Goal: Answer question/provide support

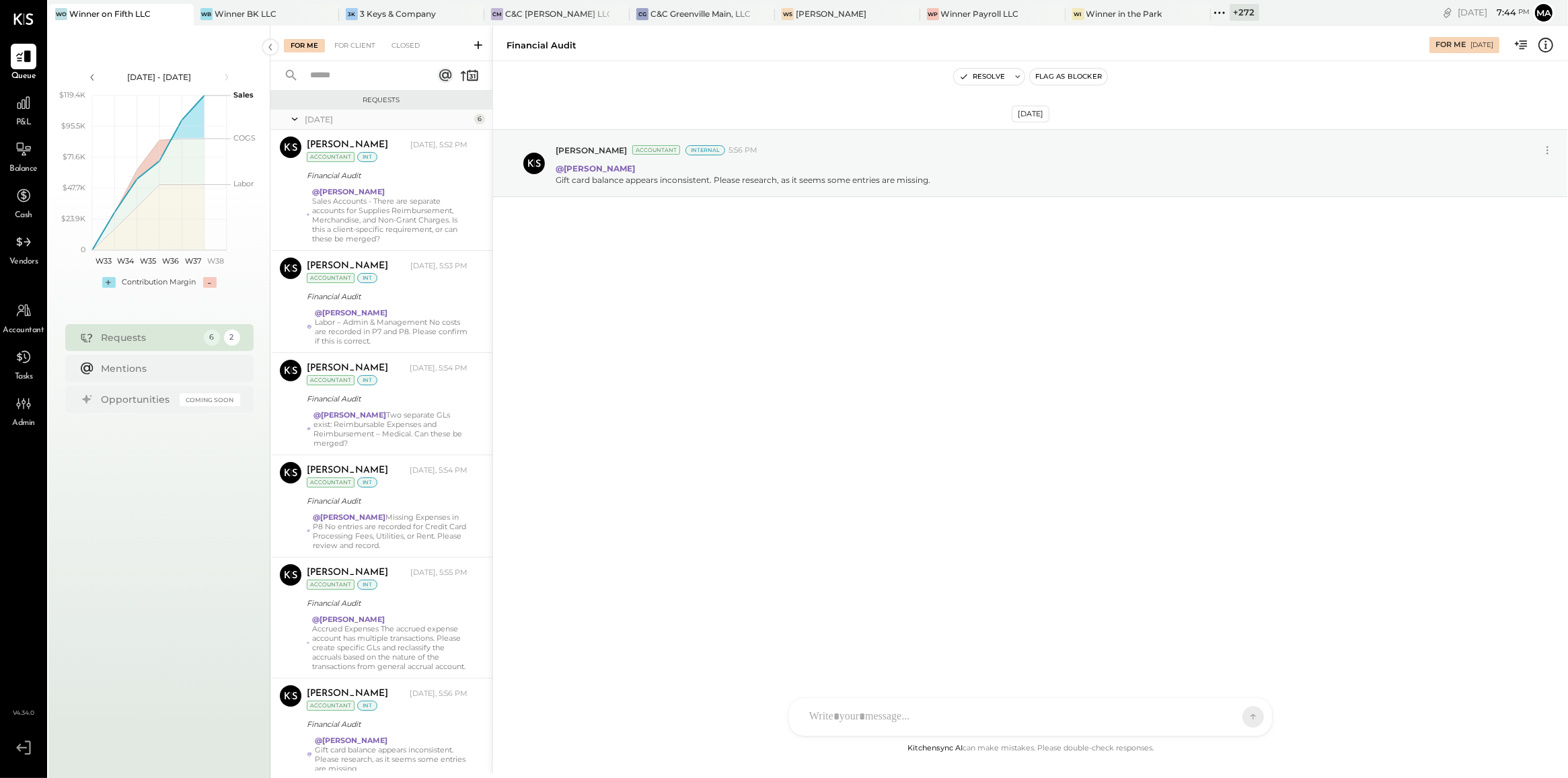
scroll to position [57, 0]
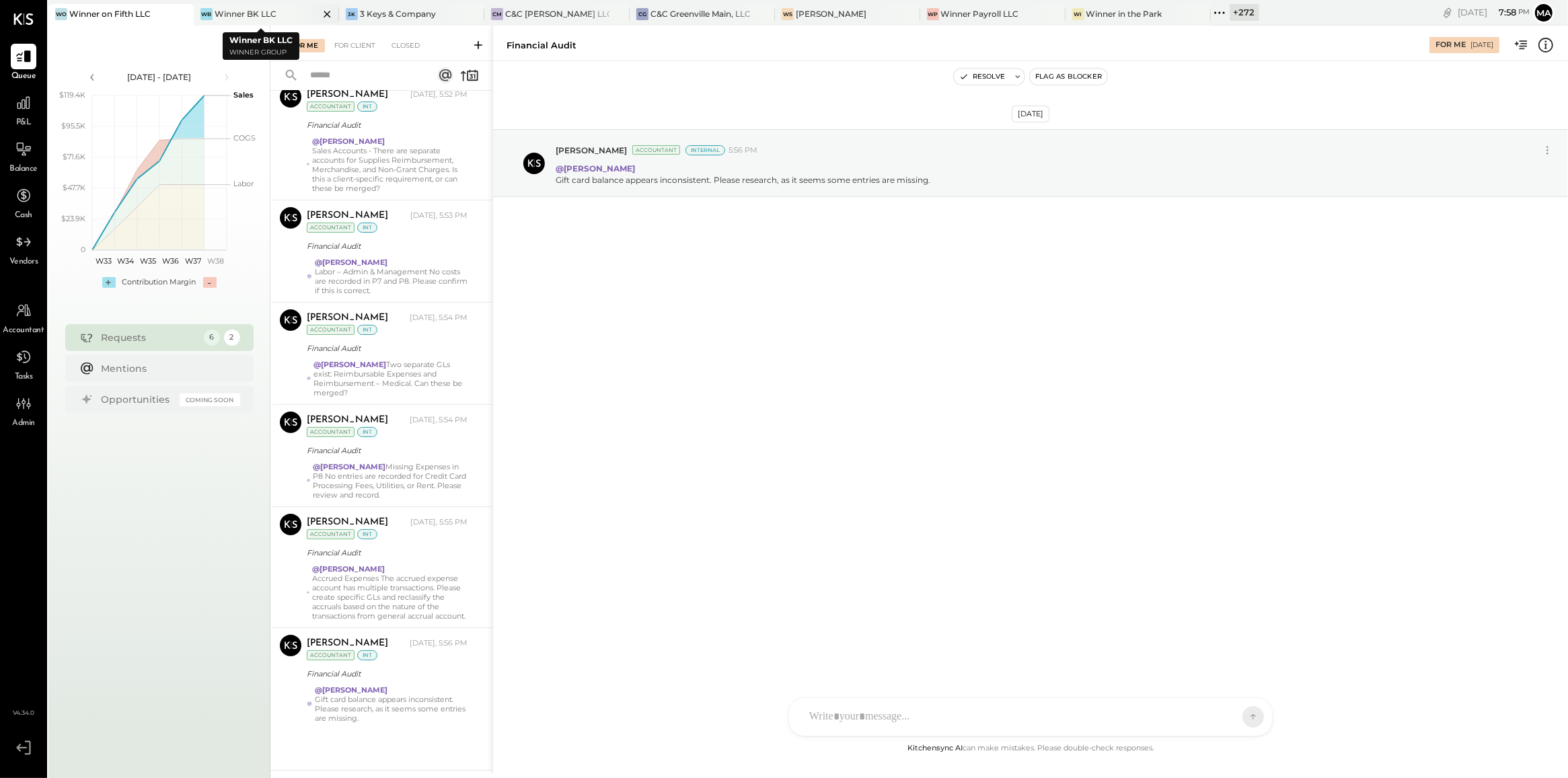
click at [265, 10] on div "Winner BK LLC" at bounding box center [246, 14] width 62 height 11
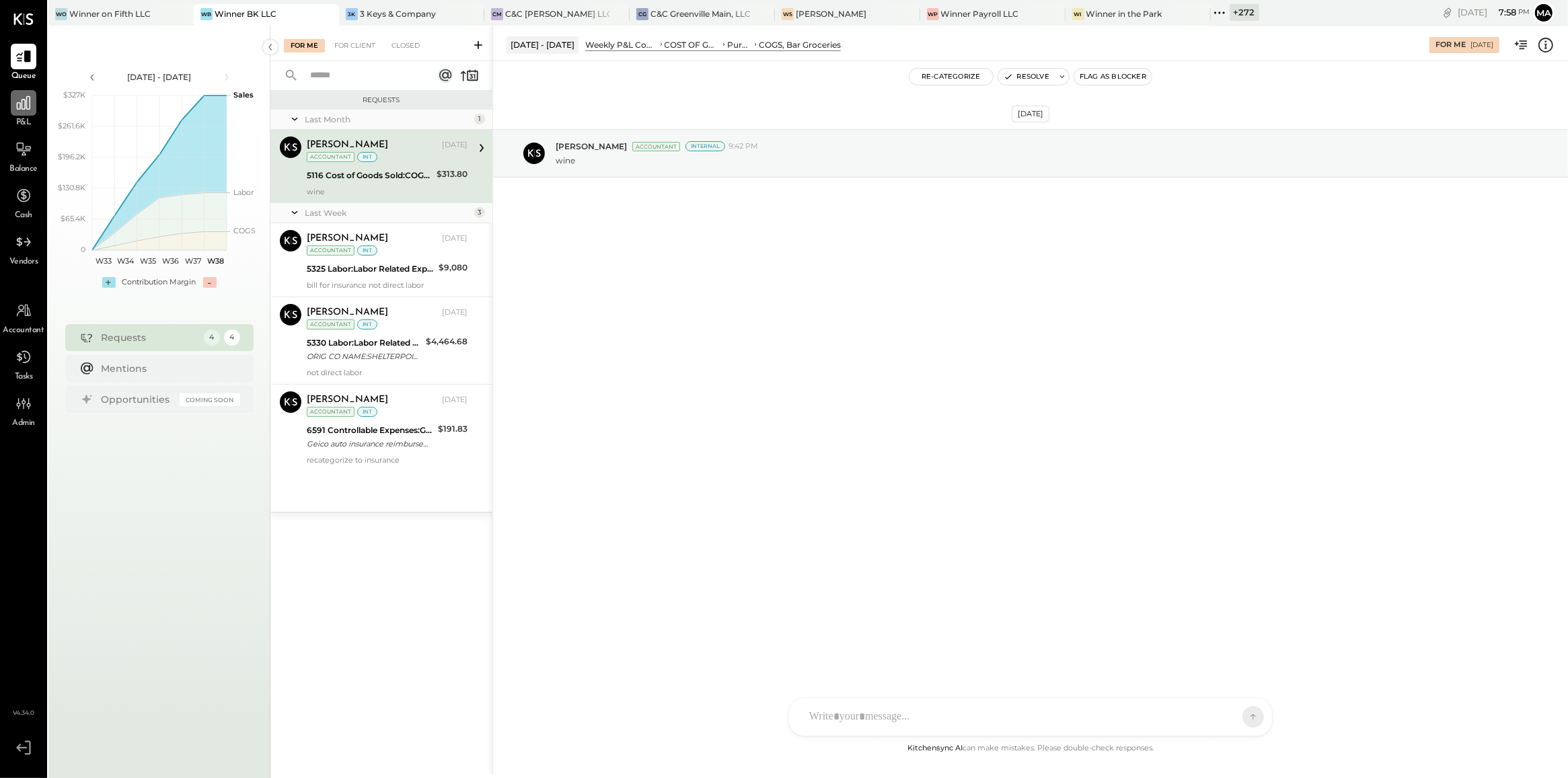
click at [24, 109] on icon at bounding box center [24, 103] width 13 height 13
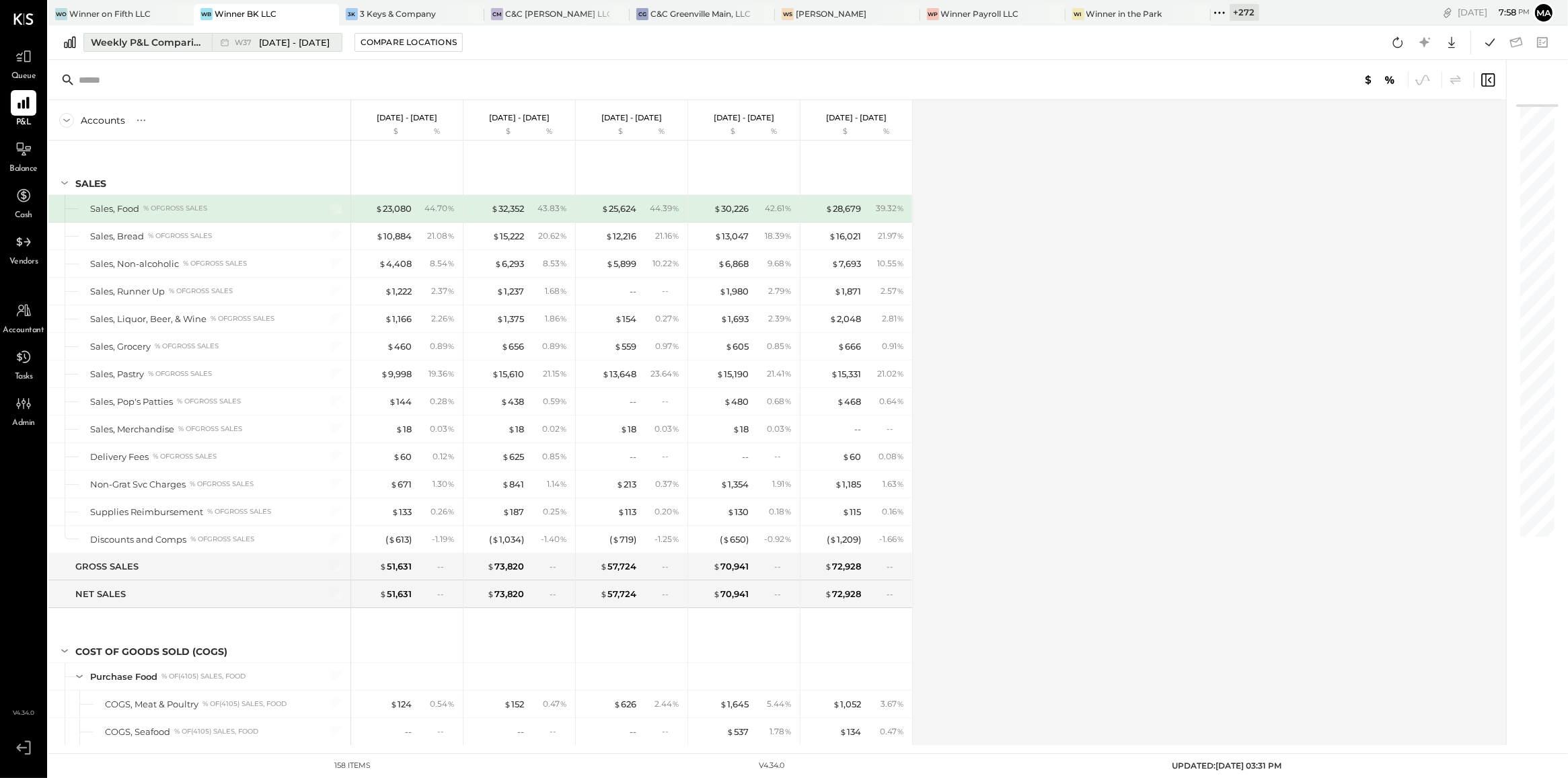
click at [185, 36] on div "Weekly P&L Comparison" at bounding box center [147, 42] width 113 height 13
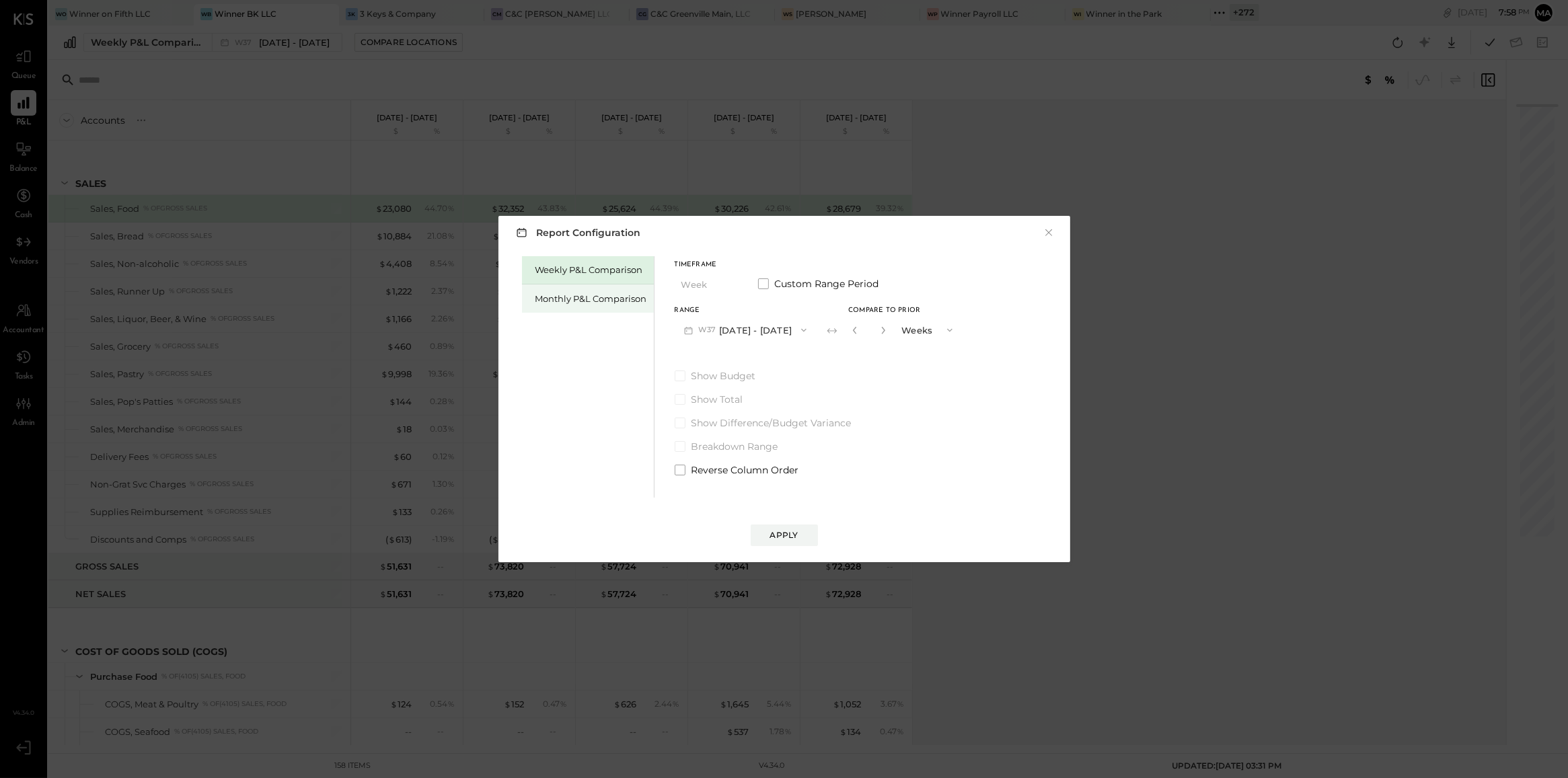
click at [556, 300] on div "Monthly P&L Comparison" at bounding box center [591, 299] width 112 height 13
click at [779, 323] on button "M09 [DATE] - [DATE]" at bounding box center [746, 330] width 142 height 25
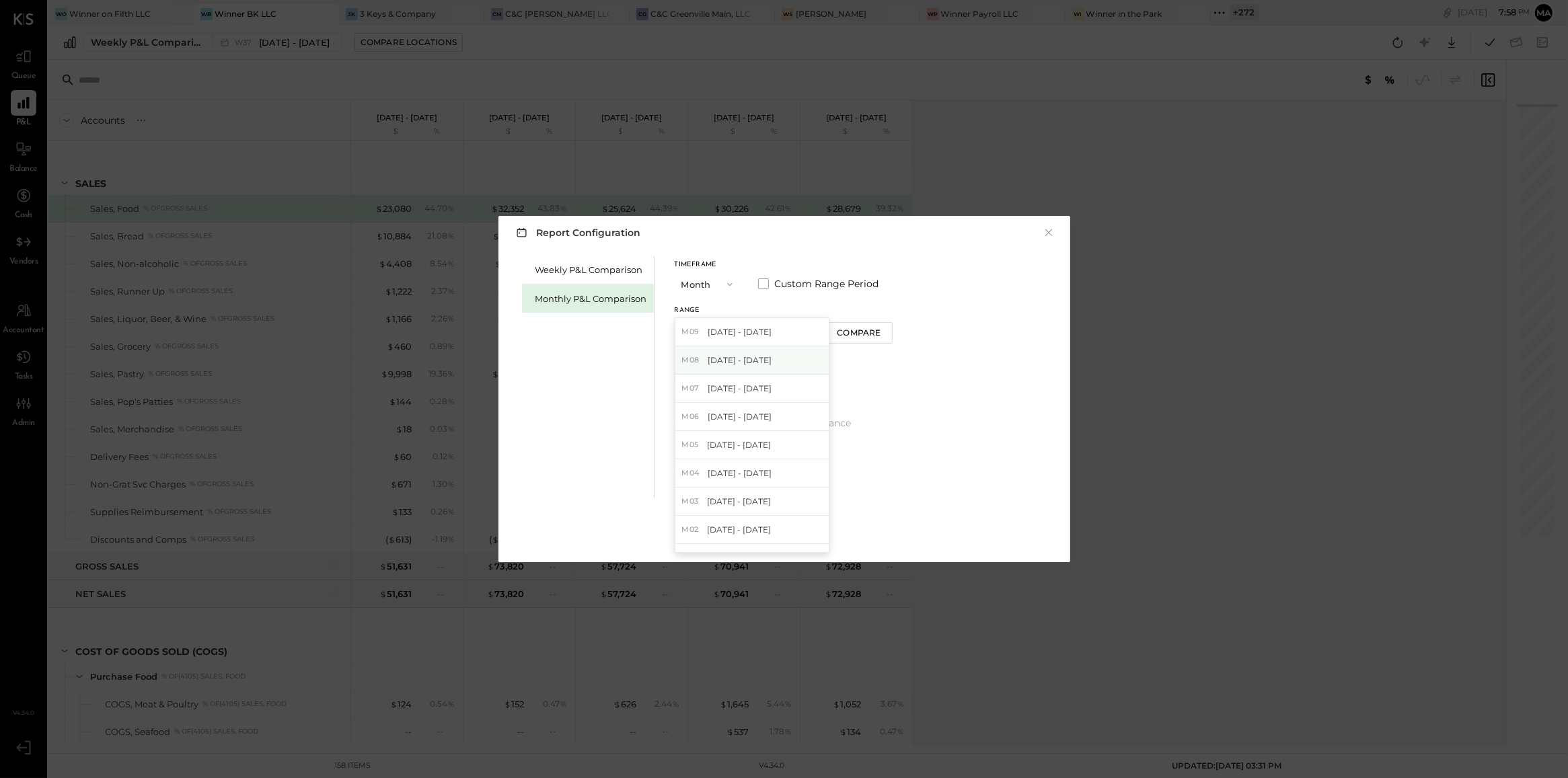
click at [775, 365] on div "M08 [DATE] - [DATE]" at bounding box center [753, 360] width 154 height 29
click at [837, 337] on div "Compare" at bounding box center [859, 333] width 44 height 11
click at [882, 329] on button "button" at bounding box center [882, 330] width 11 height 15
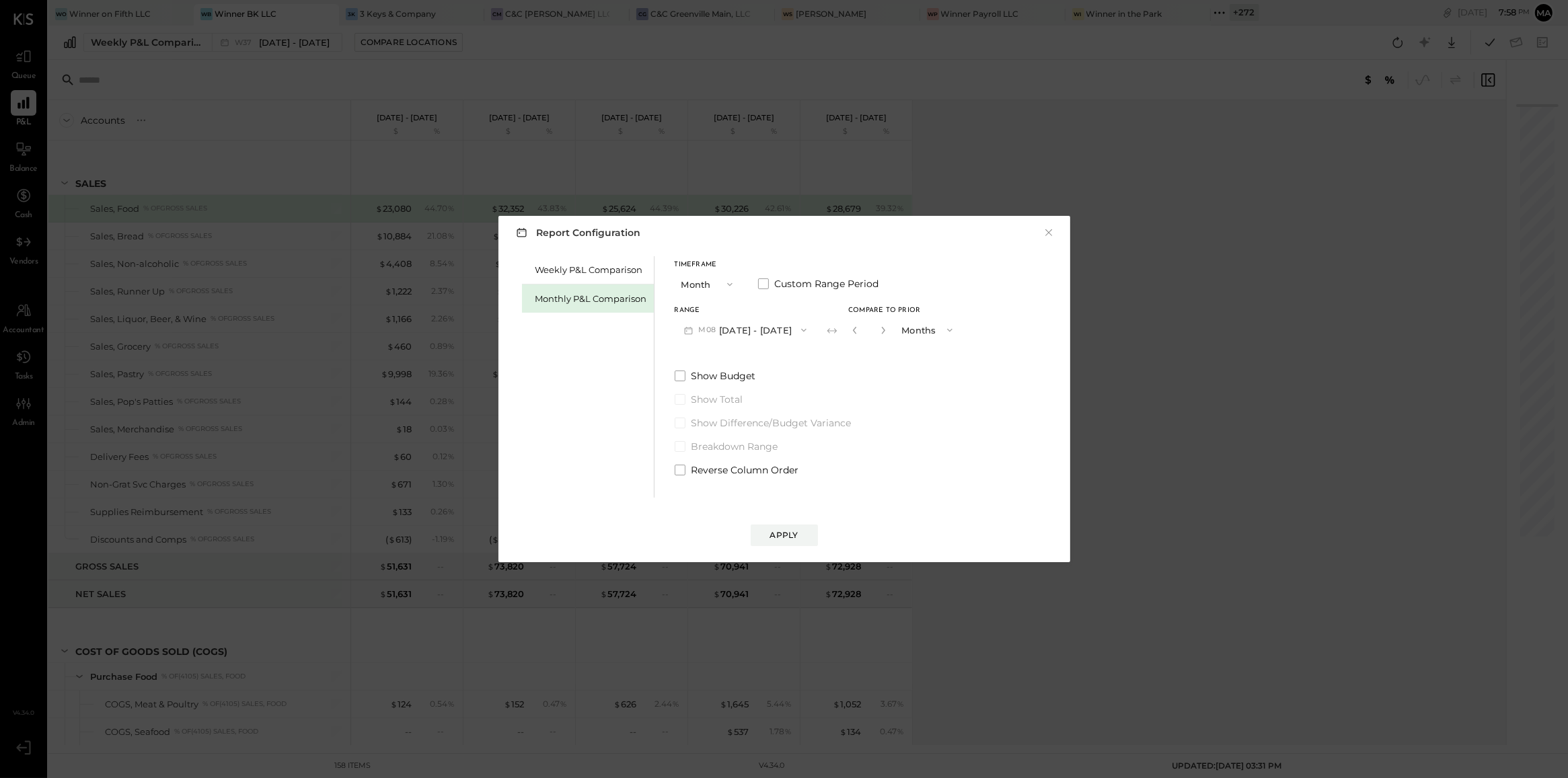
type input "*"
click at [788, 543] on button "Apply" at bounding box center [784, 535] width 67 height 21
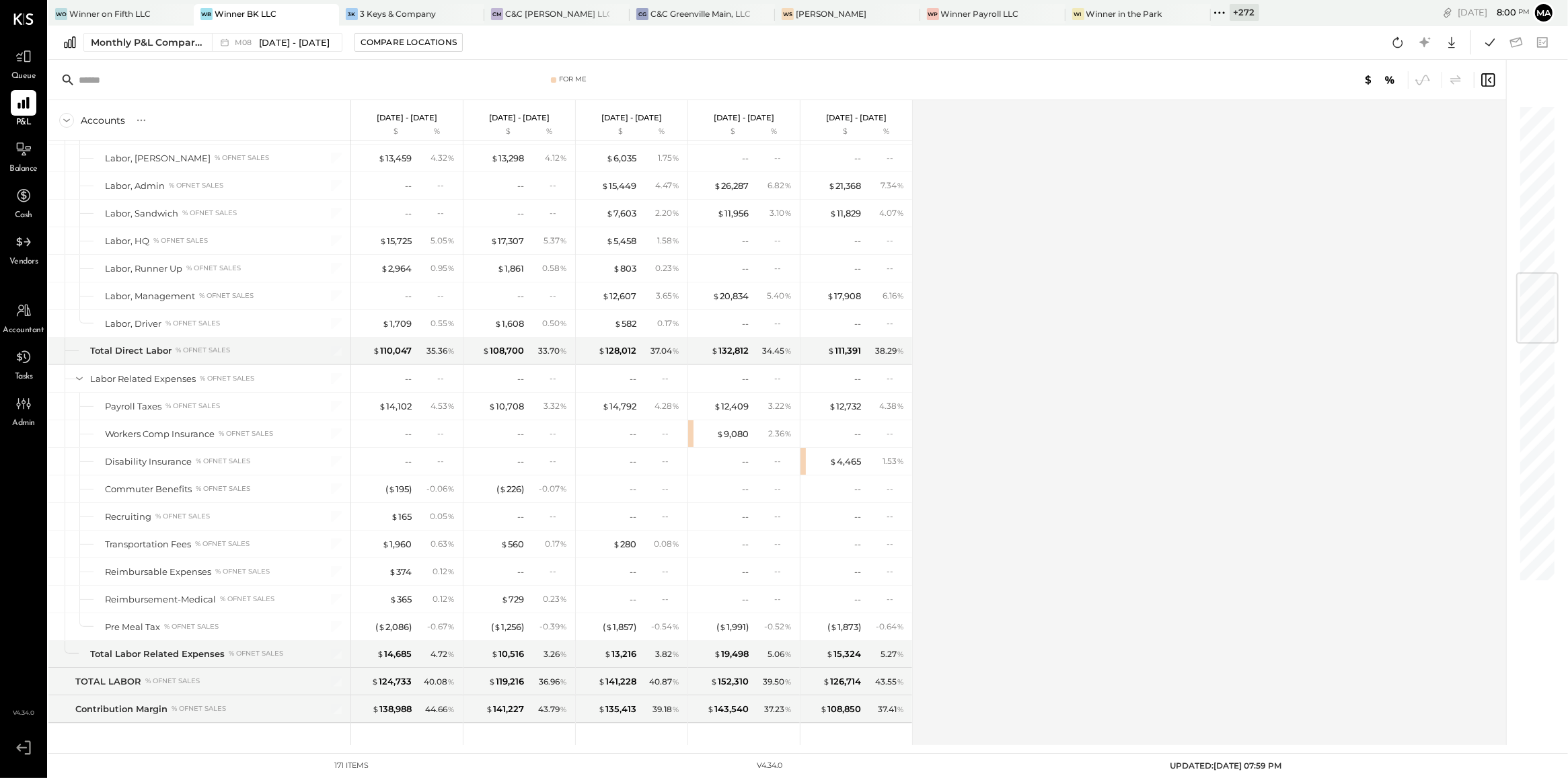
scroll to position [1429, 0]
click at [730, 440] on div "$ 9,080" at bounding box center [733, 433] width 33 height 13
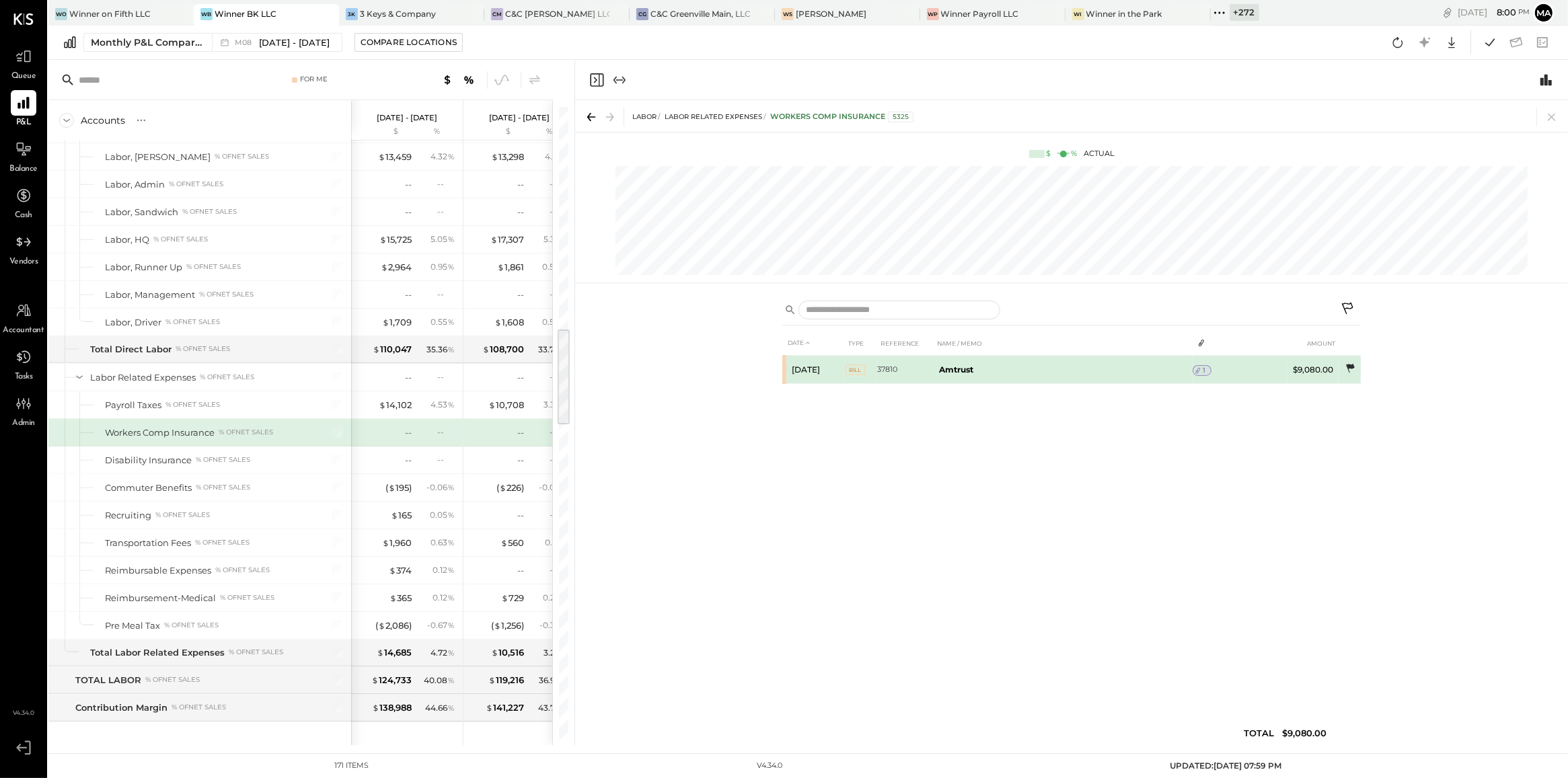
click at [1346, 372] on icon at bounding box center [1350, 369] width 13 height 13
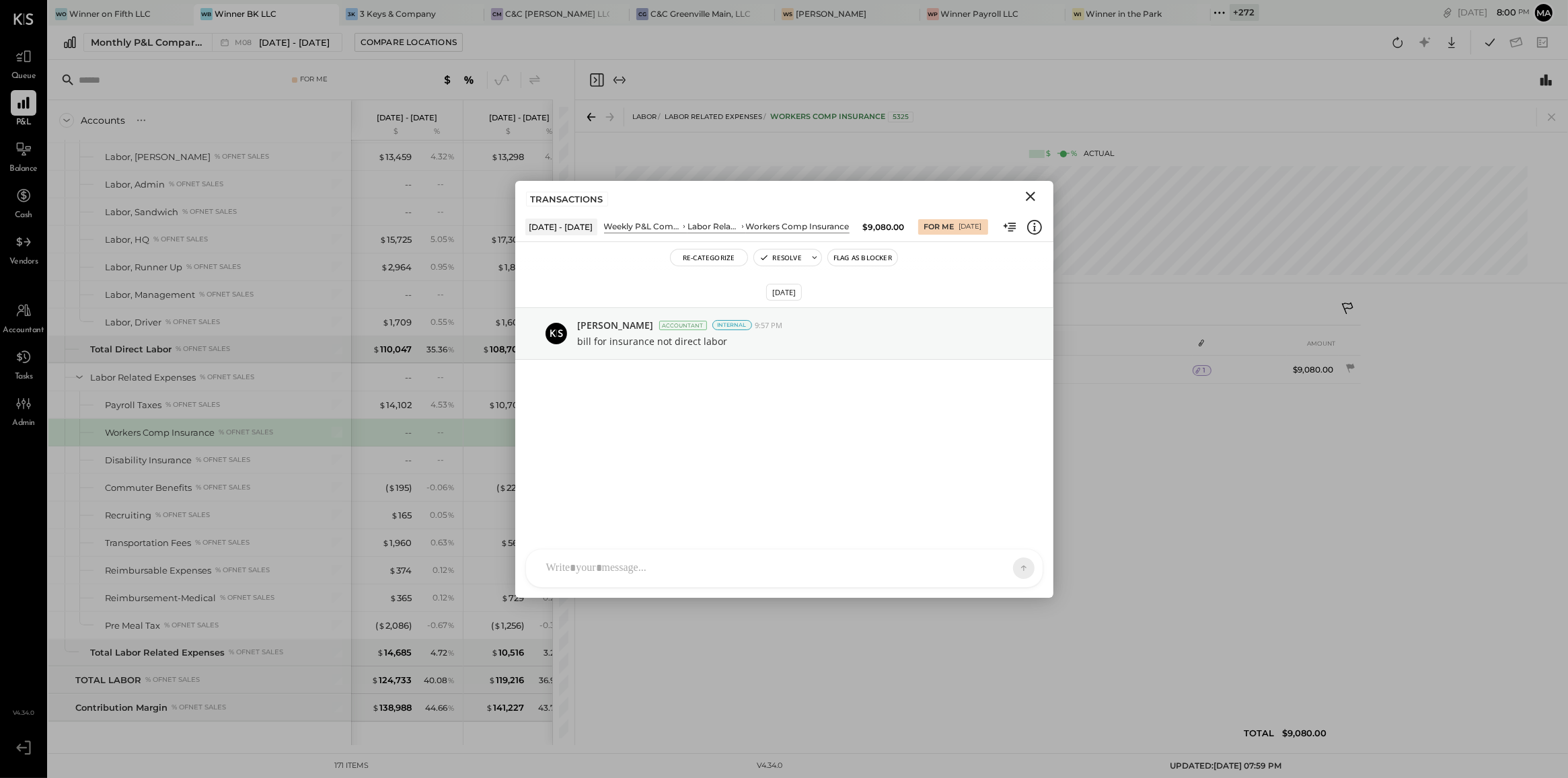
click at [1030, 197] on icon "Close" at bounding box center [1030, 197] width 10 height 10
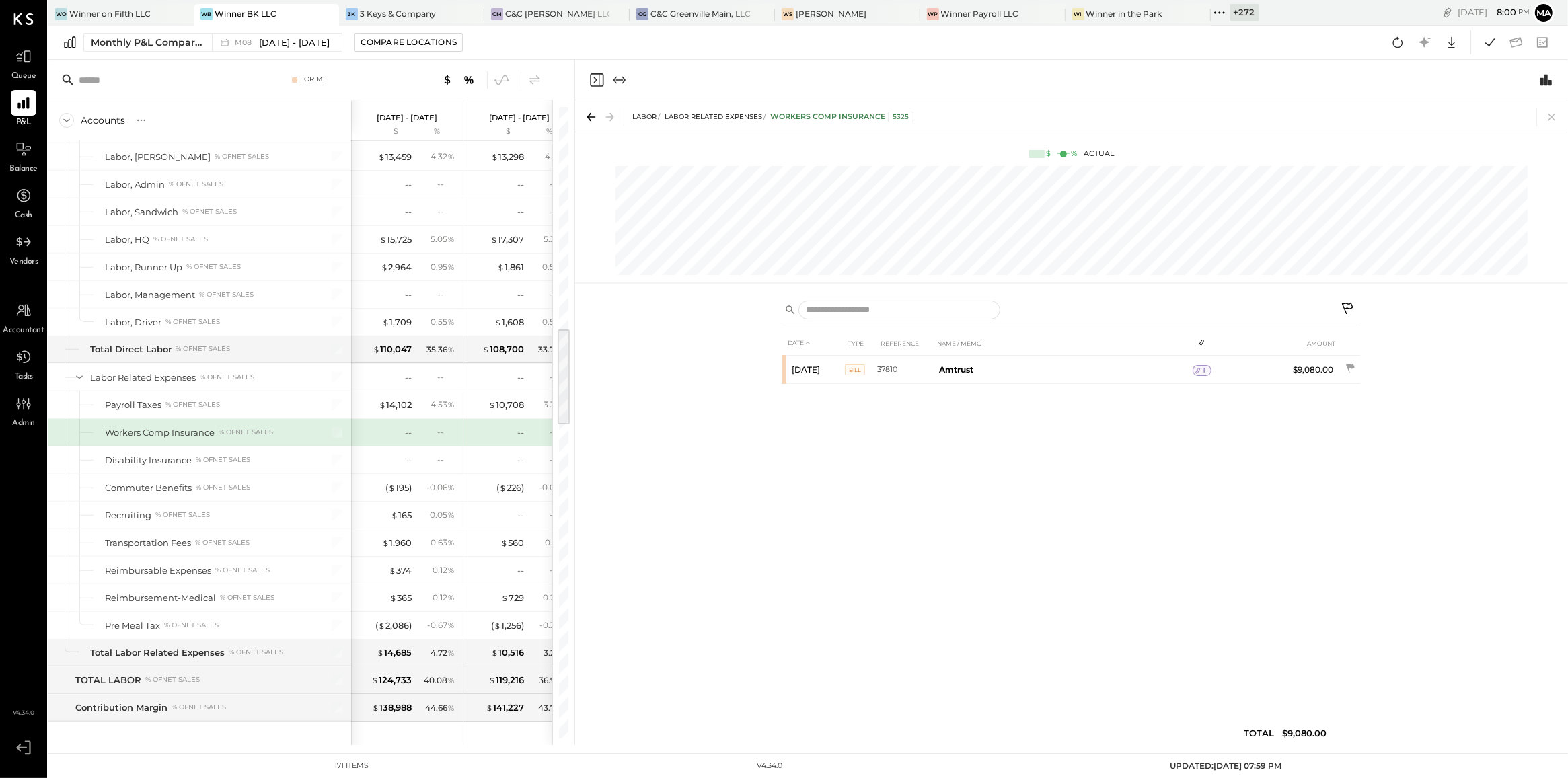
click at [1016, 455] on div "DATE TYPE REFERENCE NAME / MEMO AMOUNT [DATE] Bill 37810 Amtrust 1 $9,080.00" at bounding box center [1071, 541] width 579 height 421
click at [1551, 114] on icon at bounding box center [1552, 117] width 19 height 19
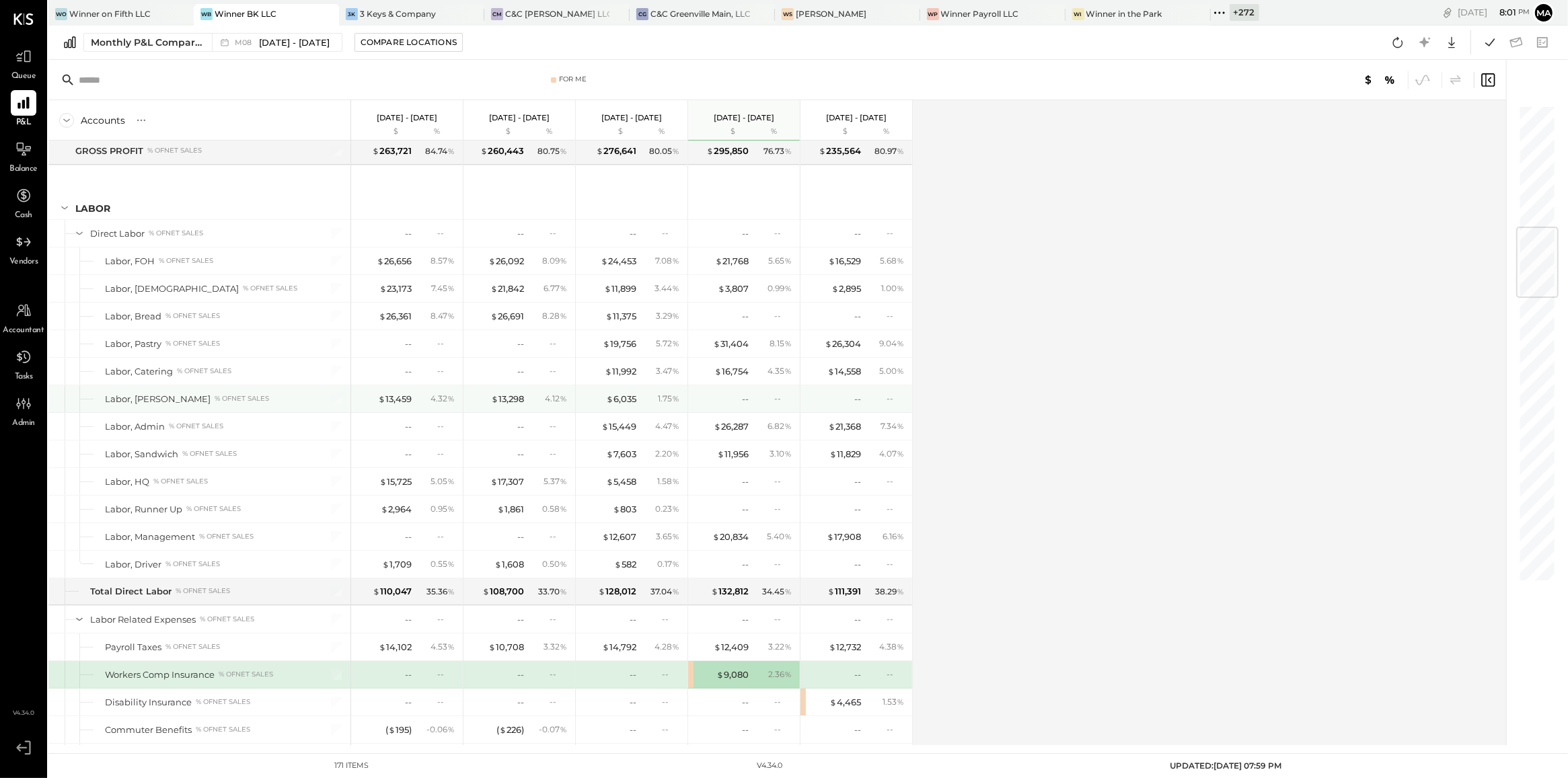
scroll to position [981, 0]
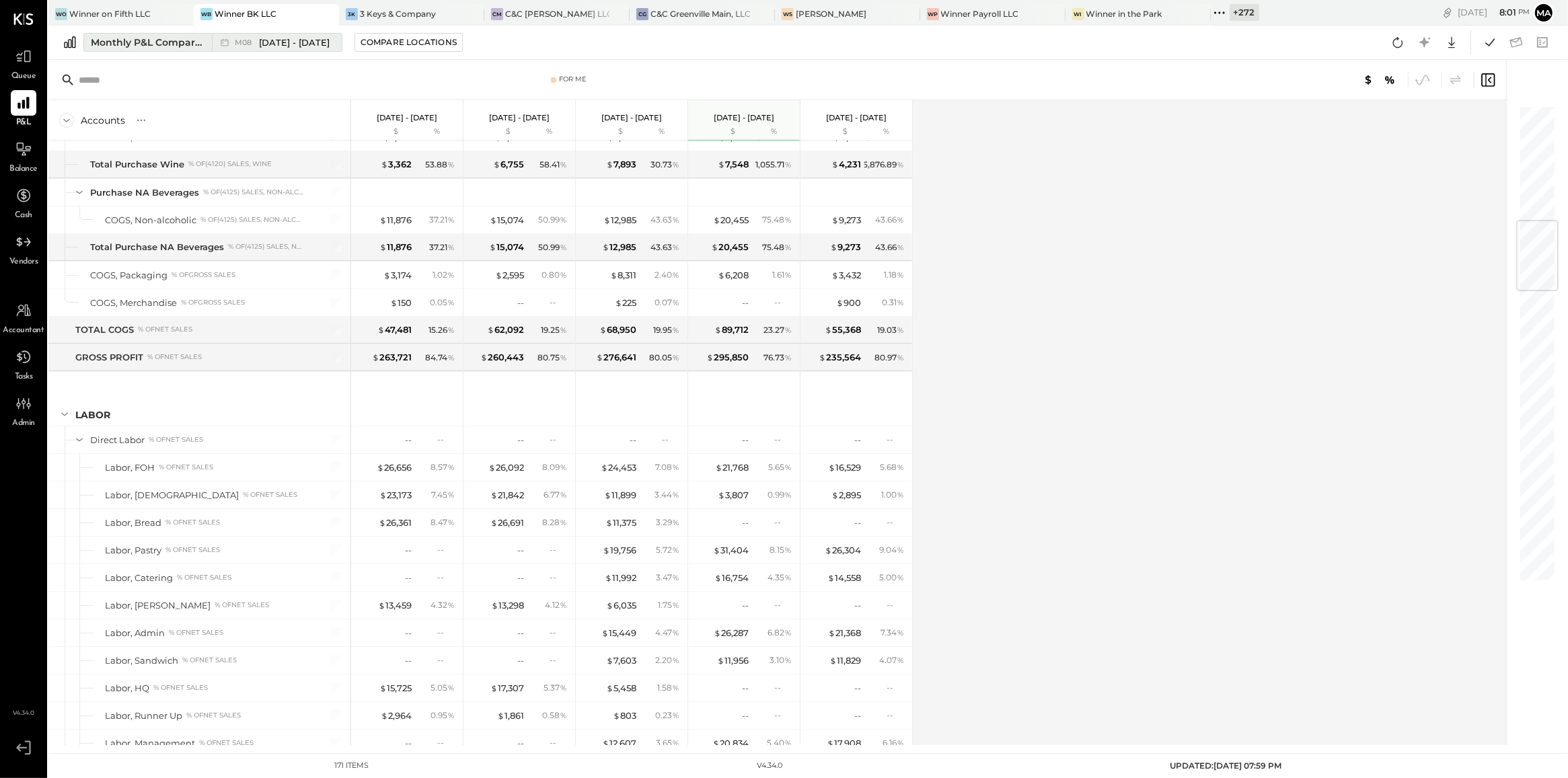
click at [311, 42] on span "[DATE] - [DATE]" at bounding box center [294, 42] width 70 height 13
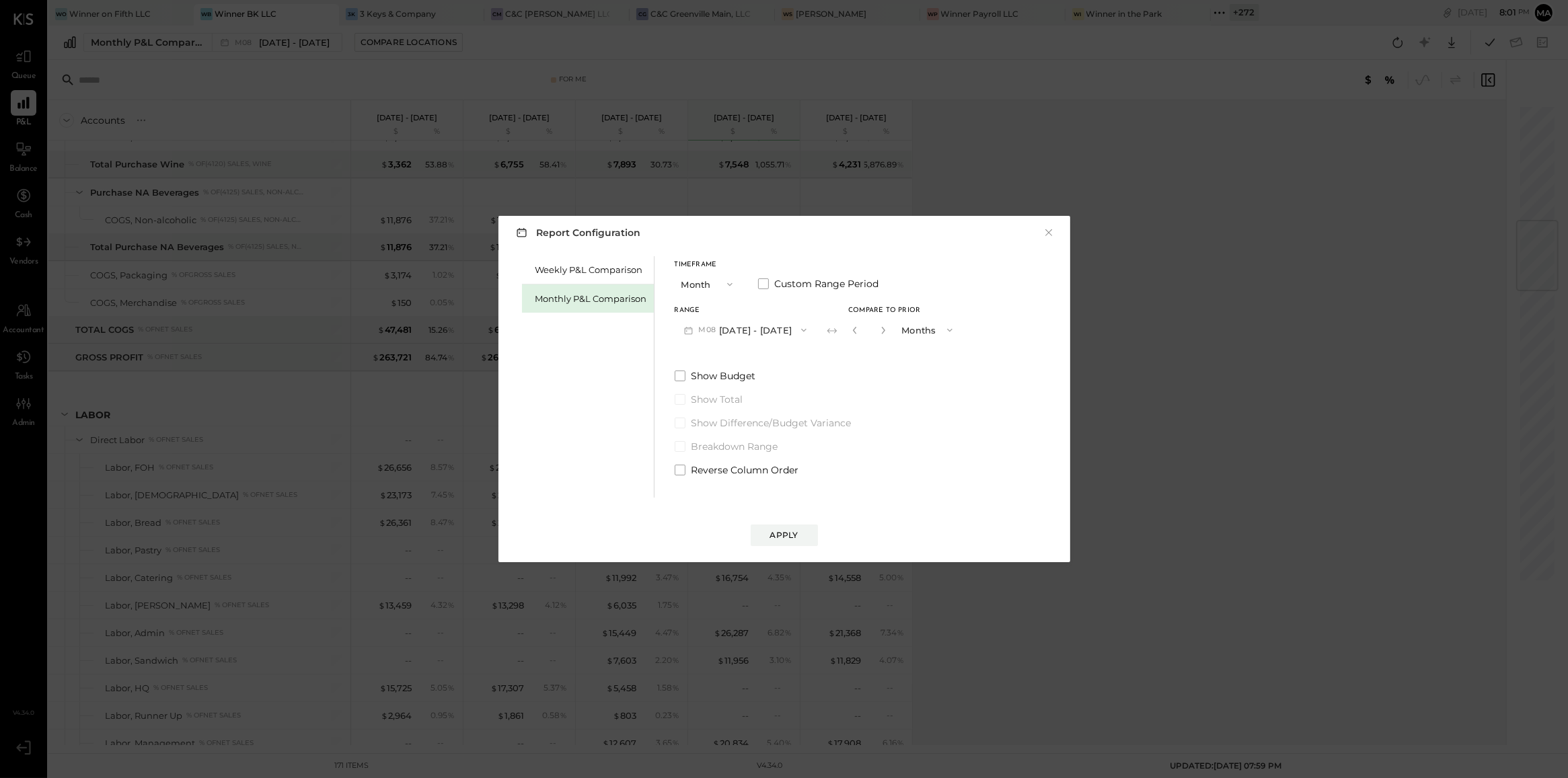
click at [760, 338] on button "M08 [DATE] - [DATE]" at bounding box center [746, 330] width 142 height 25
click at [754, 386] on span "[DATE] - [DATE]" at bounding box center [739, 388] width 64 height 11
click at [771, 532] on div "Apply" at bounding box center [784, 535] width 29 height 11
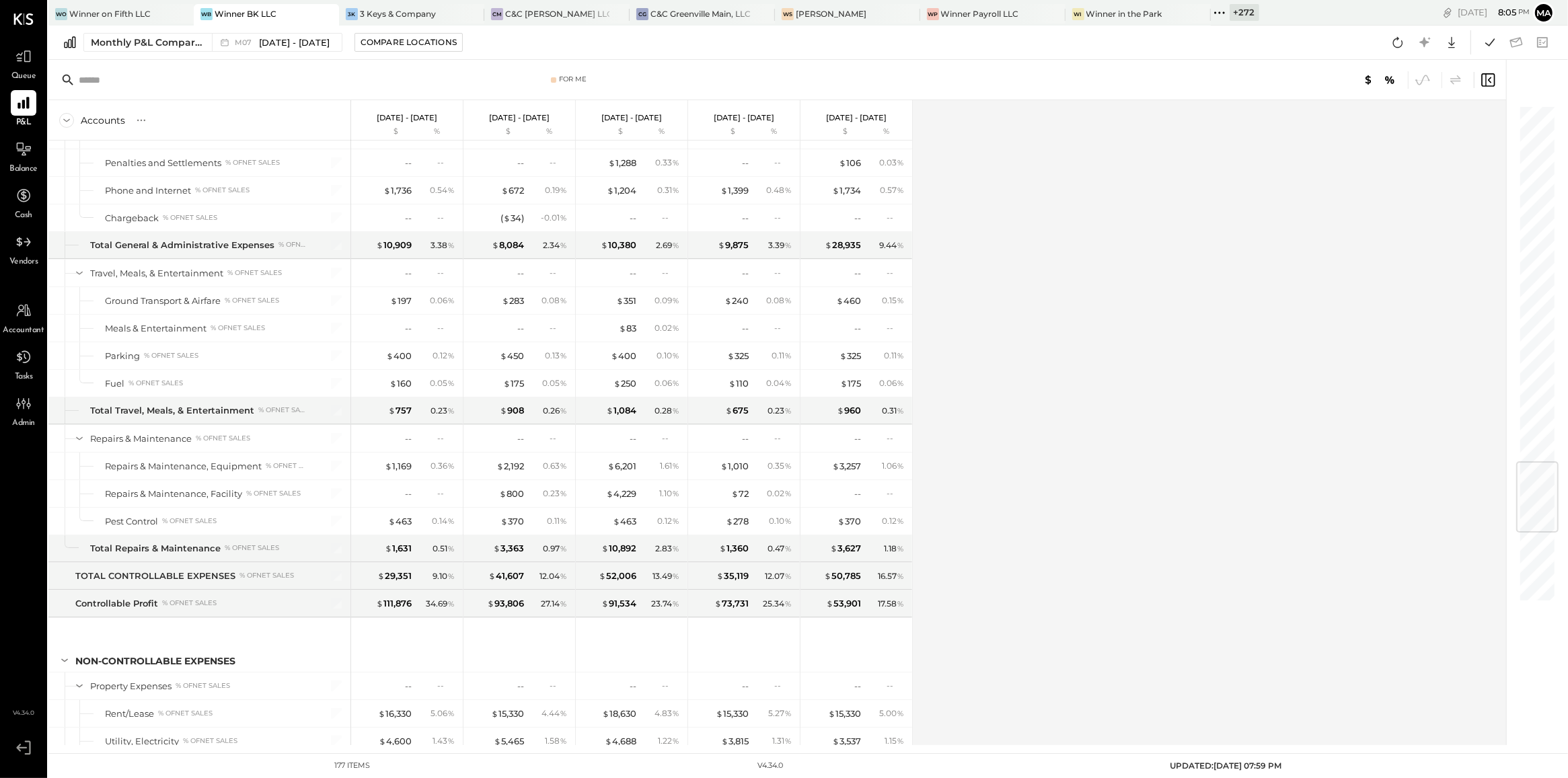
scroll to position [3031, 0]
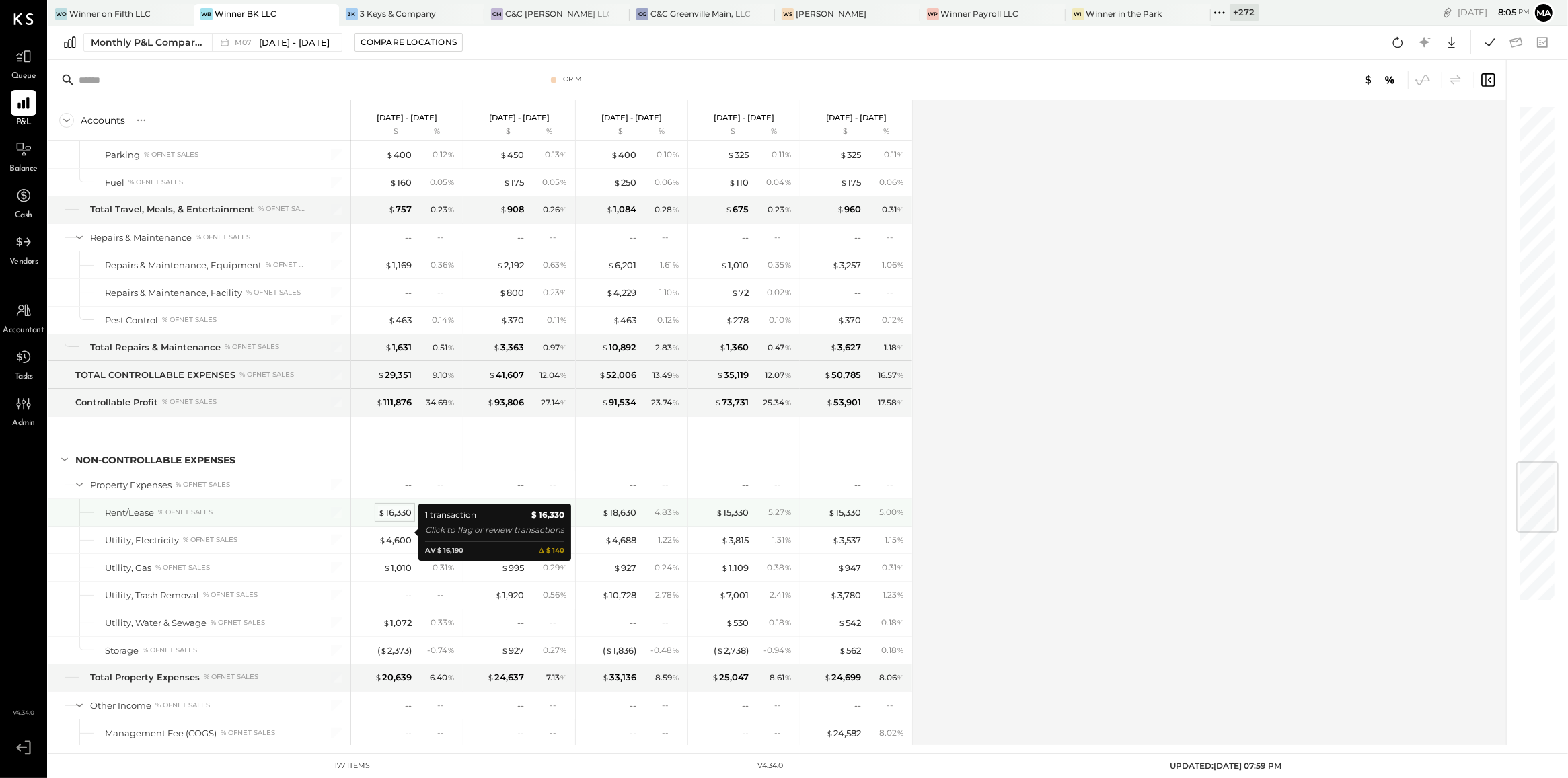
click at [402, 520] on div "$ 16,330" at bounding box center [395, 513] width 34 height 13
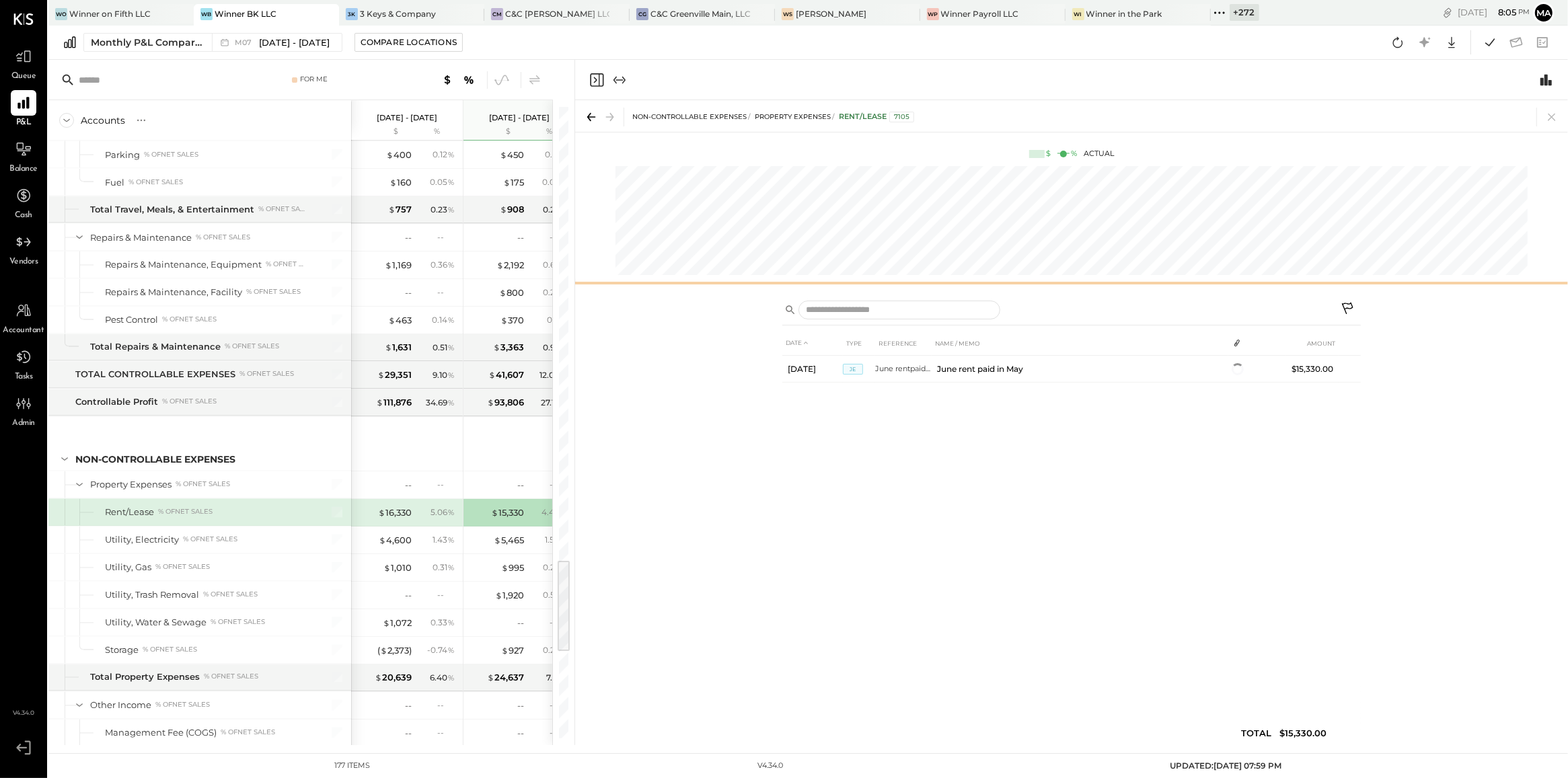
scroll to position [0, 67]
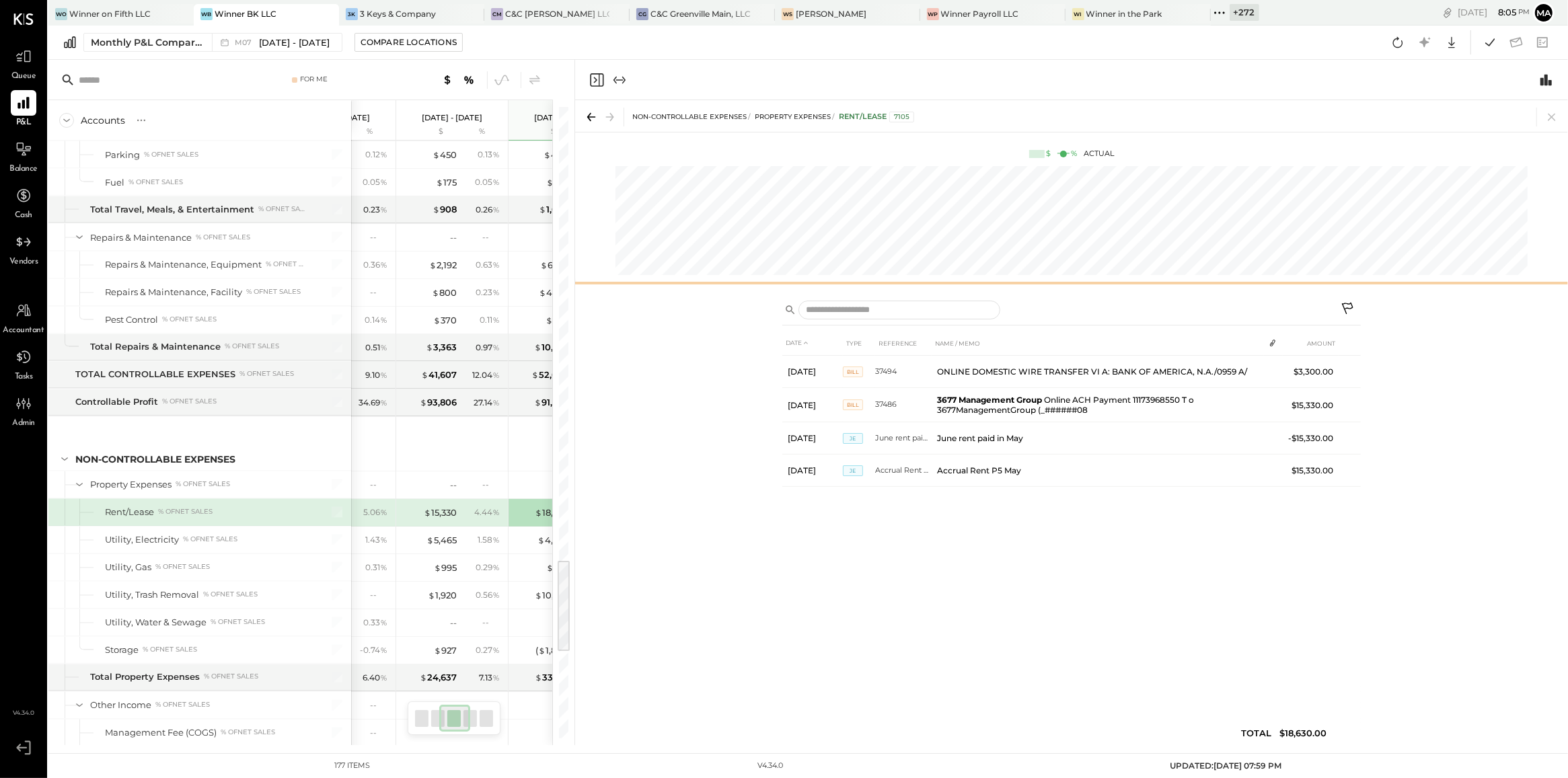
scroll to position [0, 180]
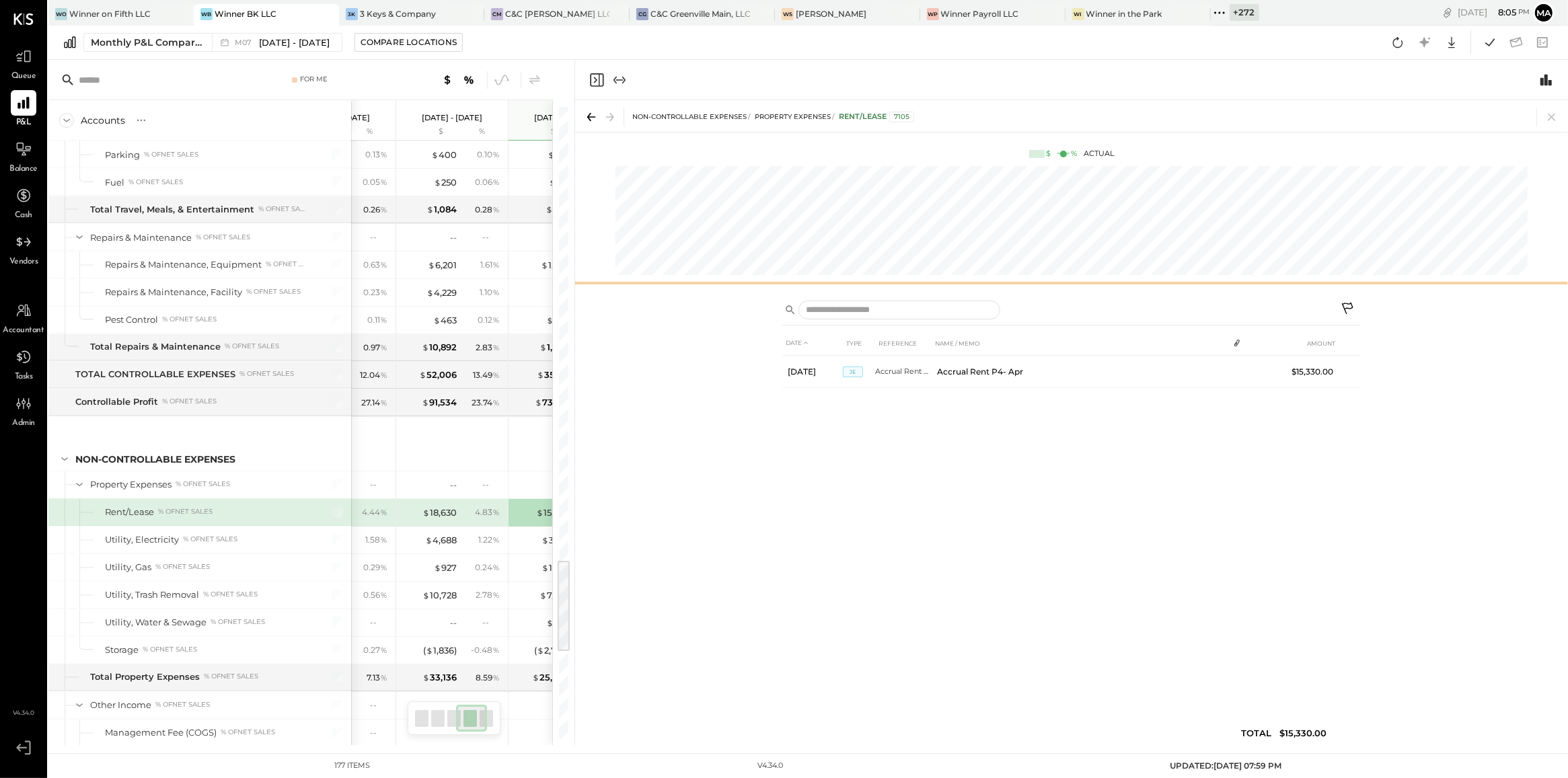
scroll to position [0, 293]
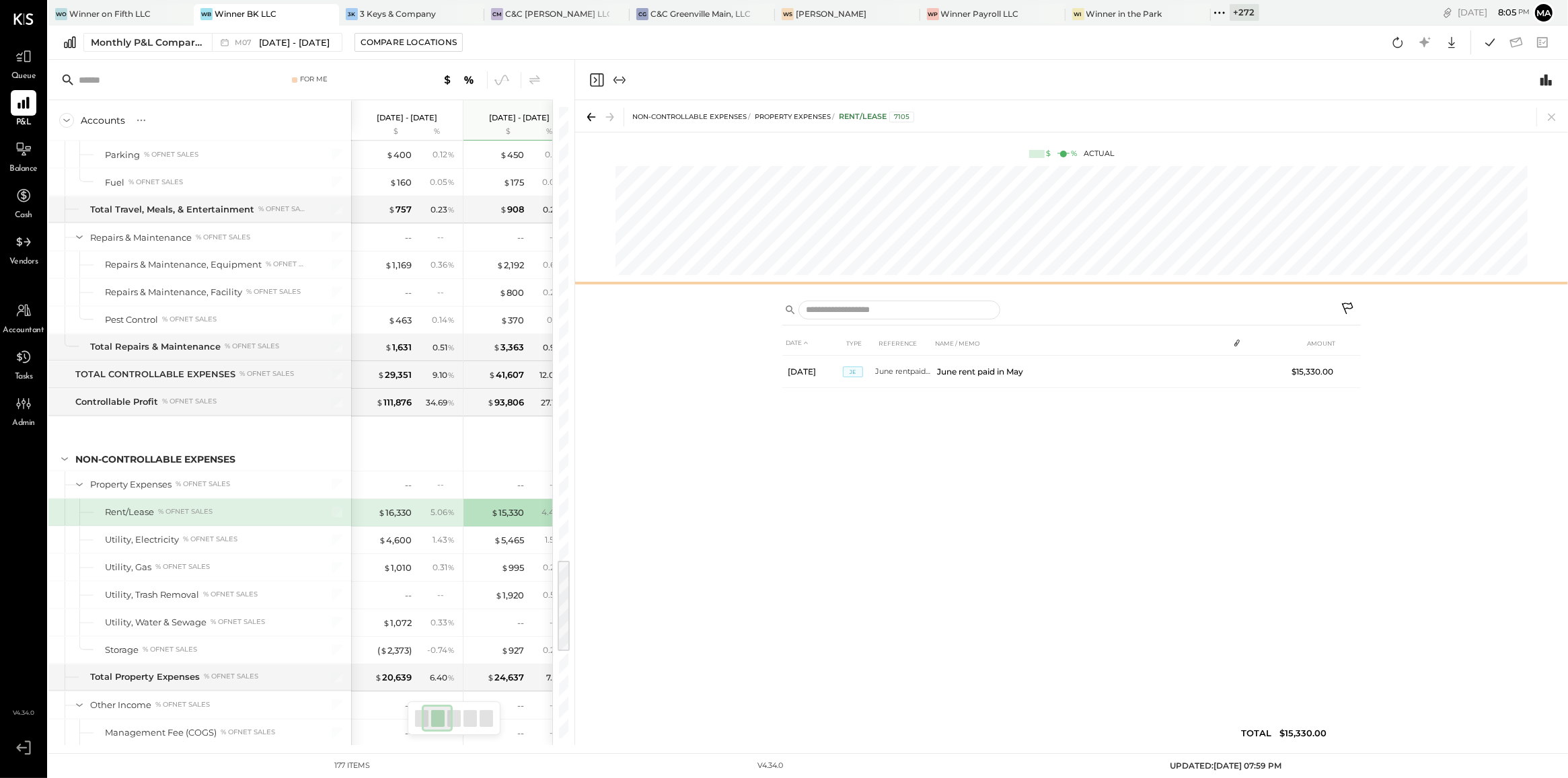
scroll to position [0, 67]
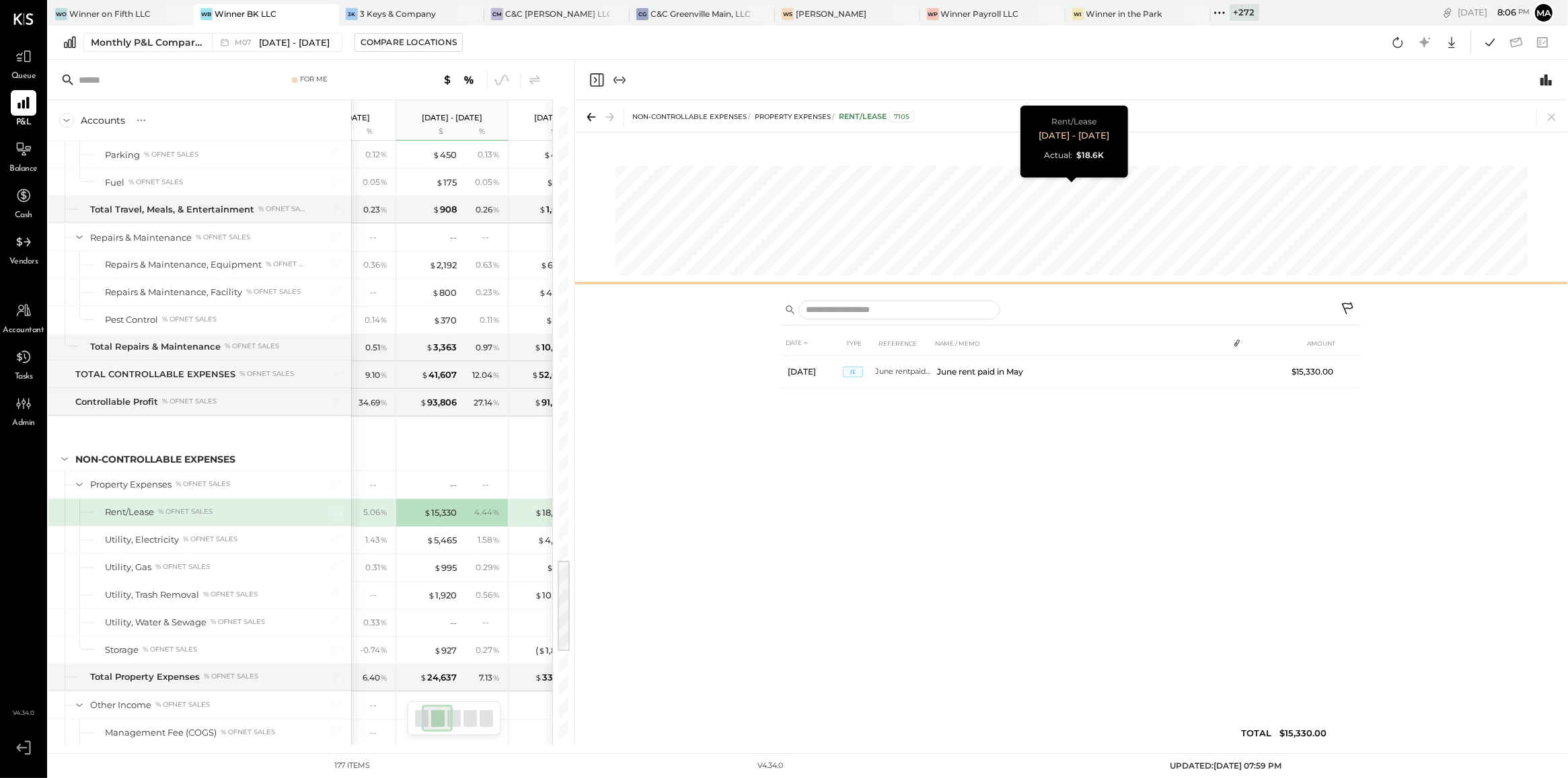
scroll to position [0, 180]
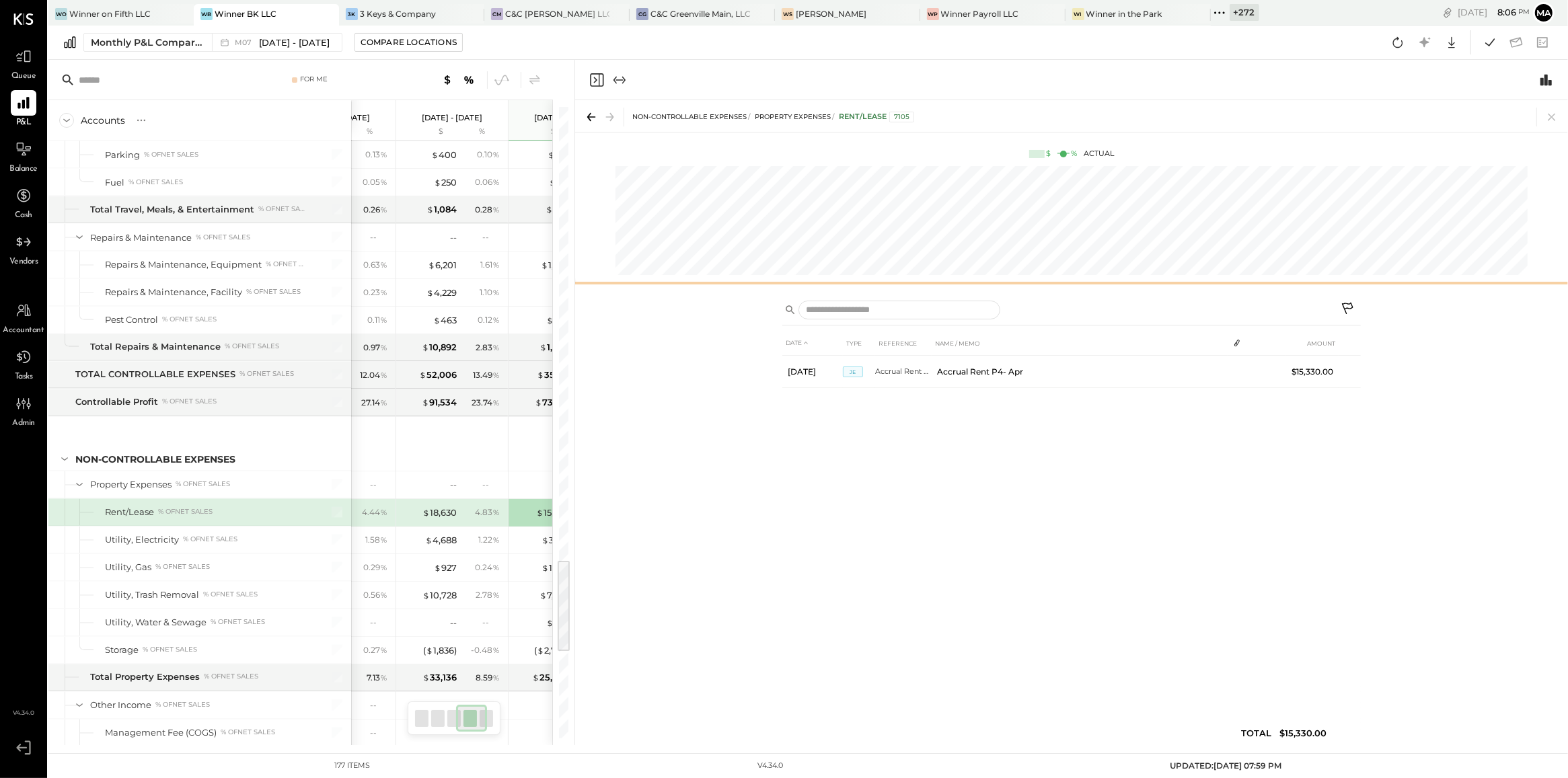
scroll to position [0, 293]
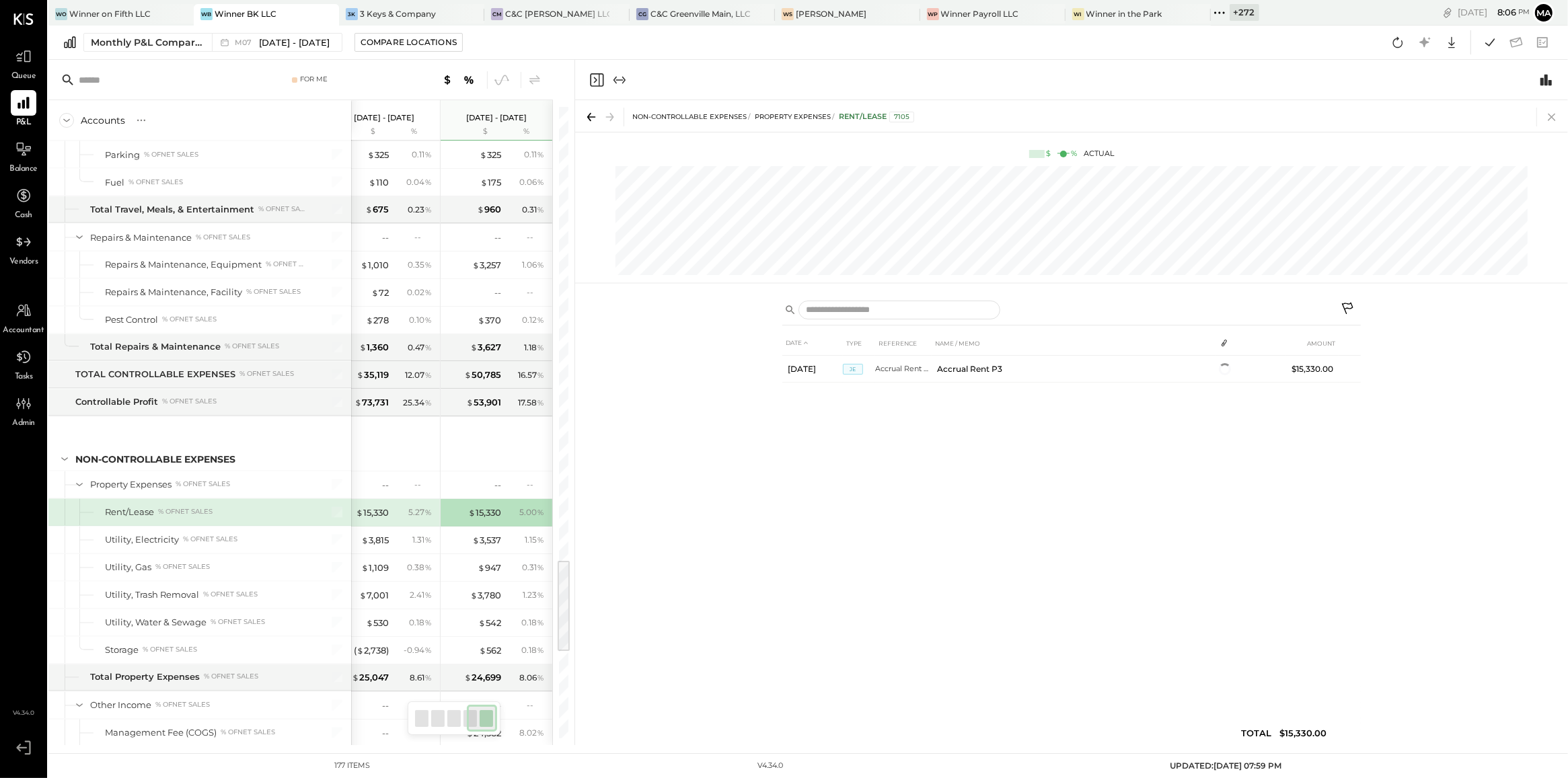
click at [1551, 116] on icon at bounding box center [1551, 117] width 7 height 7
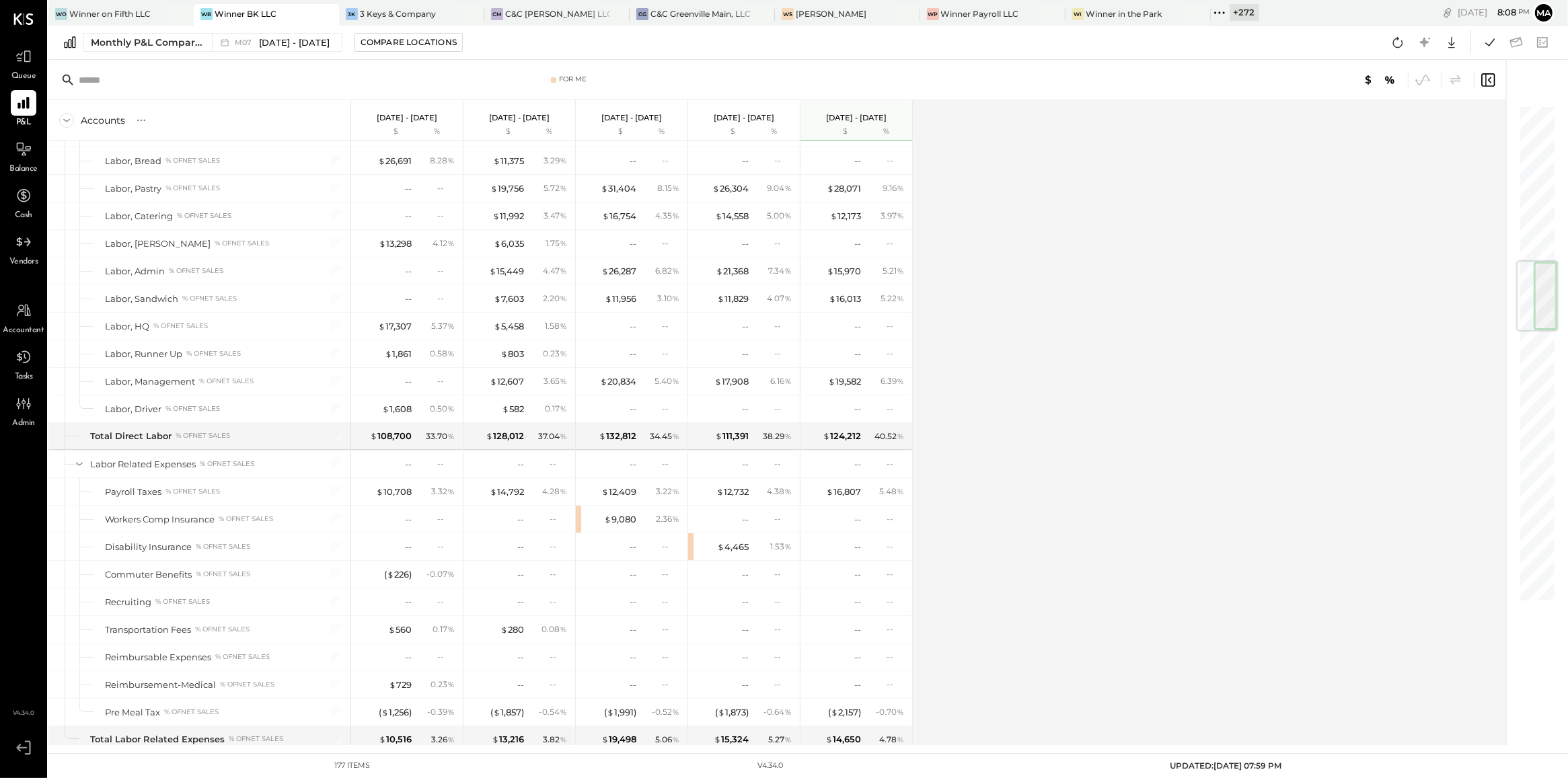
scroll to position [1317, 0]
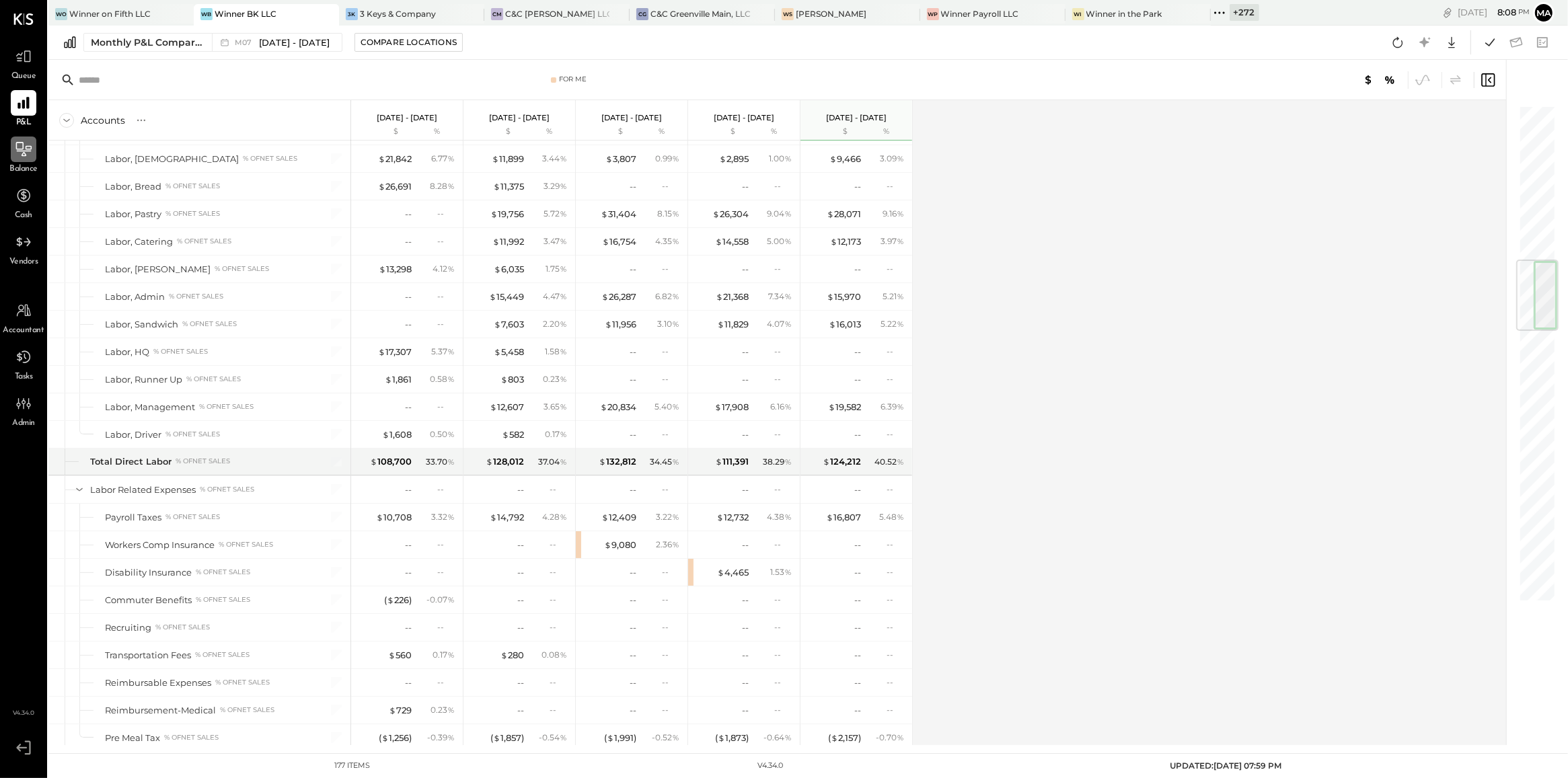
click at [32, 148] on icon at bounding box center [23, 149] width 17 height 17
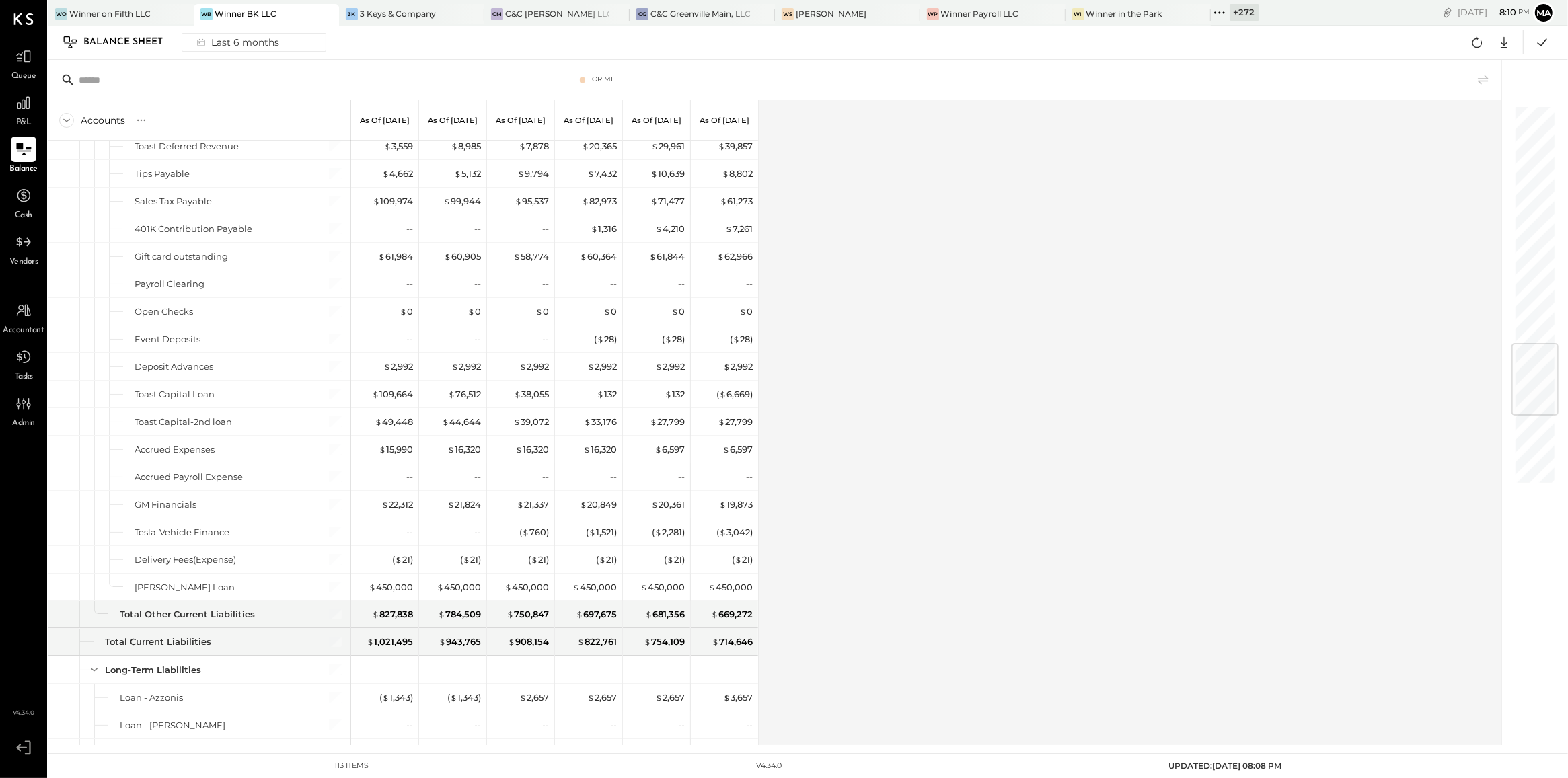
scroll to position [1995, 0]
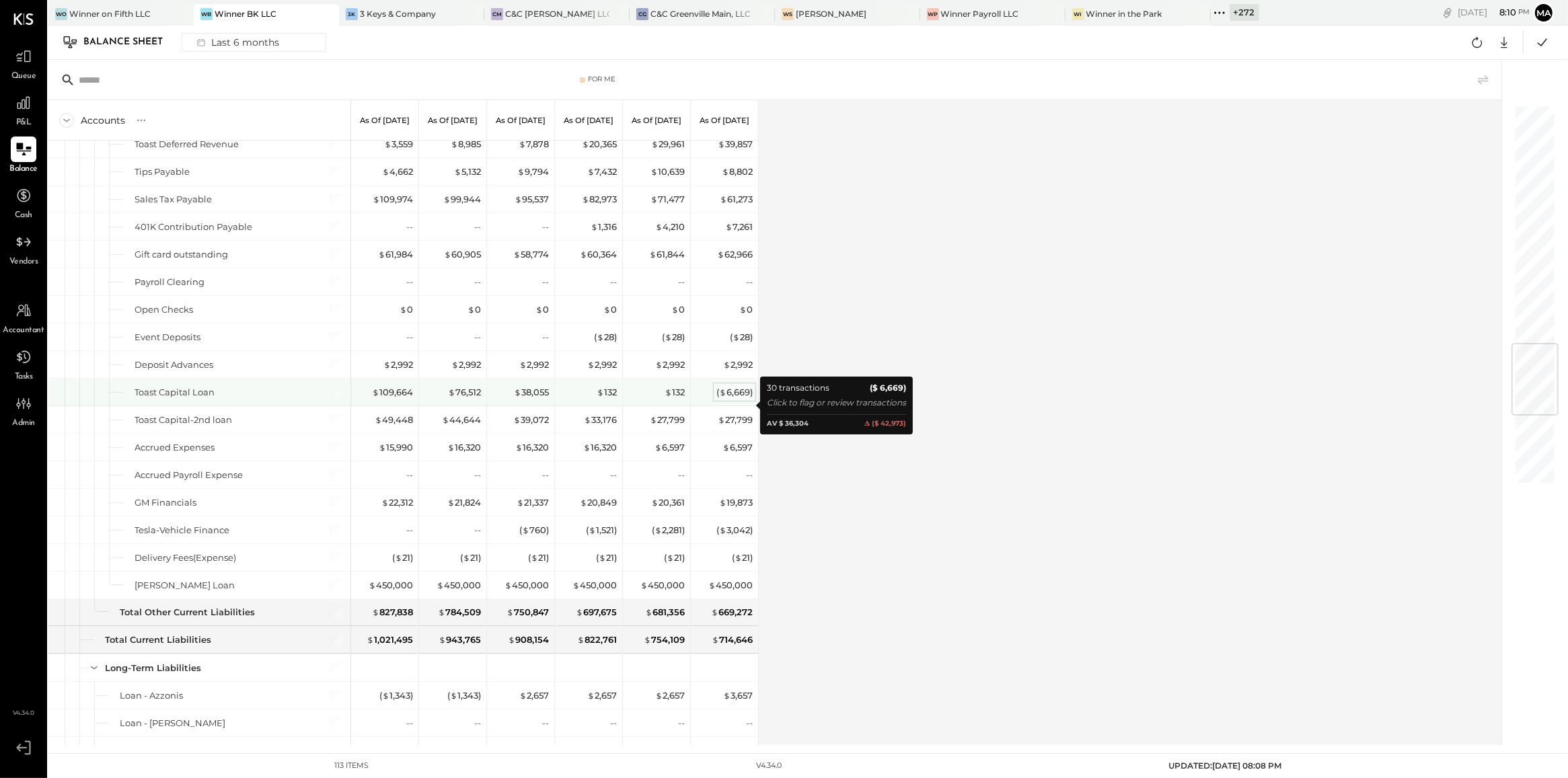
click at [737, 399] on div "( $ 6,669 )" at bounding box center [735, 393] width 36 height 13
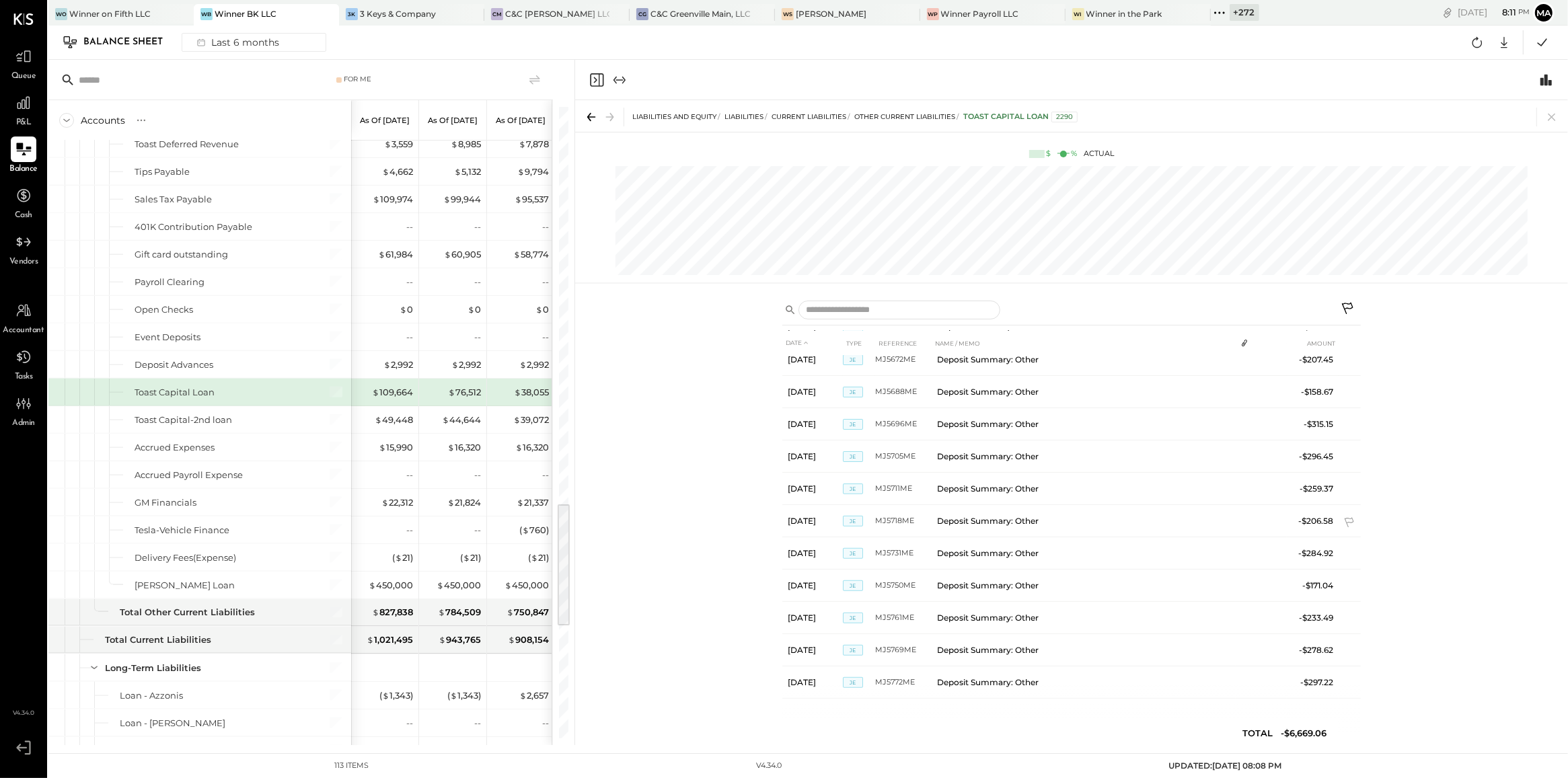
scroll to position [630, 0]
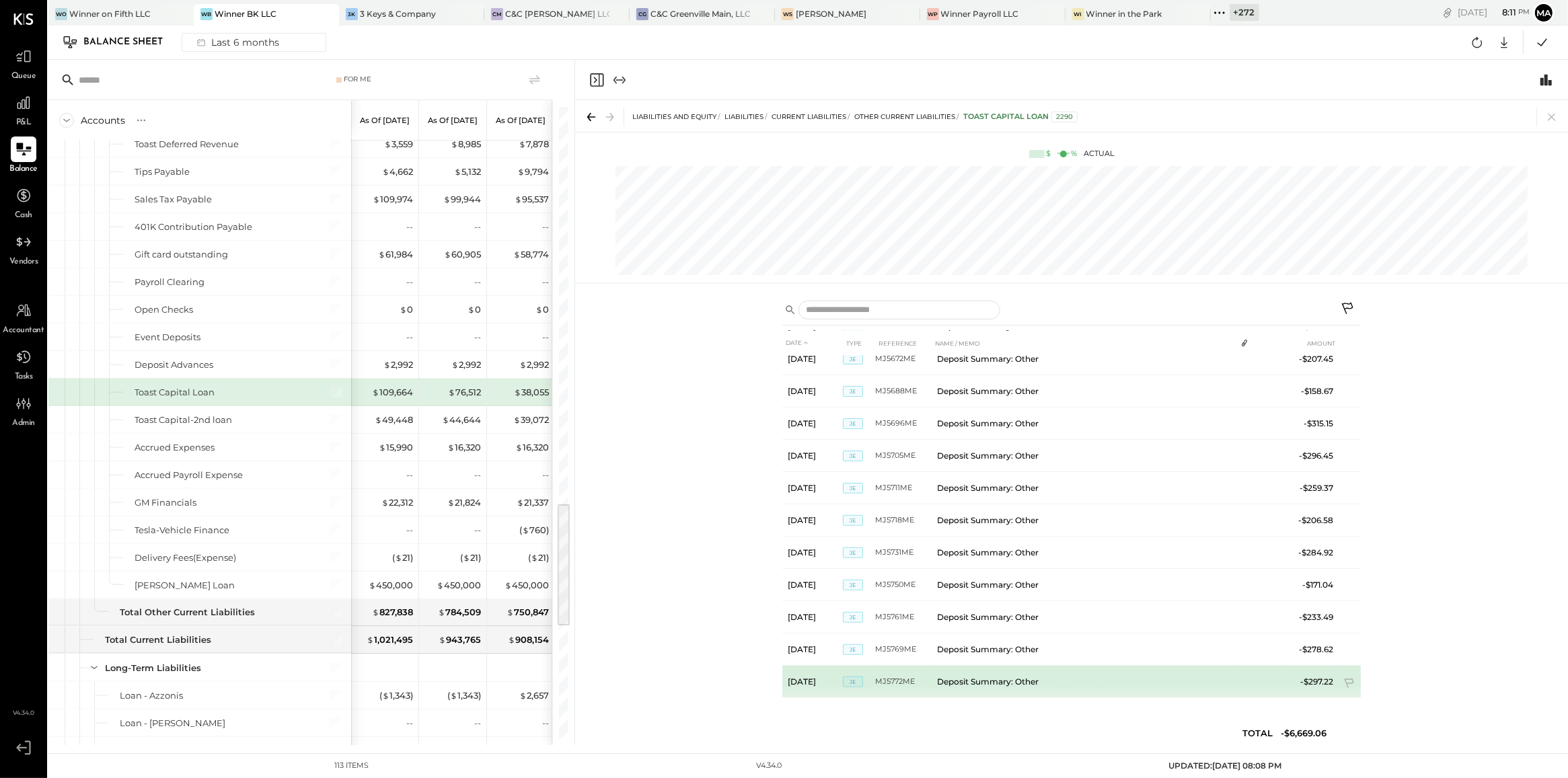
click at [911, 671] on td "MJ5772ME" at bounding box center [903, 682] width 56 height 33
drag, startPoint x: 911, startPoint y: 671, endPoint x: 852, endPoint y: 683, distance: 60.2
click at [852, 683] on span "JE" at bounding box center [853, 682] width 20 height 11
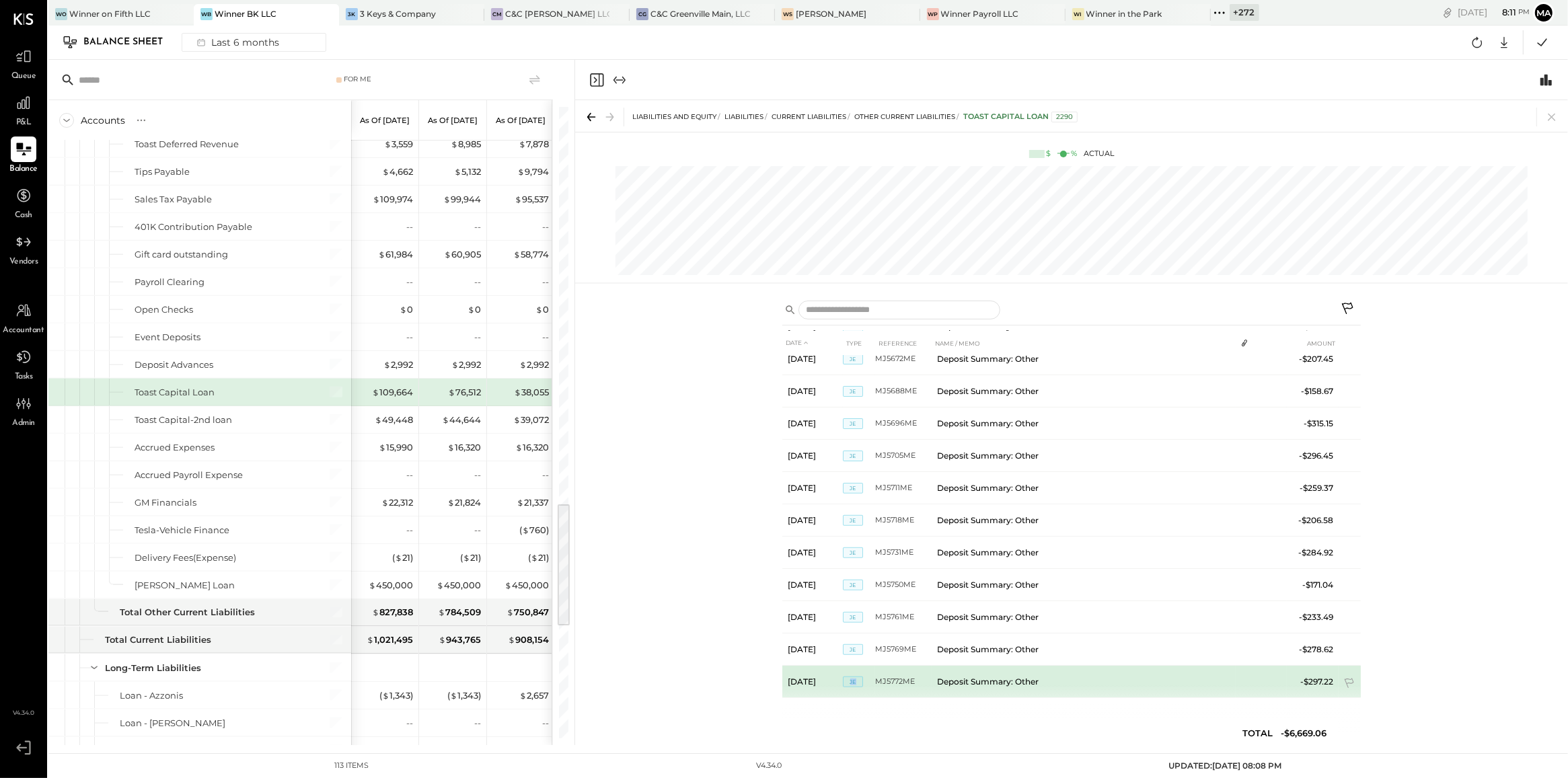
click at [852, 683] on span "JE" at bounding box center [853, 682] width 20 height 11
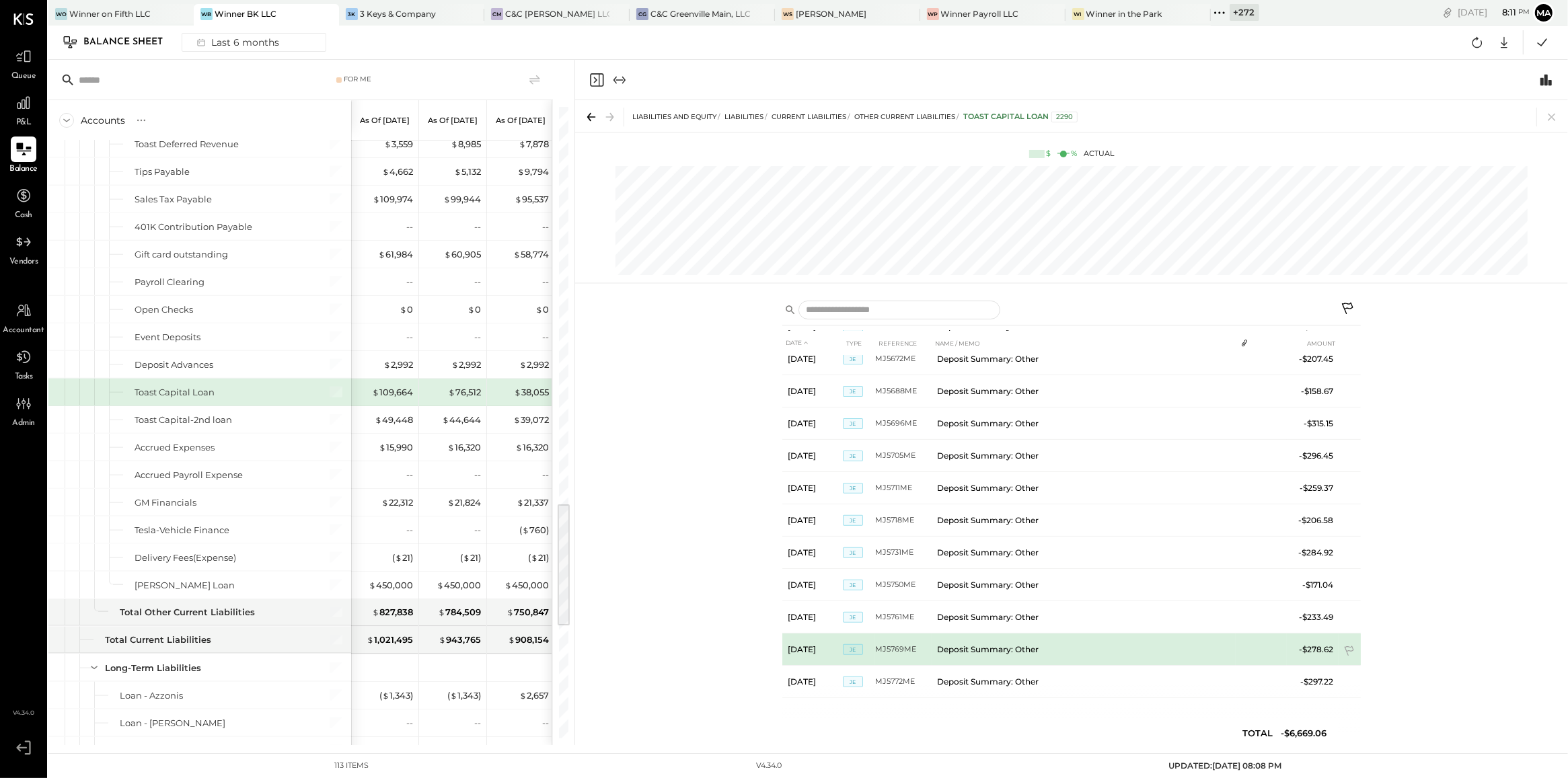
click at [1121, 651] on td "Deposit Summary: Other" at bounding box center [1083, 650] width 304 height 33
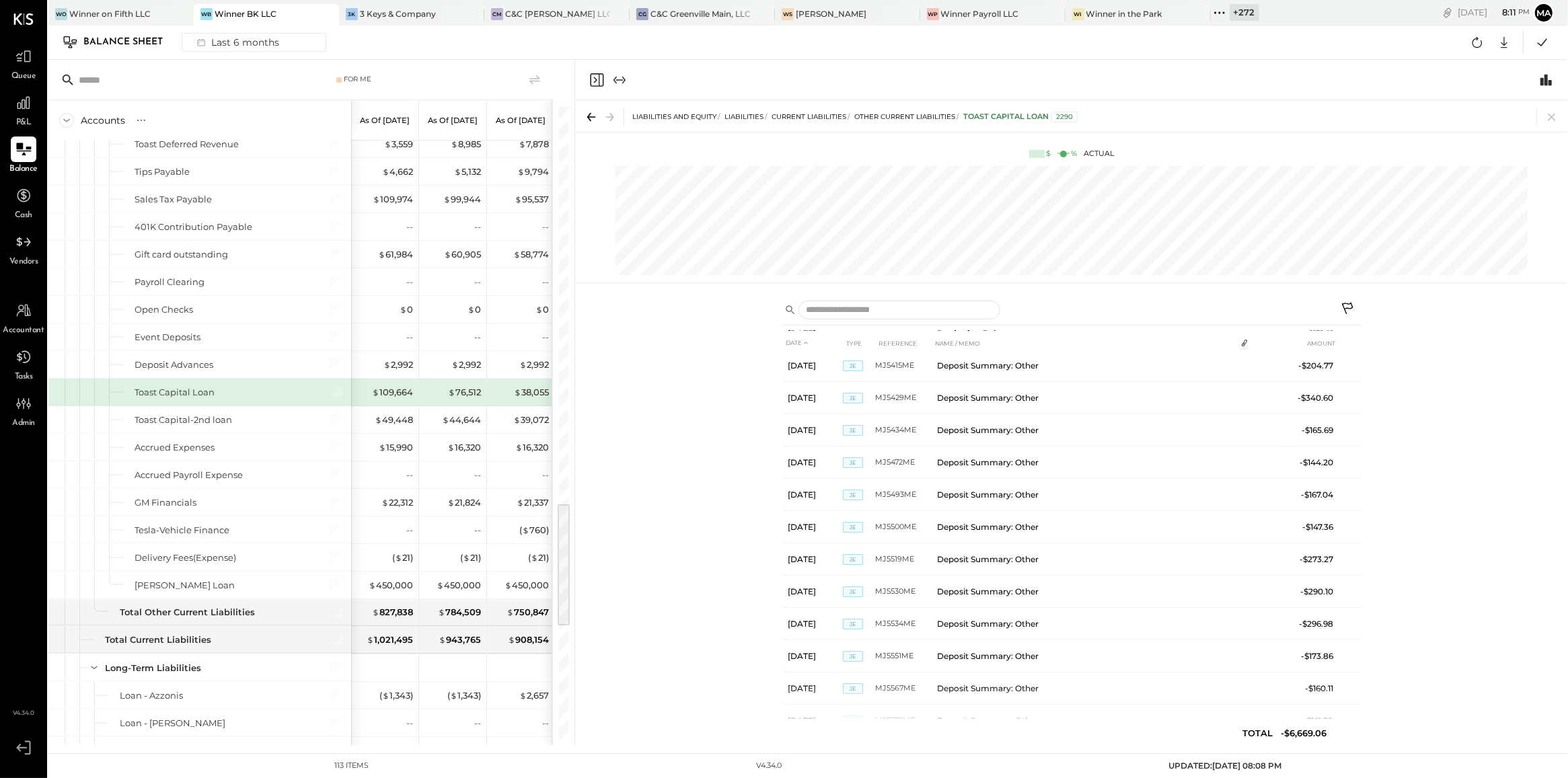
scroll to position [0, 0]
click at [1554, 114] on icon at bounding box center [1551, 117] width 7 height 7
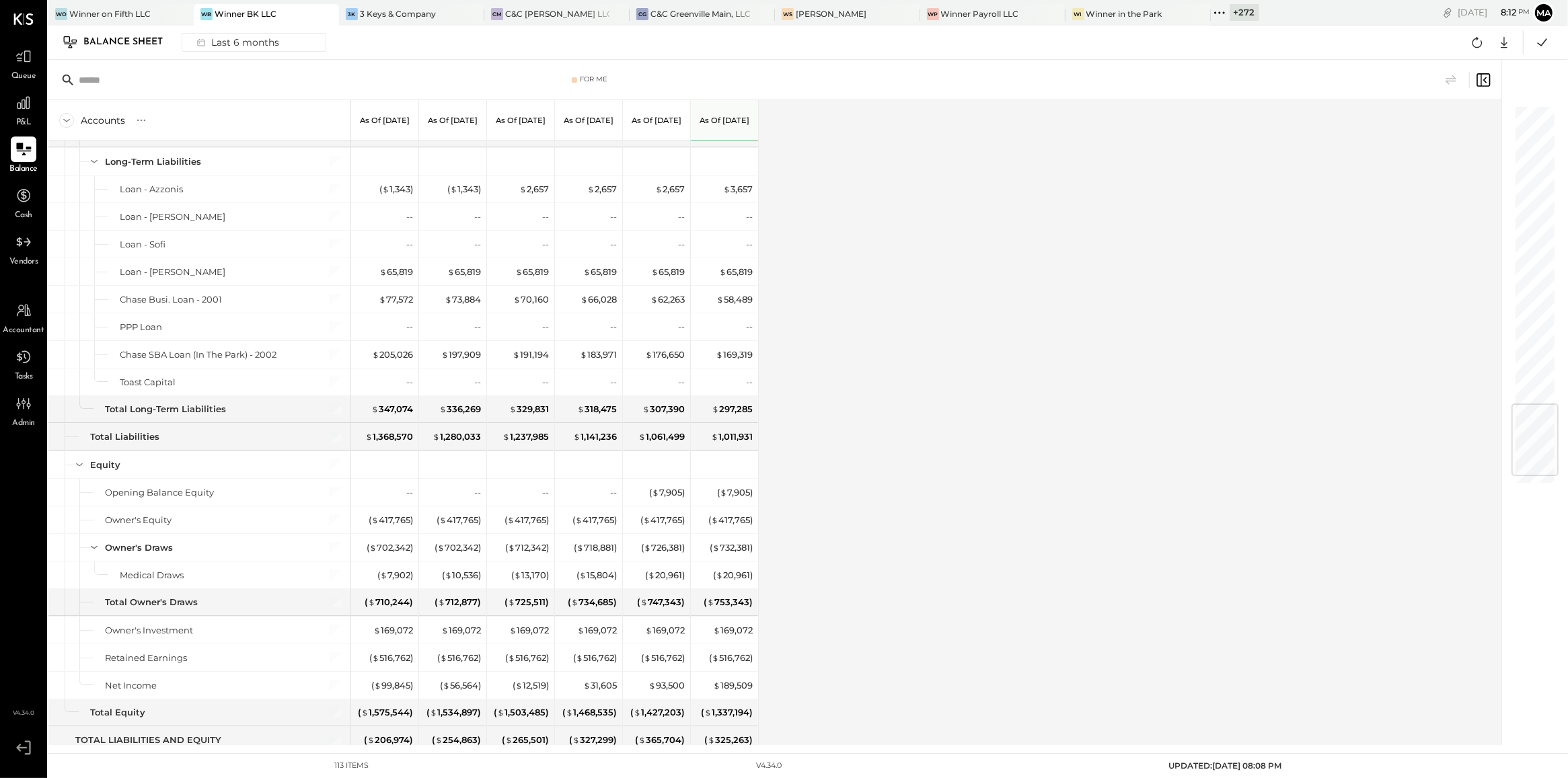
scroll to position [2561, 0]
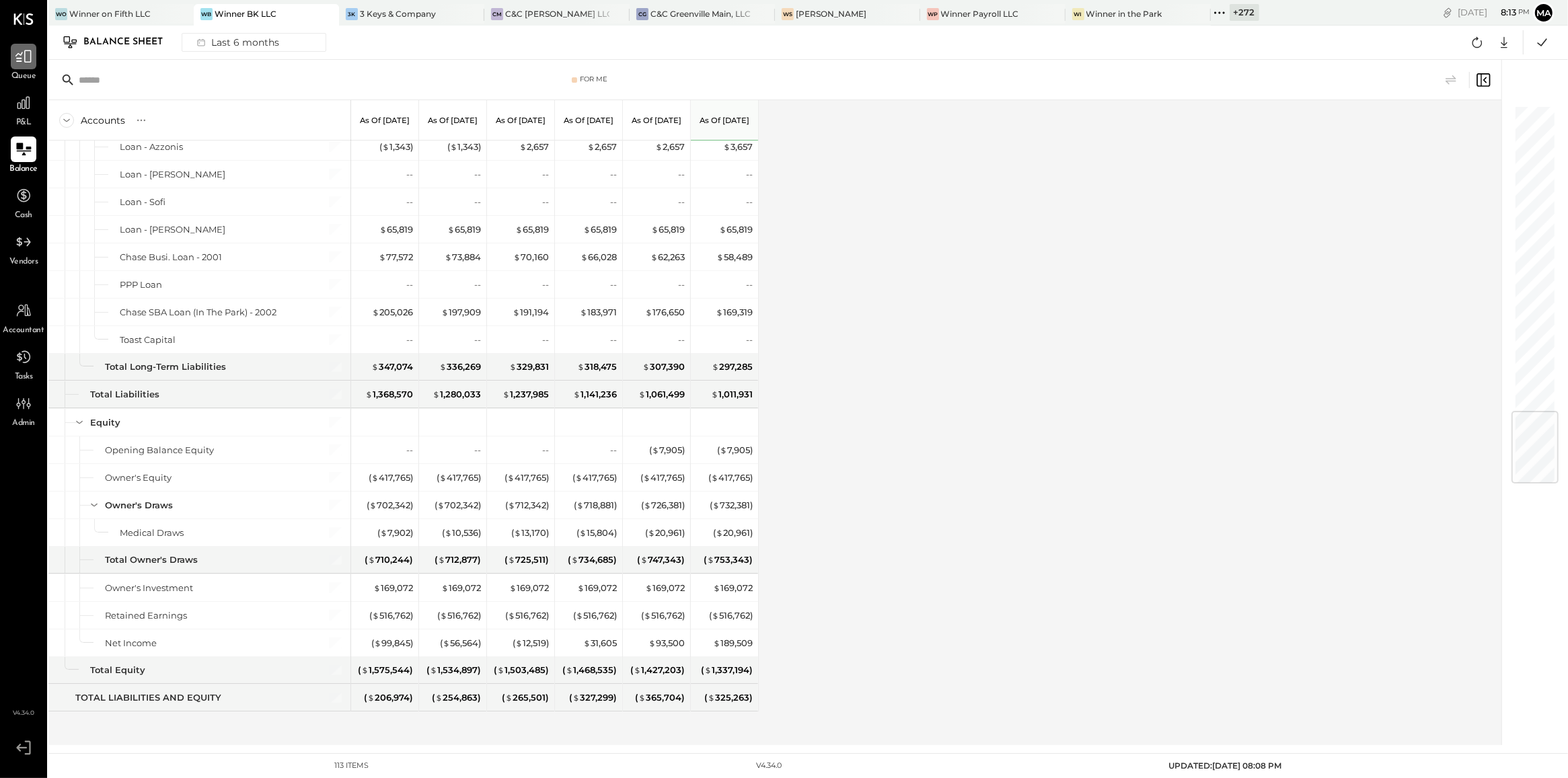
click at [15, 63] on icon at bounding box center [23, 56] width 17 height 17
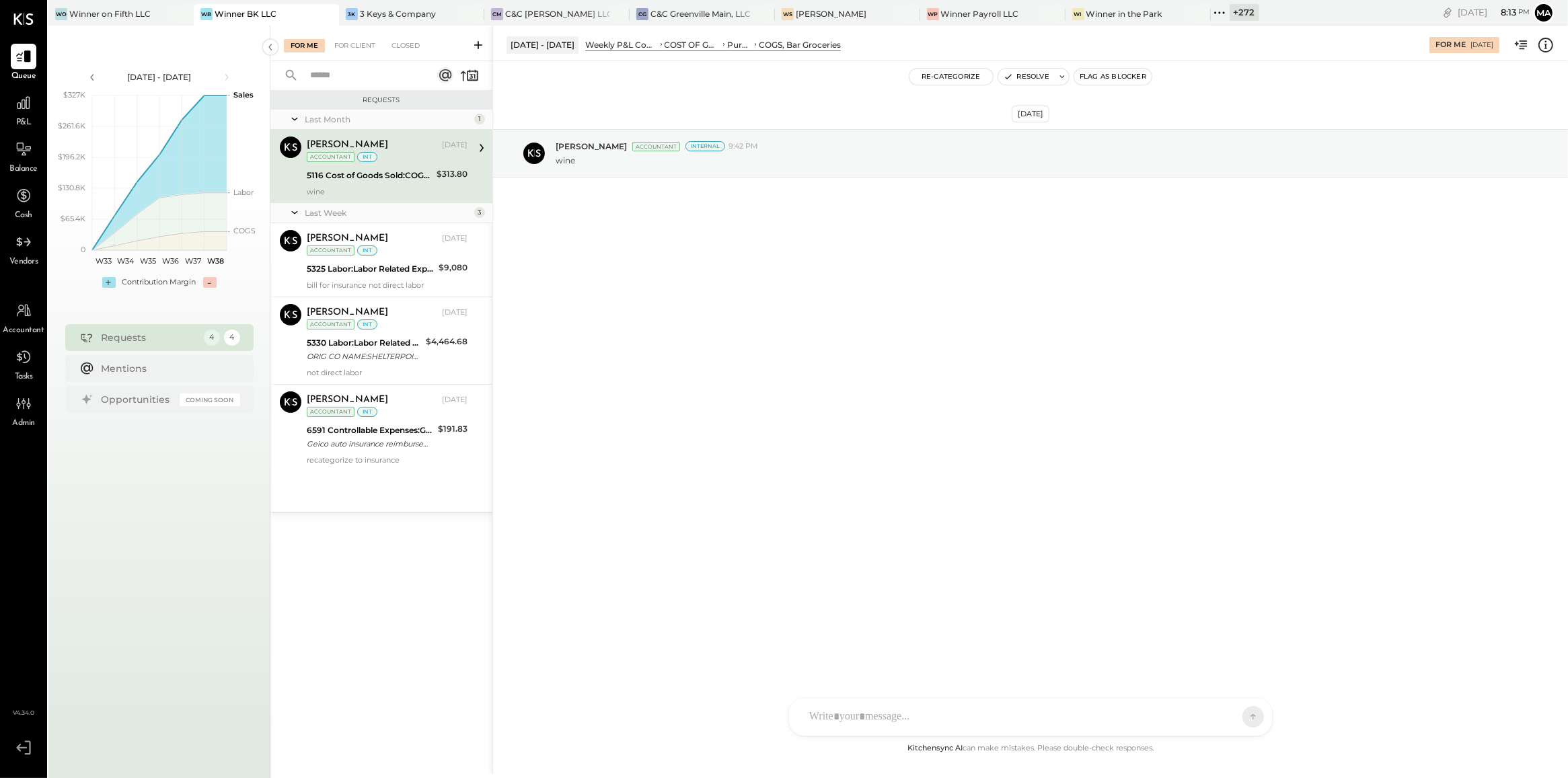
click at [480, 44] on icon at bounding box center [478, 45] width 8 height 8
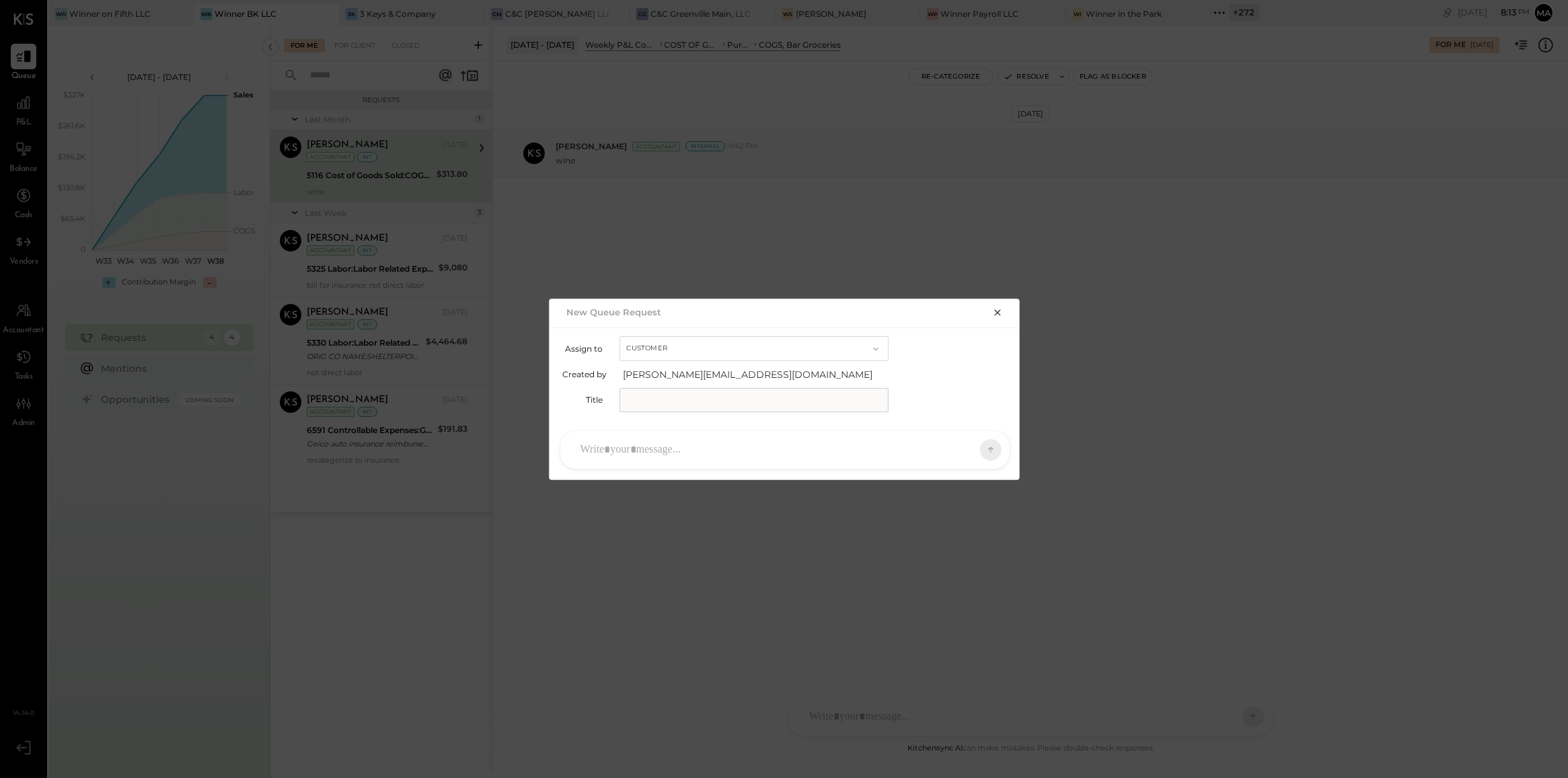
click at [664, 333] on div "Assign to Customer Created by [PERSON_NAME][EMAIL_ADDRESS][DOMAIN_NAME] Title" at bounding box center [785, 374] width 471 height 93
click at [666, 341] on button "Customer" at bounding box center [753, 349] width 269 height 25
click at [670, 381] on div "Accountant" at bounding box center [754, 373] width 268 height 25
click at [677, 401] on input "text" at bounding box center [753, 400] width 269 height 25
type input "**********"
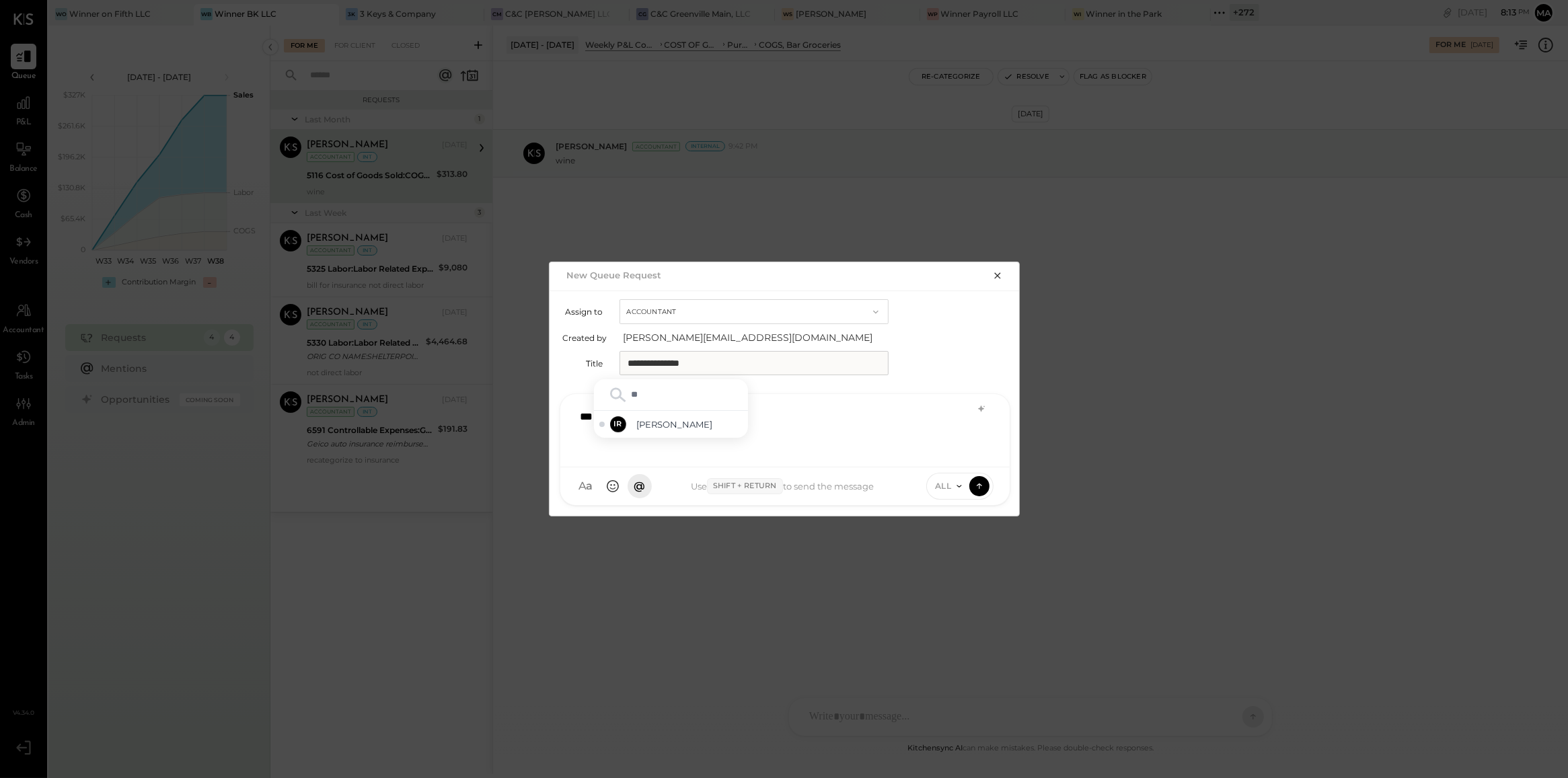
type input "***"
click at [677, 419] on span "[PERSON_NAME]" at bounding box center [690, 425] width 105 height 13
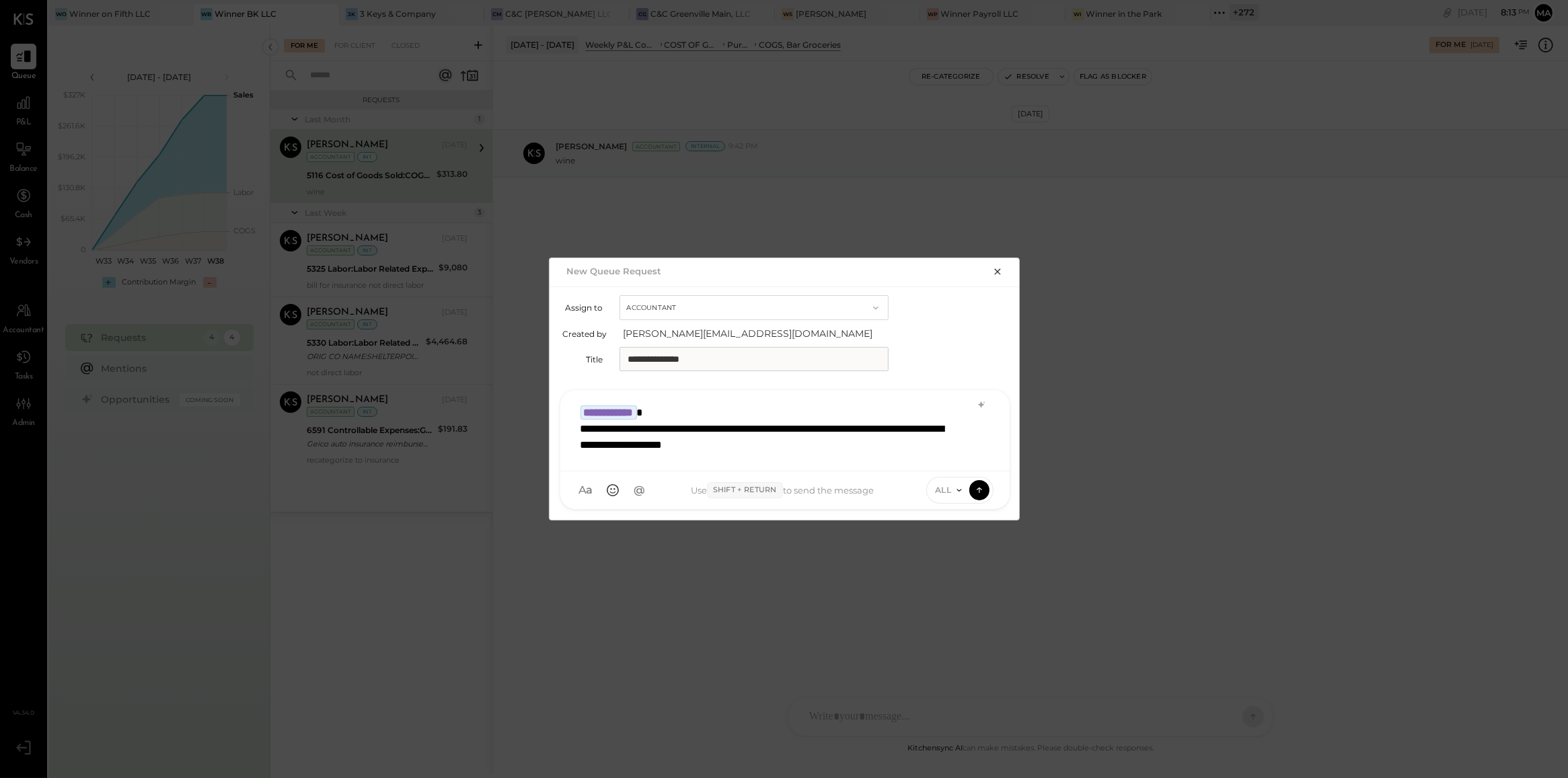
click at [954, 495] on icon at bounding box center [958, 490] width 11 height 11
click at [957, 458] on div "INTERNAL" at bounding box center [966, 457] width 79 height 22
click at [981, 486] on icon at bounding box center [979, 490] width 12 height 13
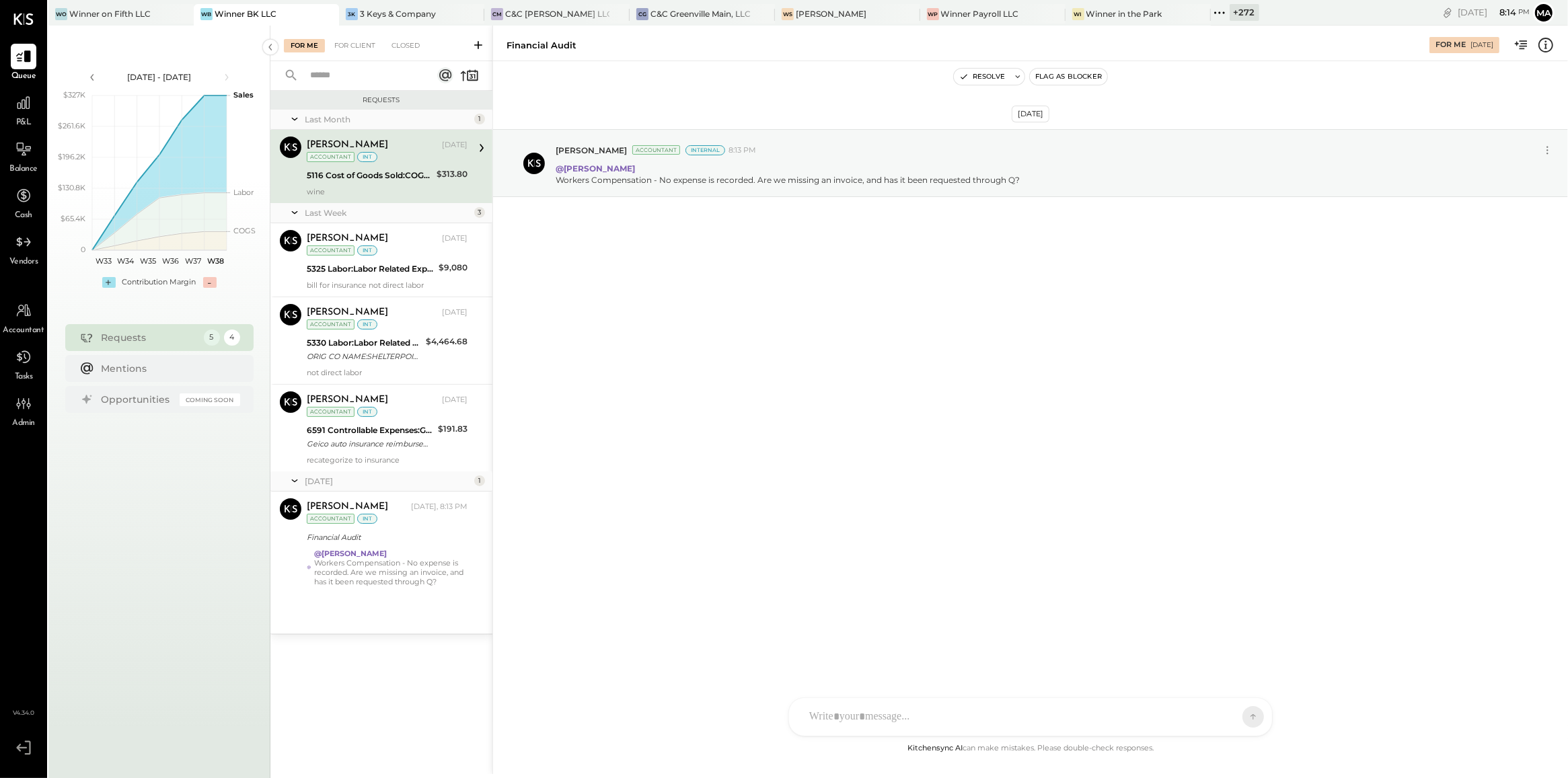
click at [473, 46] on icon at bounding box center [478, 45] width 13 height 13
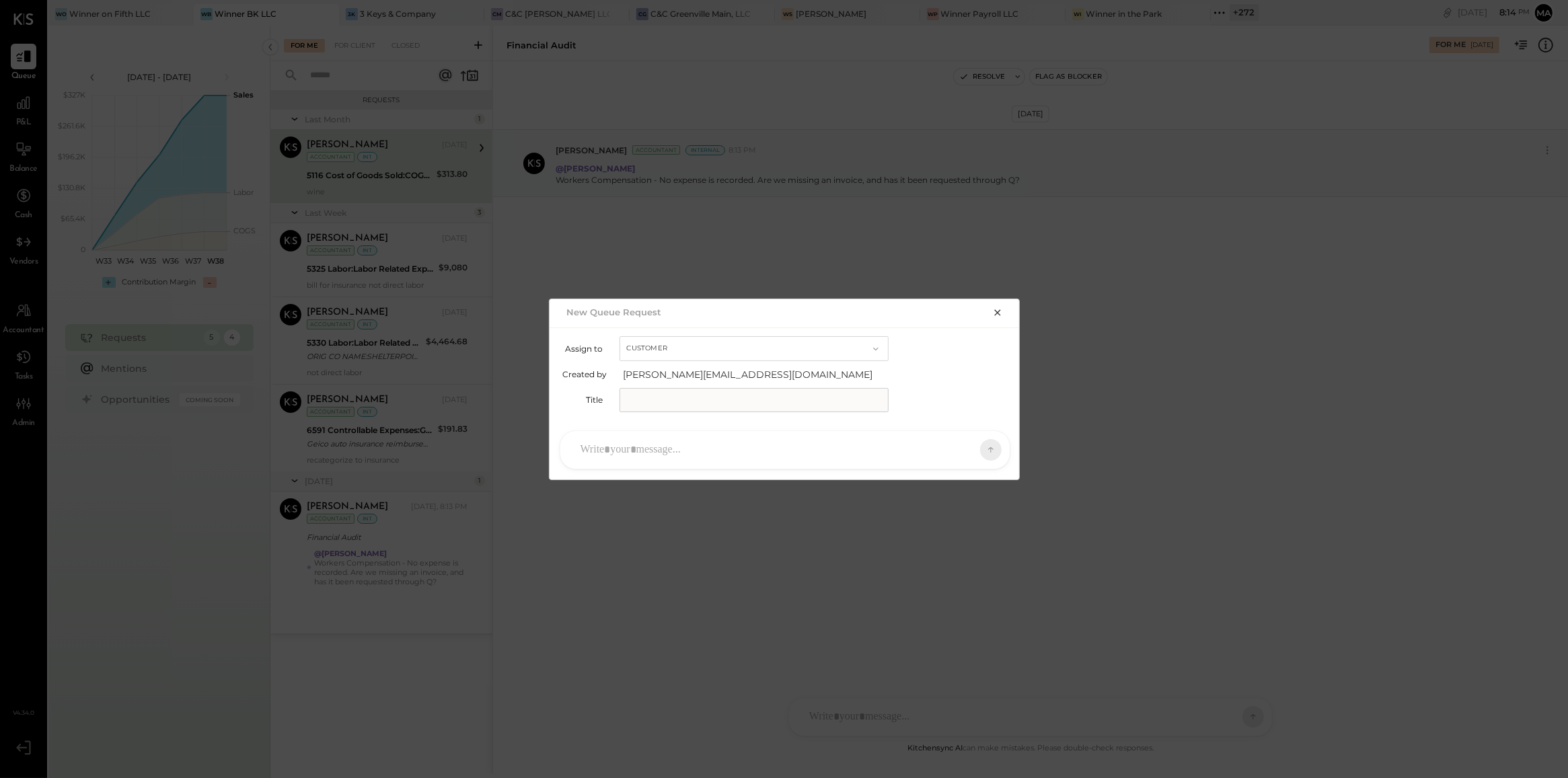
click at [661, 347] on button "Customer" at bounding box center [753, 349] width 269 height 25
click at [664, 371] on span "Accountant" at bounding box center [654, 372] width 48 height 9
click at [663, 391] on input "text" at bounding box center [753, 400] width 269 height 25
type input "**********"
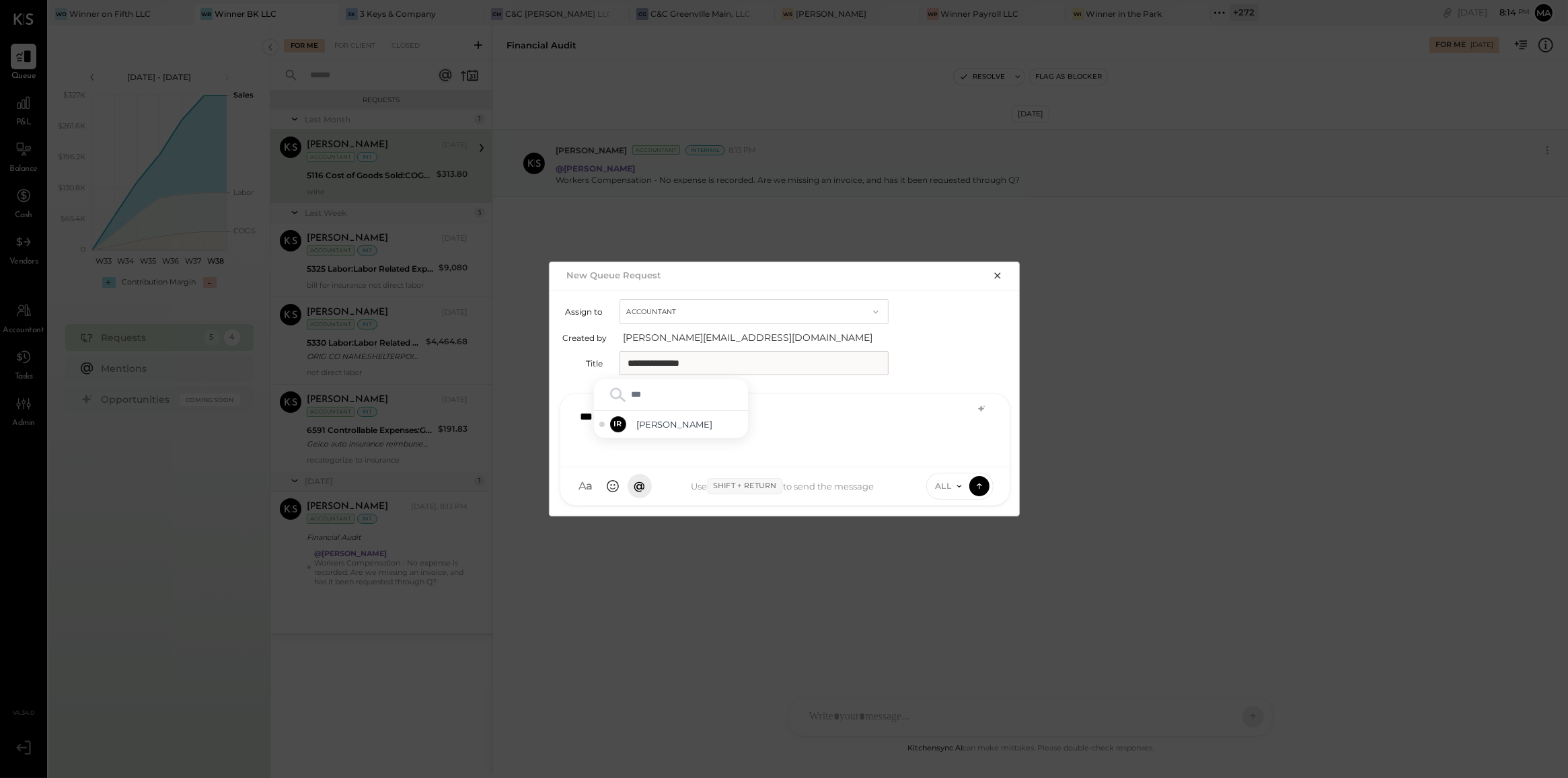
type input "****"
click at [660, 427] on span "[PERSON_NAME]" at bounding box center [690, 425] width 105 height 13
click at [932, 489] on div "ALL" at bounding box center [947, 486] width 42 height 11
click at [954, 456] on div "INTERNAL" at bounding box center [966, 453] width 79 height 22
click at [979, 491] on icon at bounding box center [979, 485] width 12 height 13
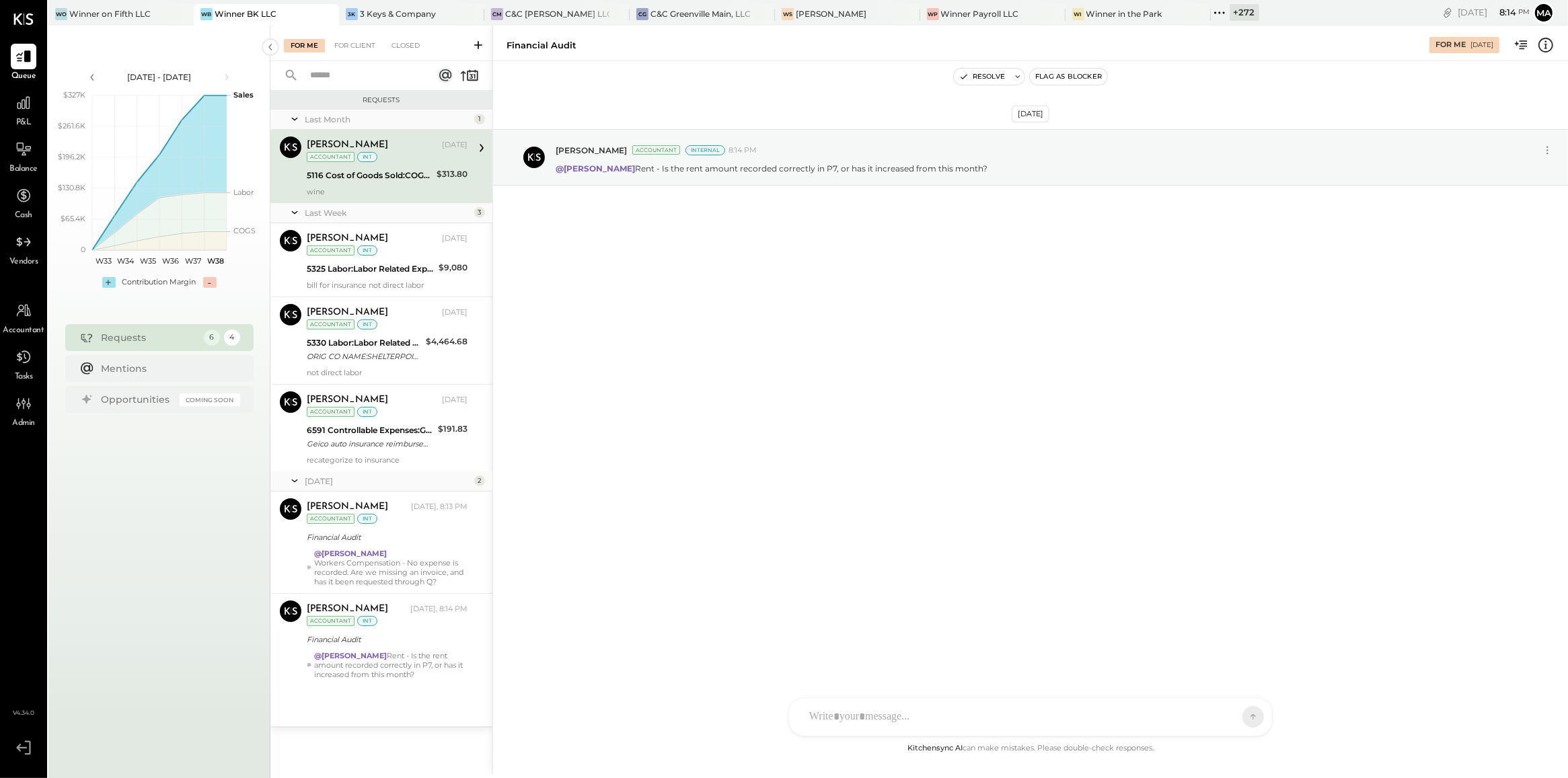
click at [475, 42] on icon at bounding box center [478, 45] width 13 height 13
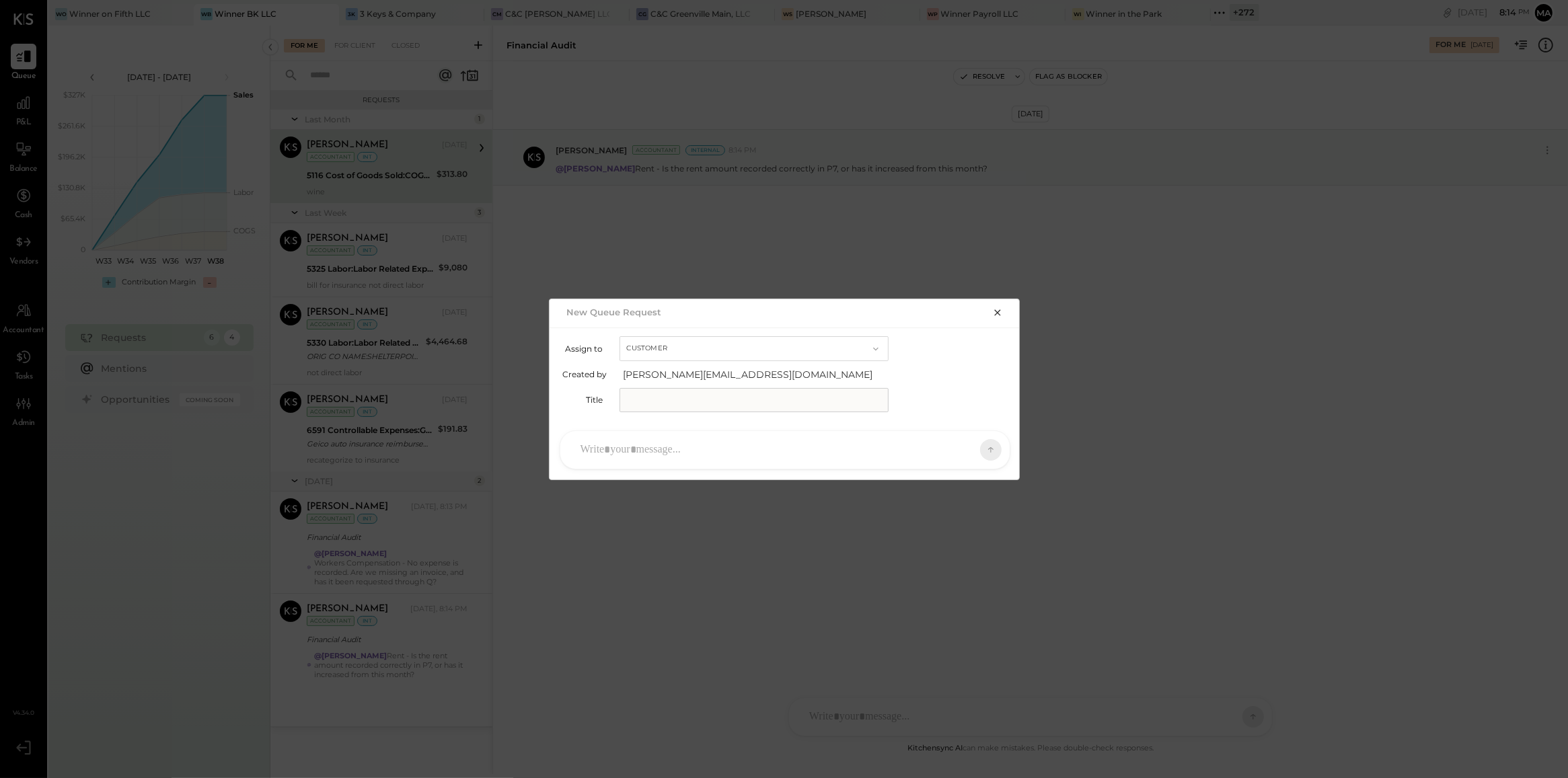
click at [702, 351] on button "Customer" at bounding box center [753, 349] width 269 height 25
click at [700, 369] on div "Accountant" at bounding box center [754, 373] width 268 height 25
click at [693, 397] on input "text" at bounding box center [753, 400] width 269 height 25
type input "**********"
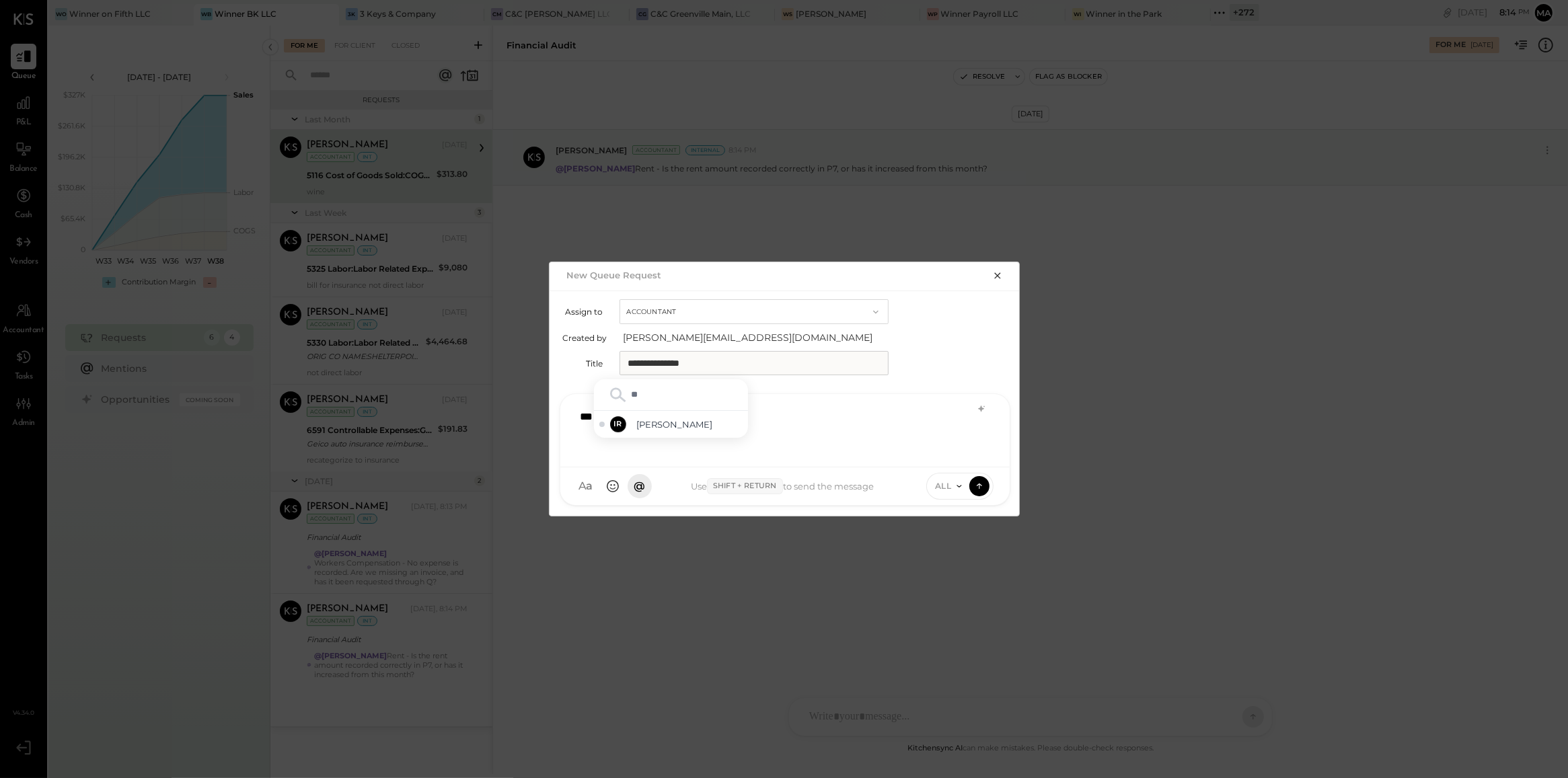
type input "***"
click at [681, 432] on div "IR [PERSON_NAME]" at bounding box center [671, 424] width 154 height 27
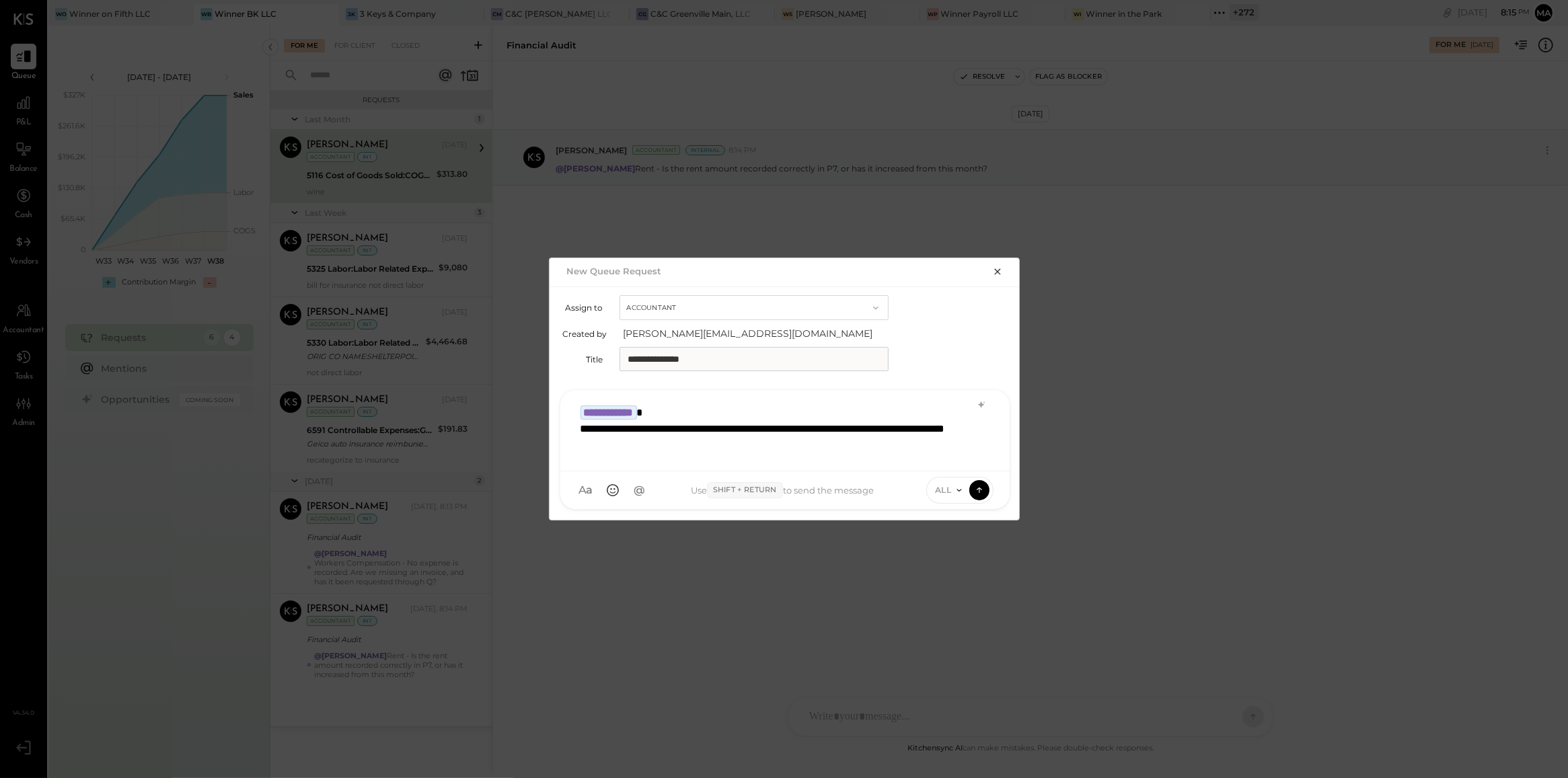
click at [955, 493] on icon at bounding box center [958, 490] width 11 height 11
click at [949, 452] on div "INTERNAL" at bounding box center [966, 457] width 79 height 22
click at [984, 490] on icon at bounding box center [979, 490] width 12 height 13
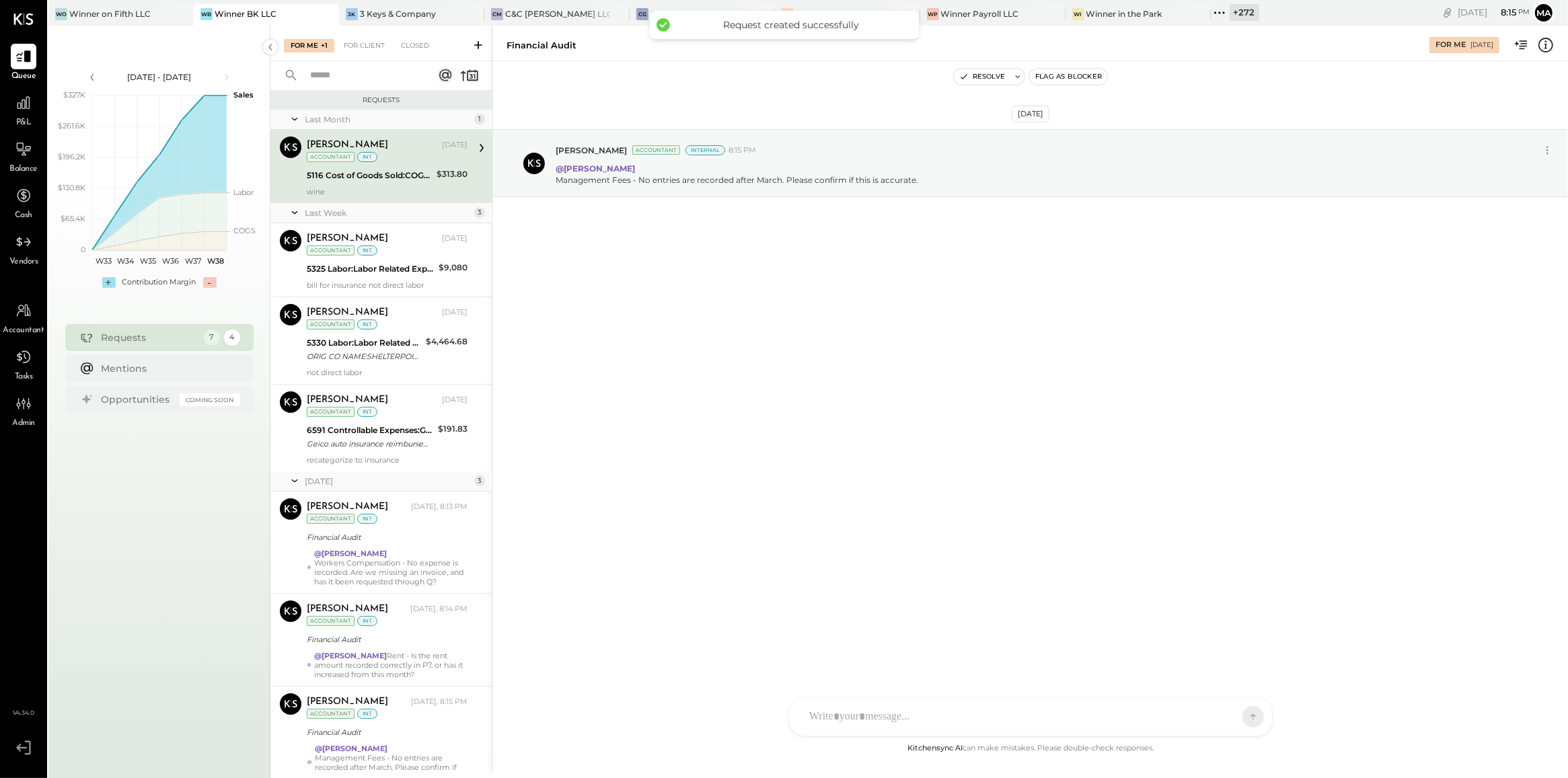
scroll to position [61, 0]
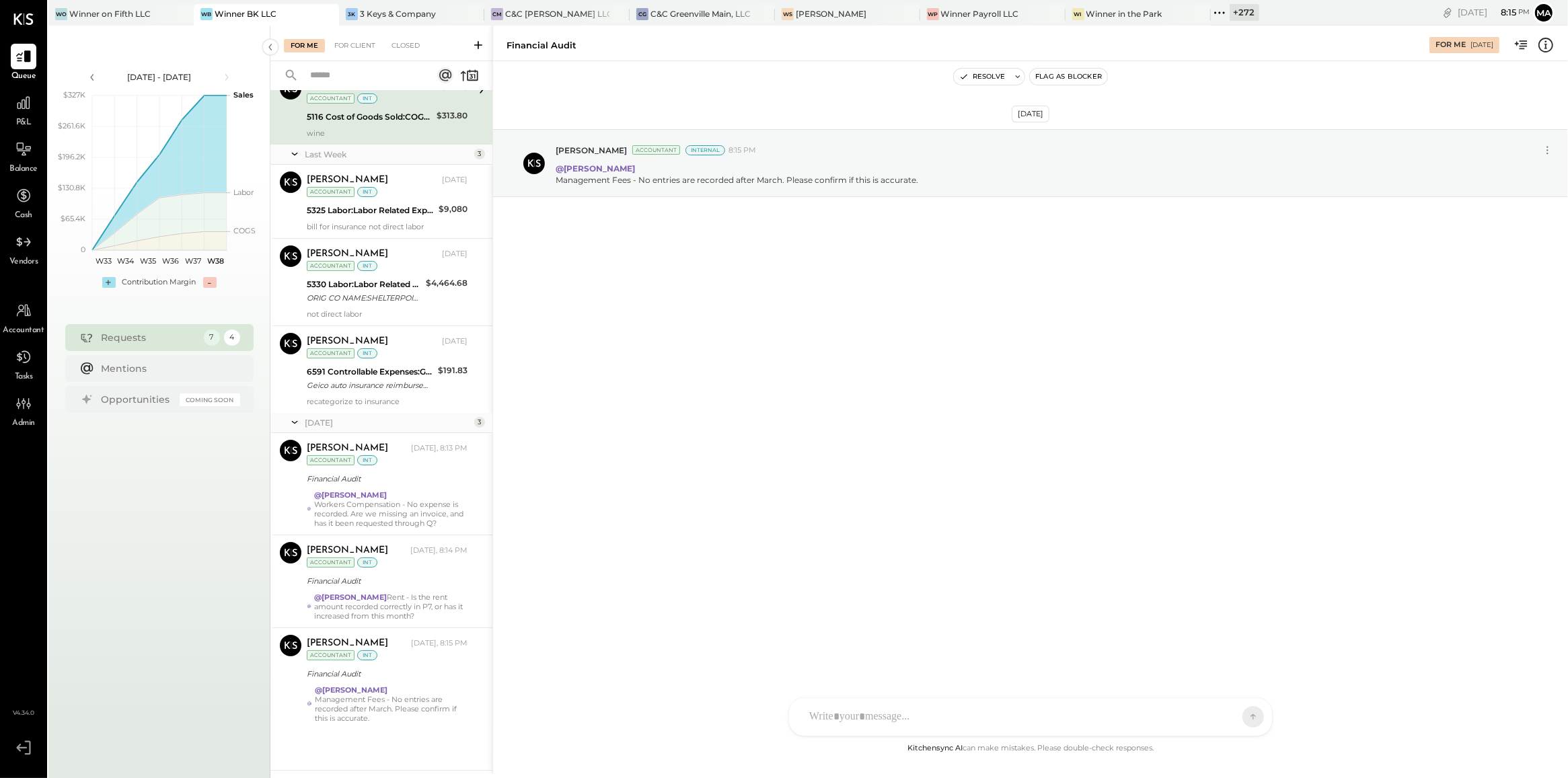
click at [477, 47] on icon at bounding box center [478, 45] width 13 height 13
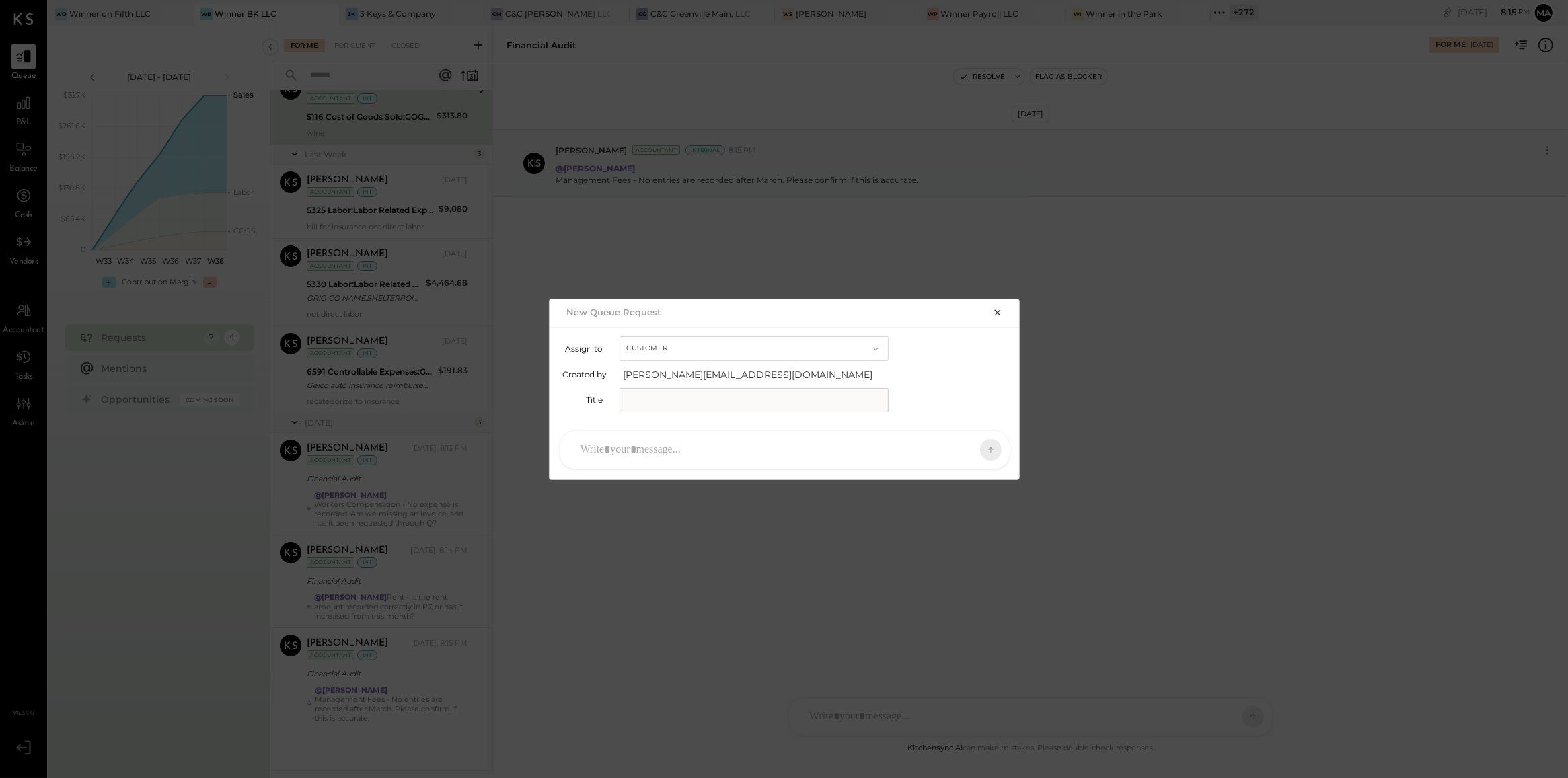
click at [703, 348] on button "Customer" at bounding box center [753, 349] width 269 height 25
click at [703, 369] on div "Accountant" at bounding box center [754, 373] width 268 height 25
click at [696, 404] on input "text" at bounding box center [753, 400] width 269 height 25
type input "**********"
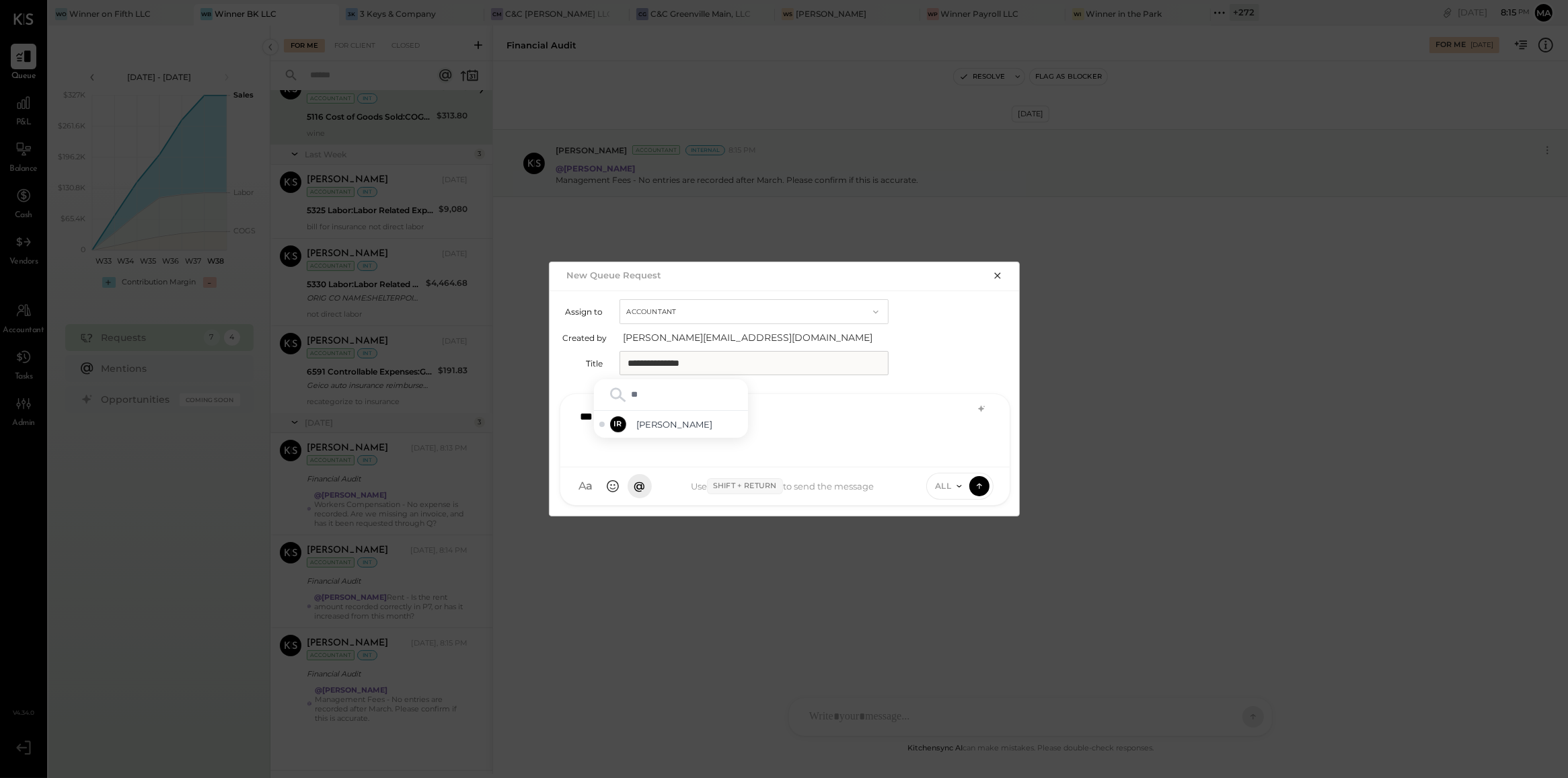
type input "***"
click at [683, 428] on span "[PERSON_NAME]" at bounding box center [690, 425] width 105 height 13
click at [947, 482] on span "ALL" at bounding box center [943, 486] width 17 height 11
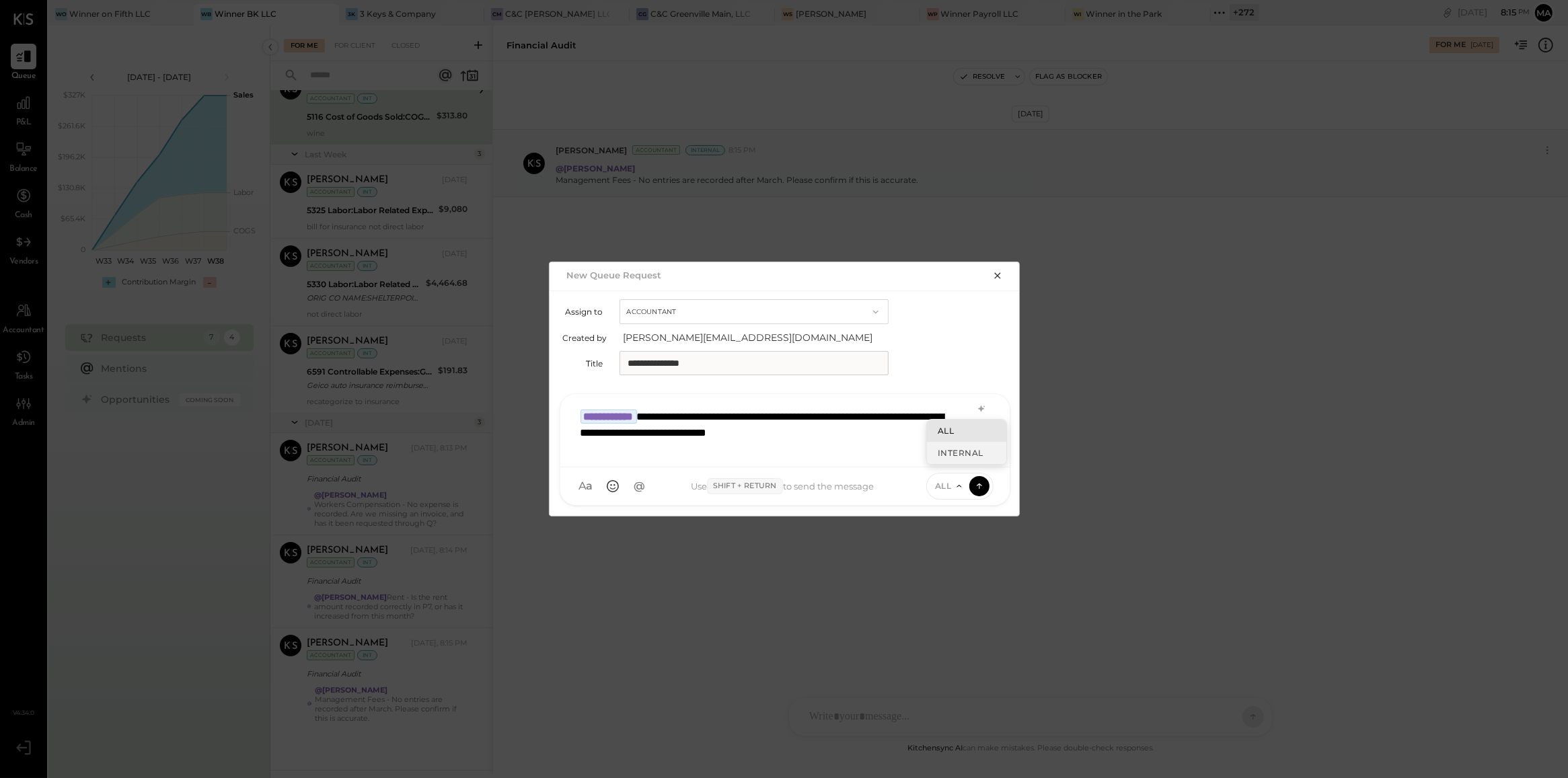
click at [947, 451] on div "INTERNAL" at bounding box center [966, 453] width 79 height 22
click at [737, 436] on div "**********" at bounding box center [784, 429] width 422 height 54
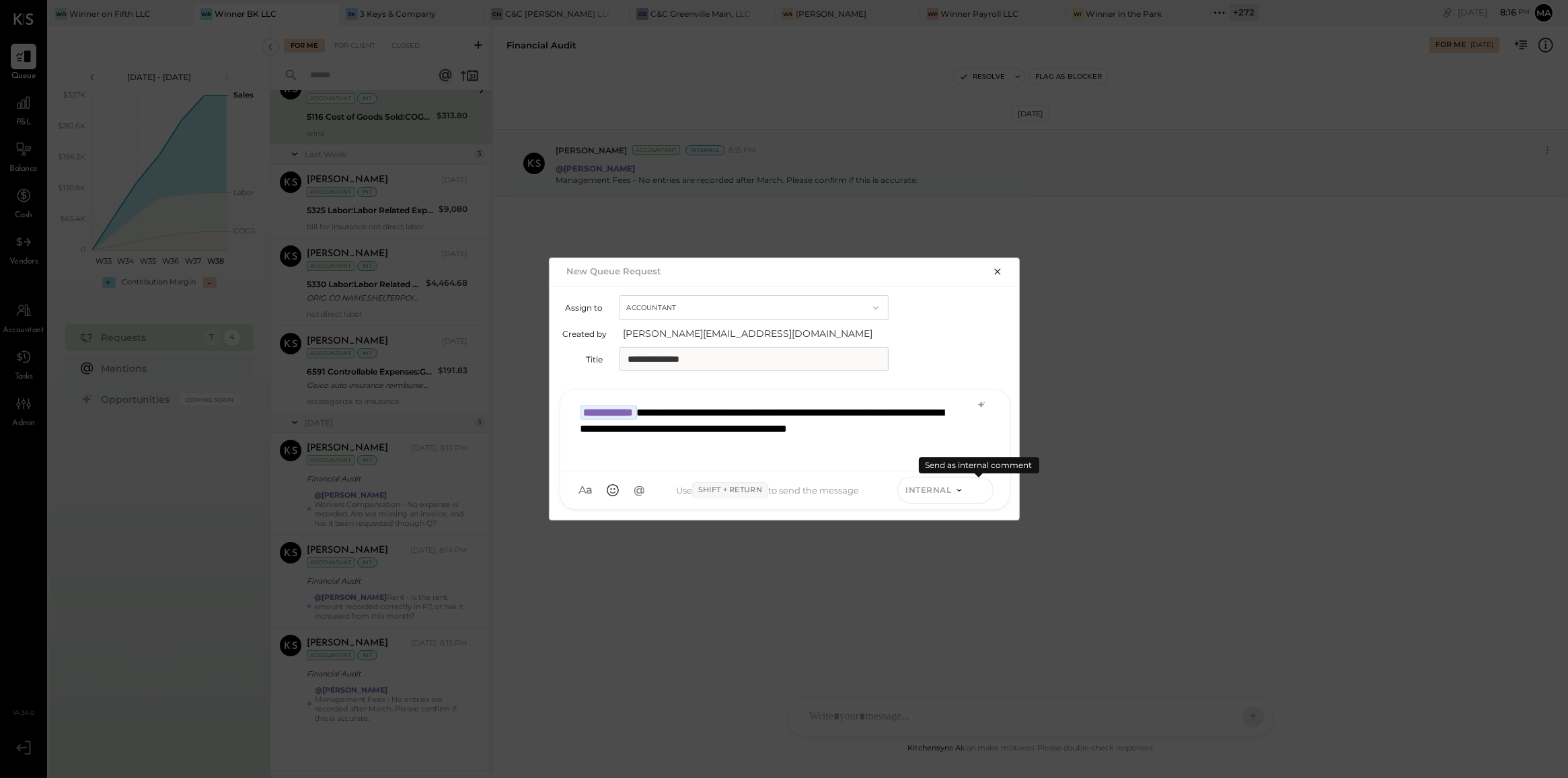
click at [981, 493] on icon at bounding box center [979, 490] width 12 height 13
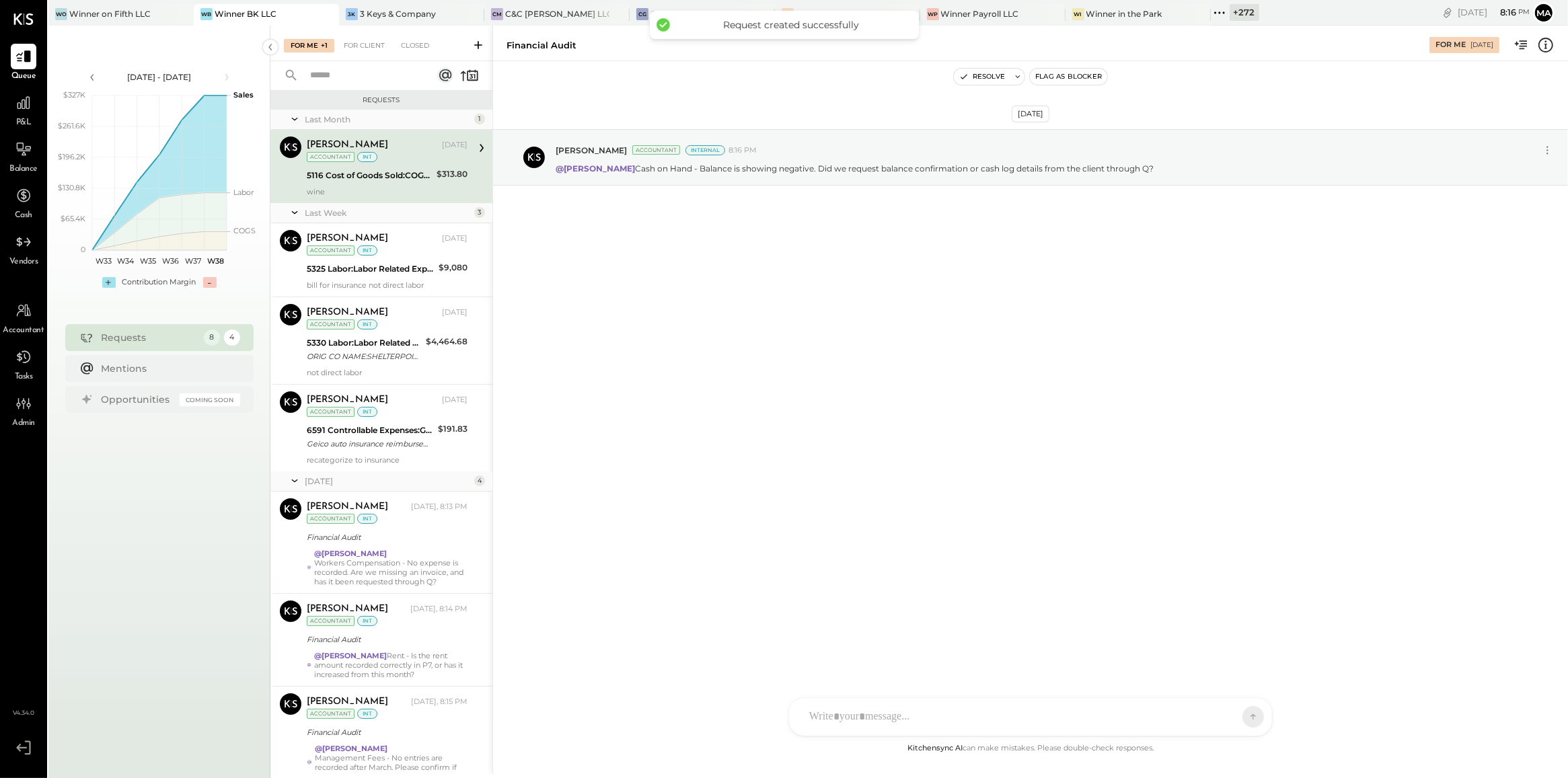
scroll to position [163, 0]
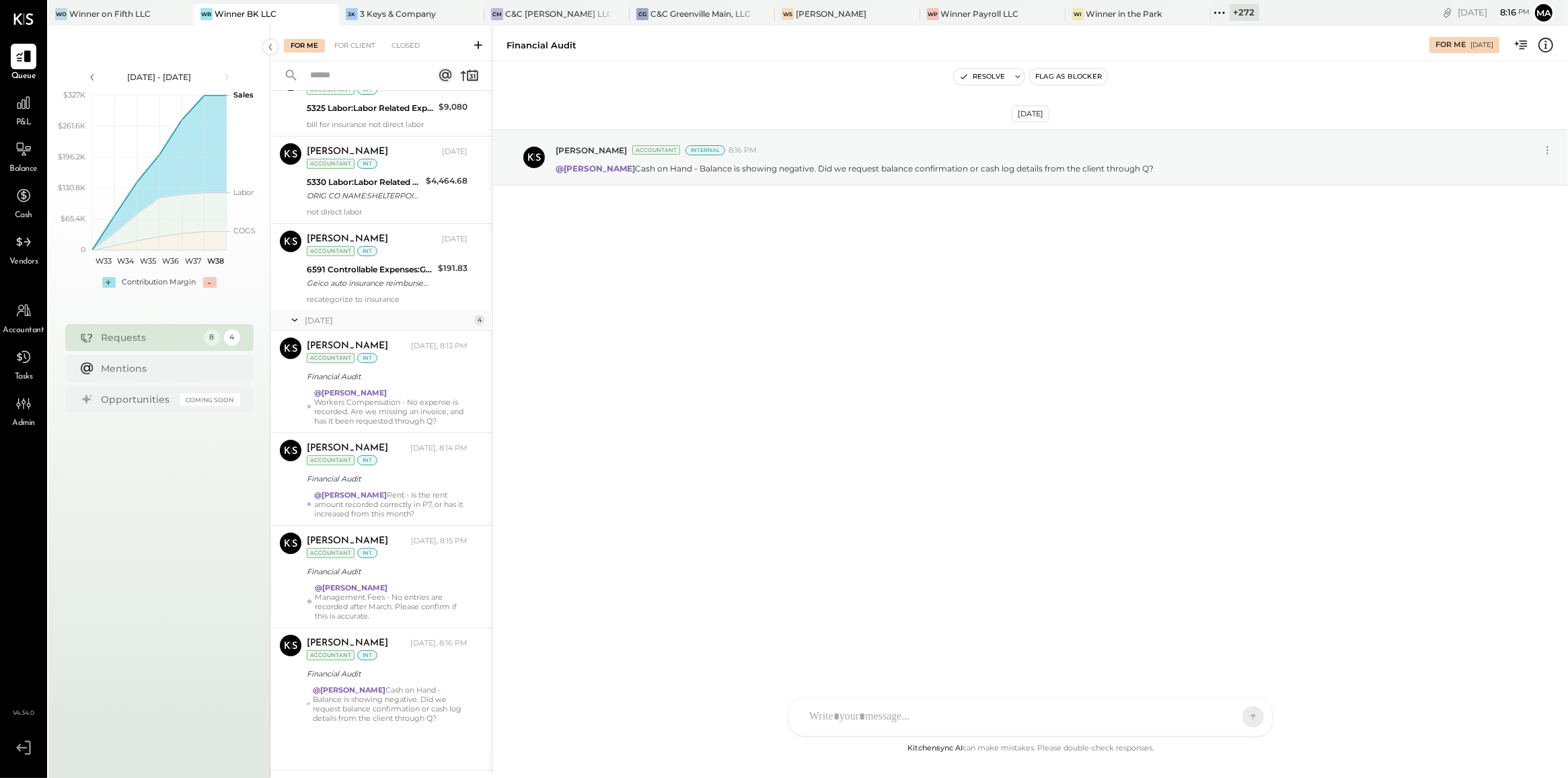
click at [476, 46] on icon at bounding box center [478, 45] width 13 height 13
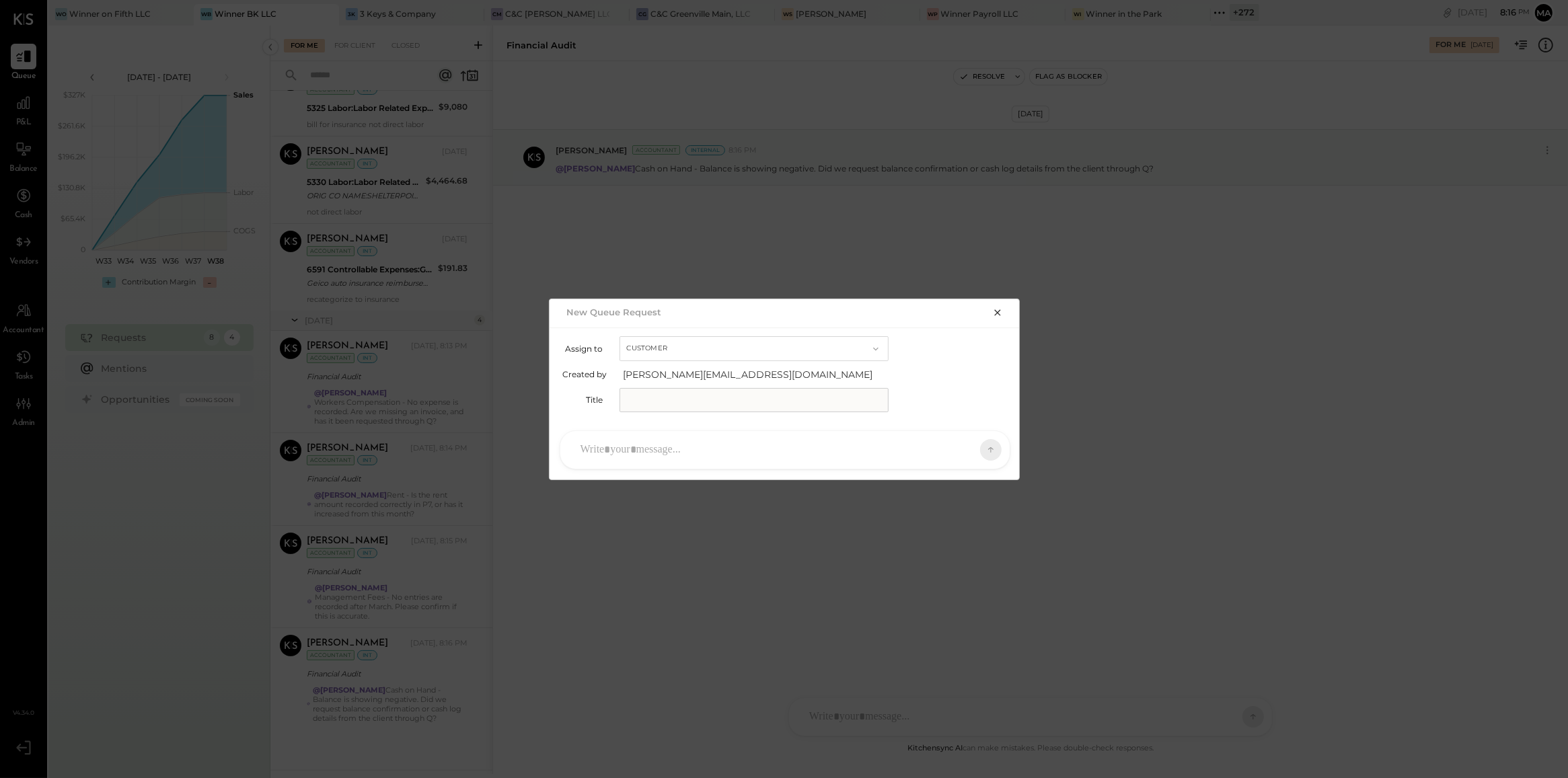
click at [676, 348] on button "Customer" at bounding box center [753, 349] width 269 height 25
click at [676, 367] on div "Accountant" at bounding box center [754, 373] width 268 height 25
click at [674, 400] on input "text" at bounding box center [753, 400] width 269 height 25
type input "**********"
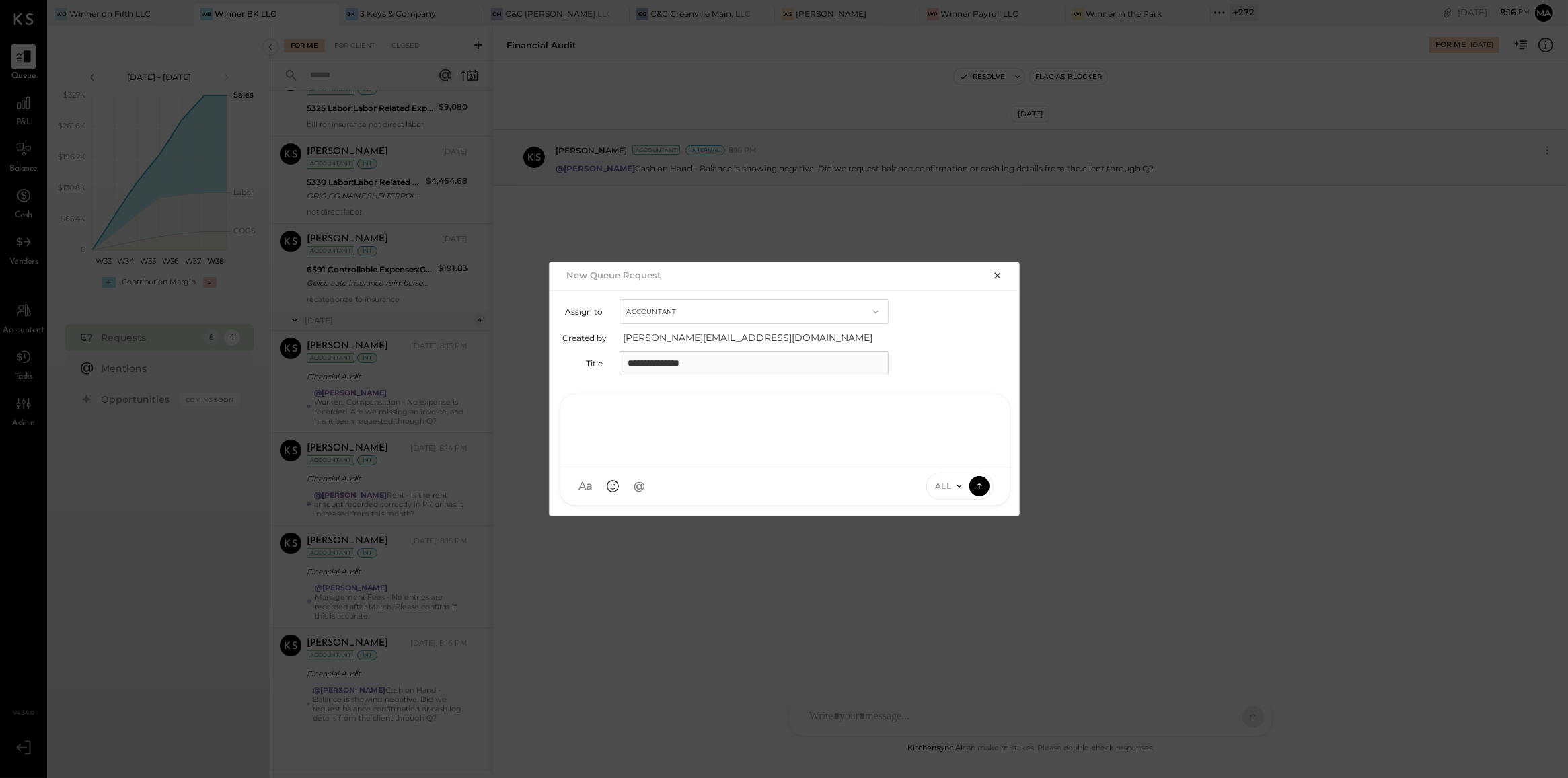
click at [677, 452] on div at bounding box center [784, 429] width 422 height 54
type input "****"
click at [668, 429] on span "[PERSON_NAME]" at bounding box center [690, 425] width 105 height 13
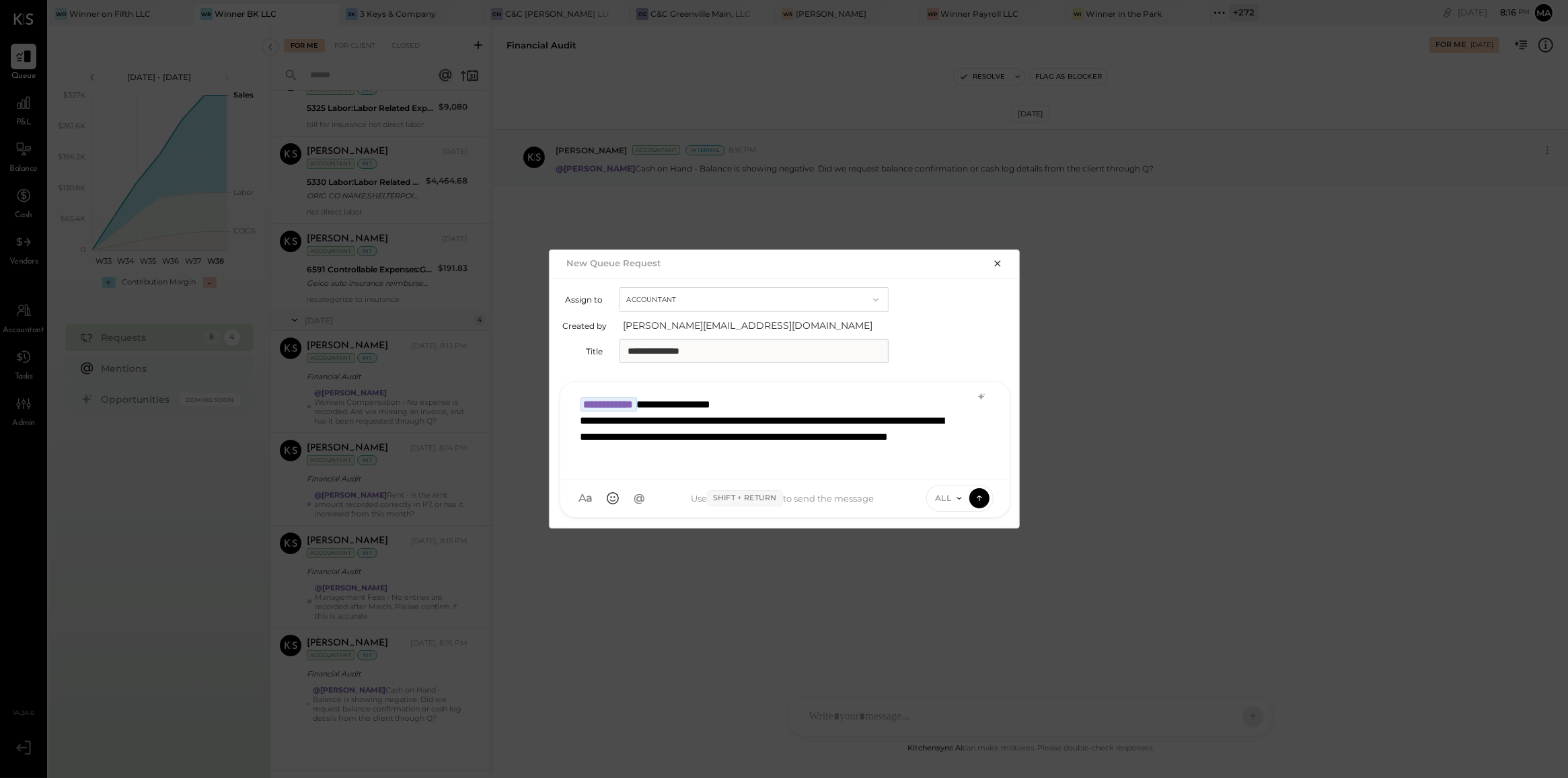
click at [668, 429] on div "**********" at bounding box center [784, 428] width 422 height 78
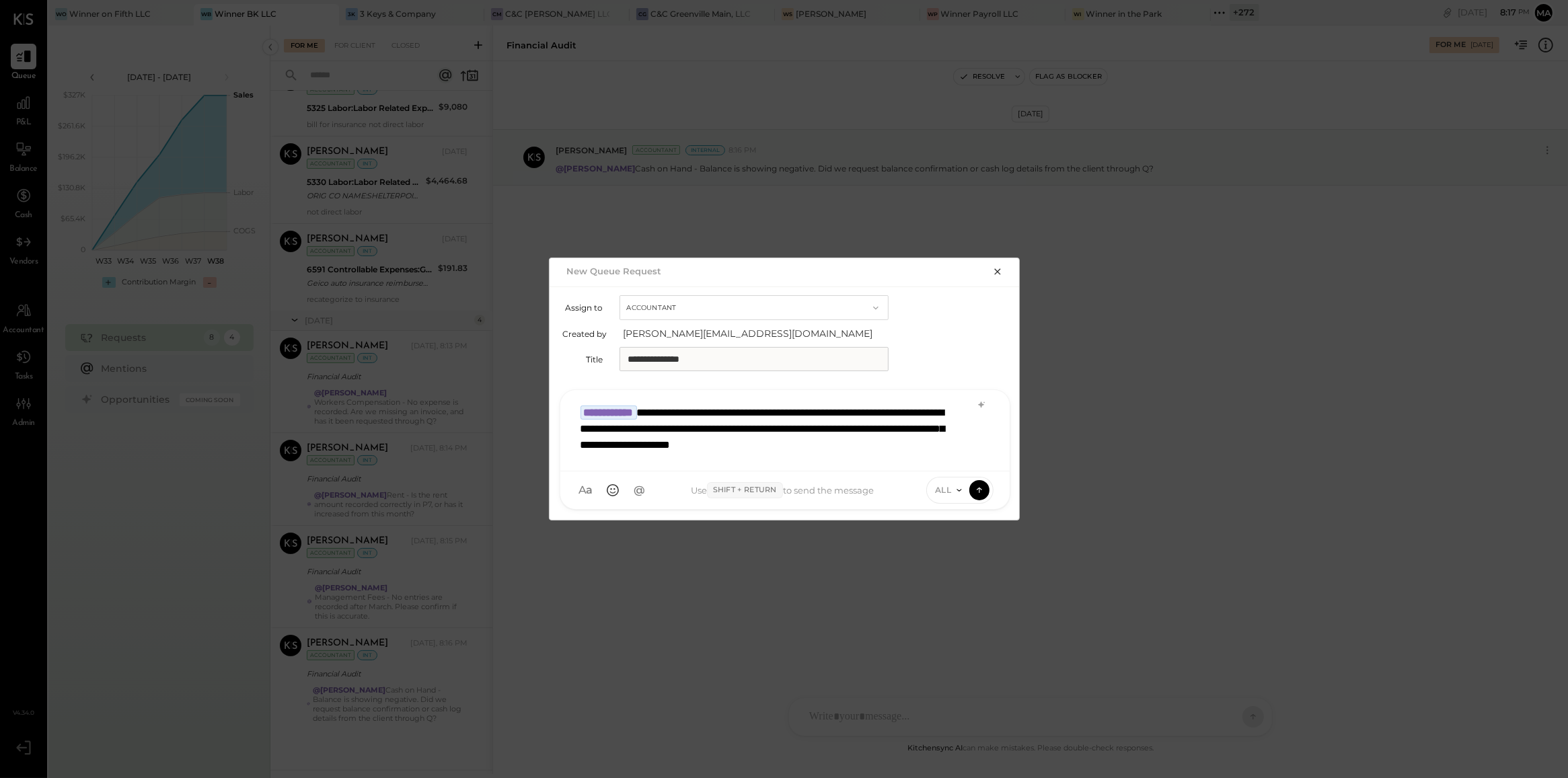
click at [955, 495] on icon at bounding box center [958, 490] width 11 height 11
click at [945, 455] on div "INTERNAL" at bounding box center [966, 457] width 79 height 22
click at [969, 489] on button at bounding box center [979, 490] width 20 height 20
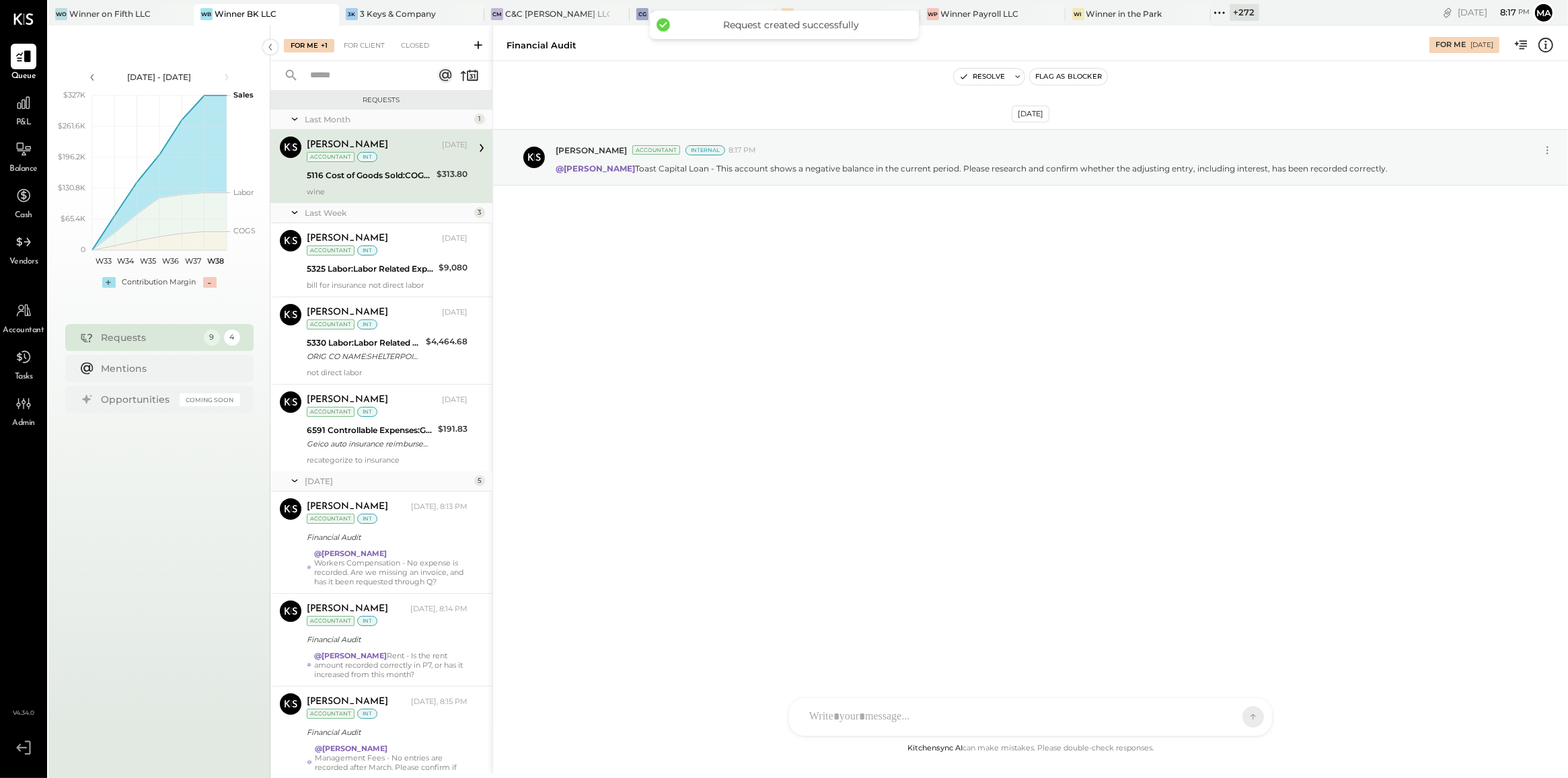
scroll to position [286, 0]
